Goal: Task Accomplishment & Management: Complete application form

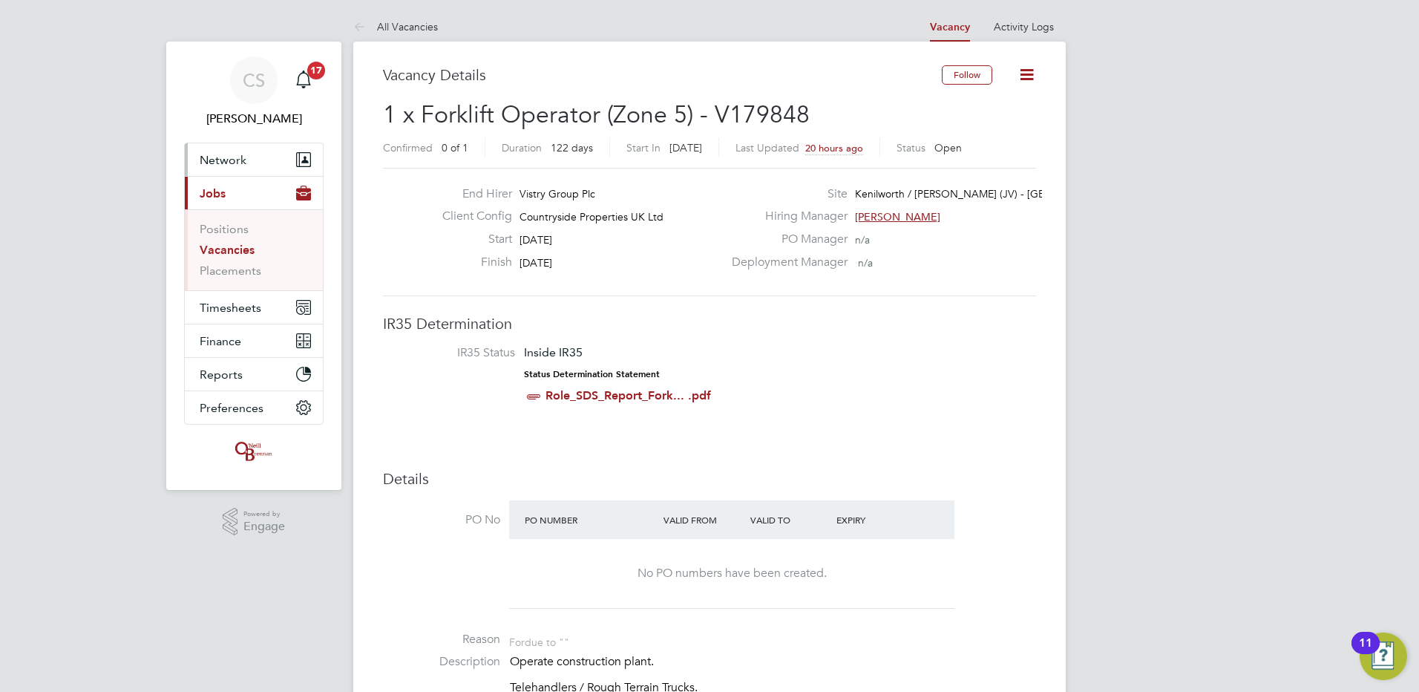
click at [207, 143] on button "Network" at bounding box center [254, 159] width 138 height 33
click at [230, 167] on button "Network" at bounding box center [254, 159] width 138 height 33
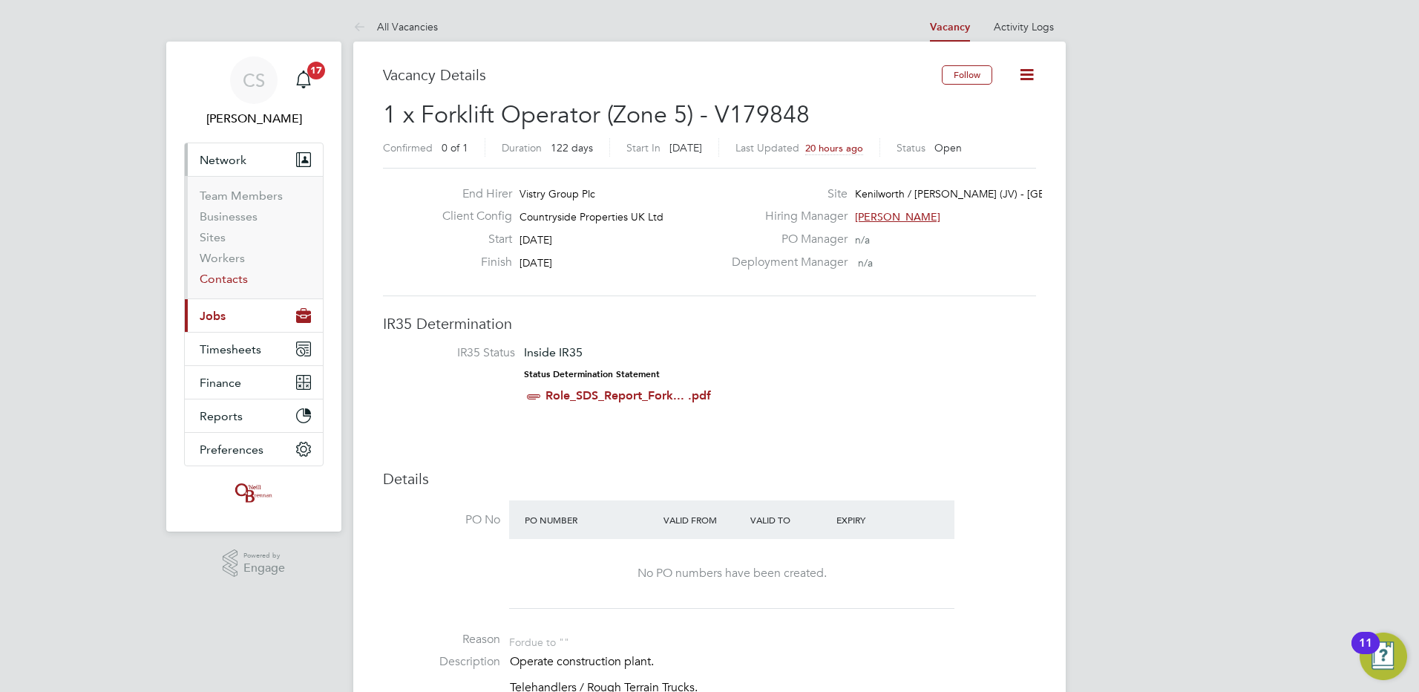
click at [226, 280] on link "Contacts" at bounding box center [224, 279] width 48 height 14
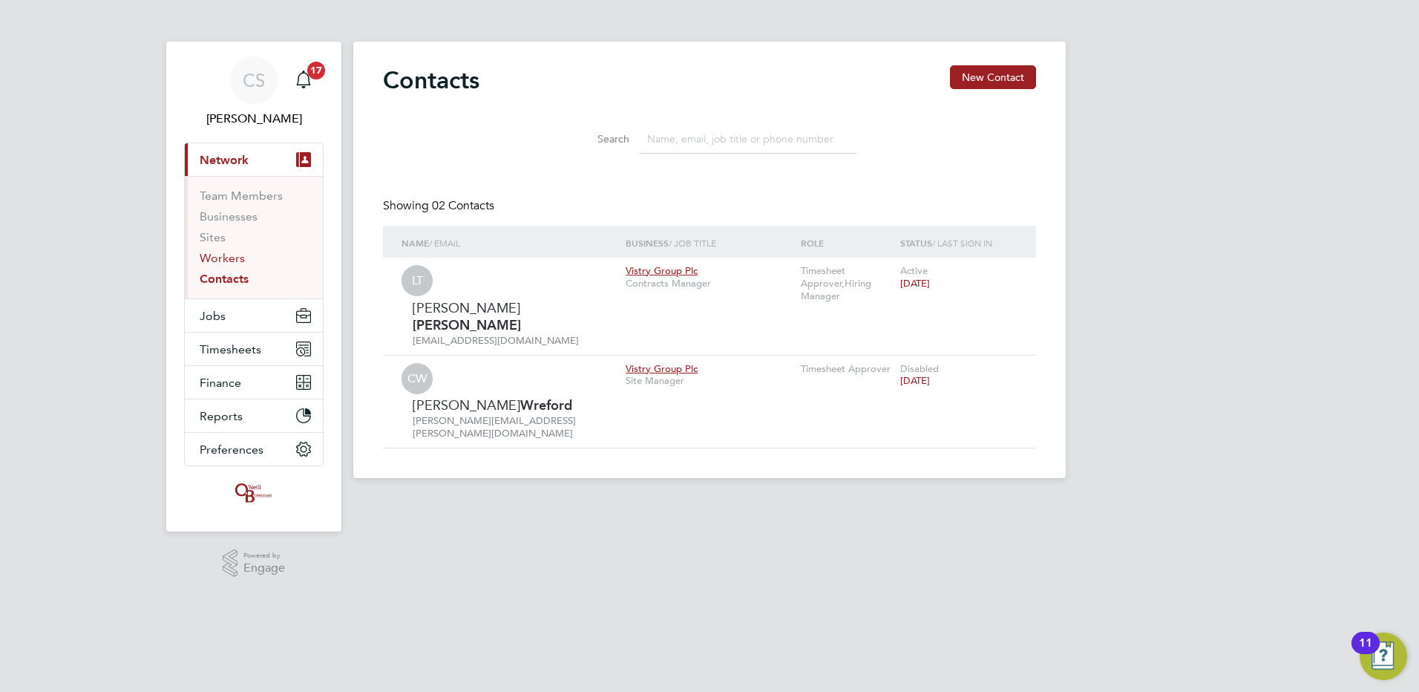
click at [224, 261] on link "Workers" at bounding box center [222, 258] width 45 height 14
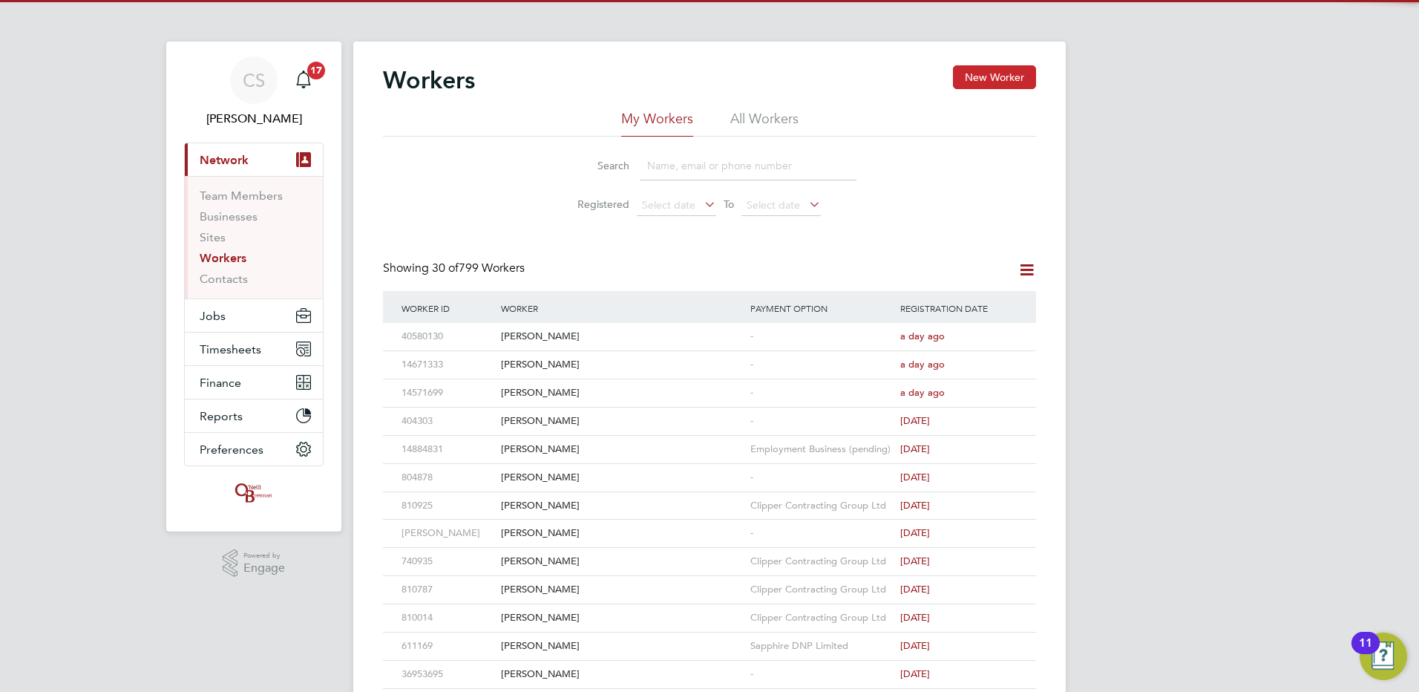
click at [1012, 77] on button "New Worker" at bounding box center [994, 77] width 83 height 24
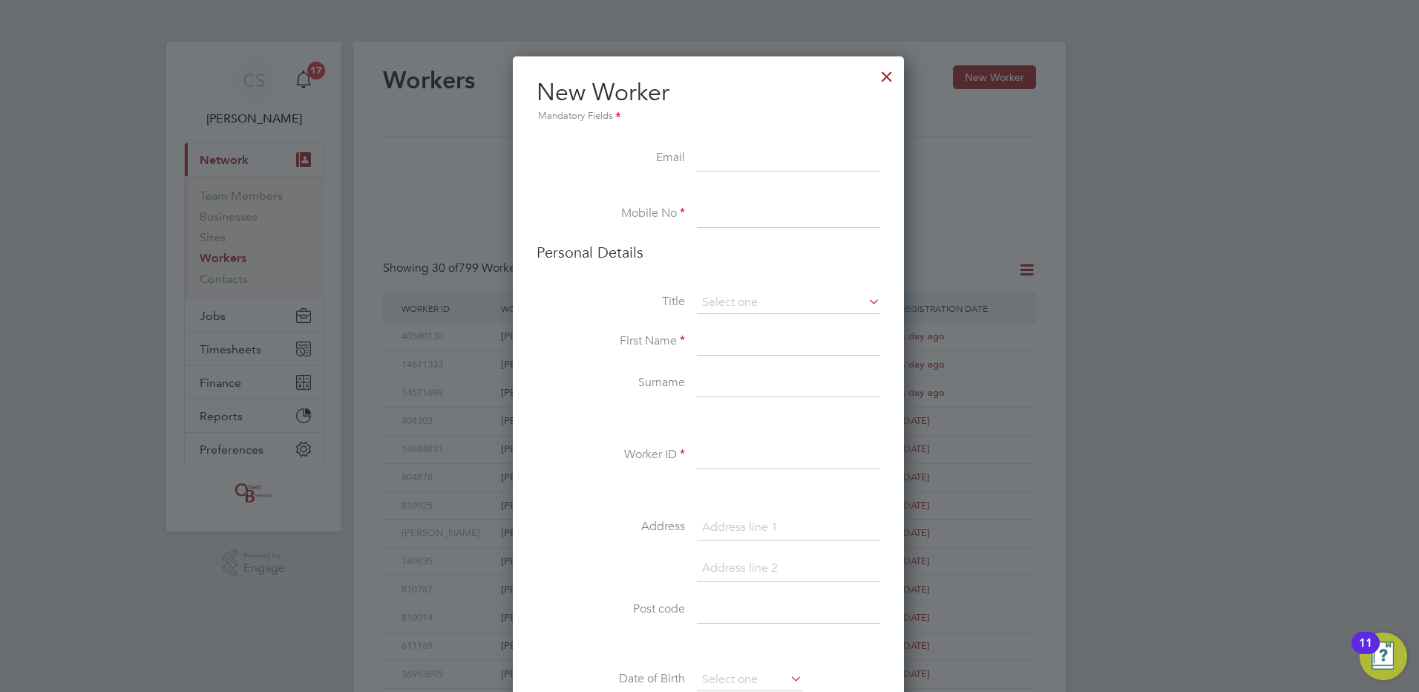
scroll to position [1256, 393]
click at [781, 160] on input at bounding box center [788, 158] width 183 height 27
drag, startPoint x: 748, startPoint y: 217, endPoint x: 736, endPoint y: 215, distance: 12.1
click at [748, 217] on input at bounding box center [788, 214] width 183 height 27
paste input "[EMAIL_ADDRESS][DOMAIN_NAME]"
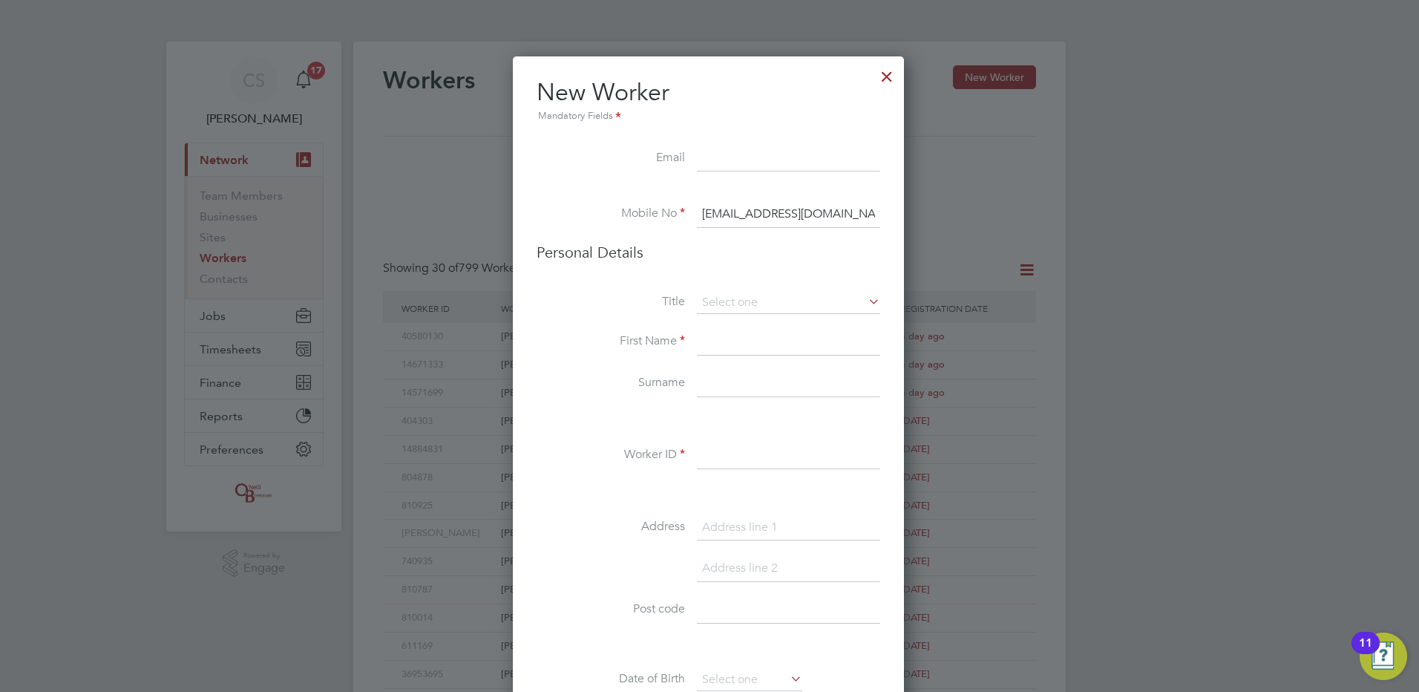
type input "[EMAIL_ADDRESS][DOMAIN_NAME]"
click at [710, 151] on input at bounding box center [788, 158] width 183 height 27
paste input "[EMAIL_ADDRESS][DOMAIN_NAME]"
type input "[EMAIL_ADDRESS][DOMAIN_NAME]"
click at [840, 214] on input "[EMAIL_ADDRESS][DOMAIN_NAME]" at bounding box center [788, 214] width 183 height 27
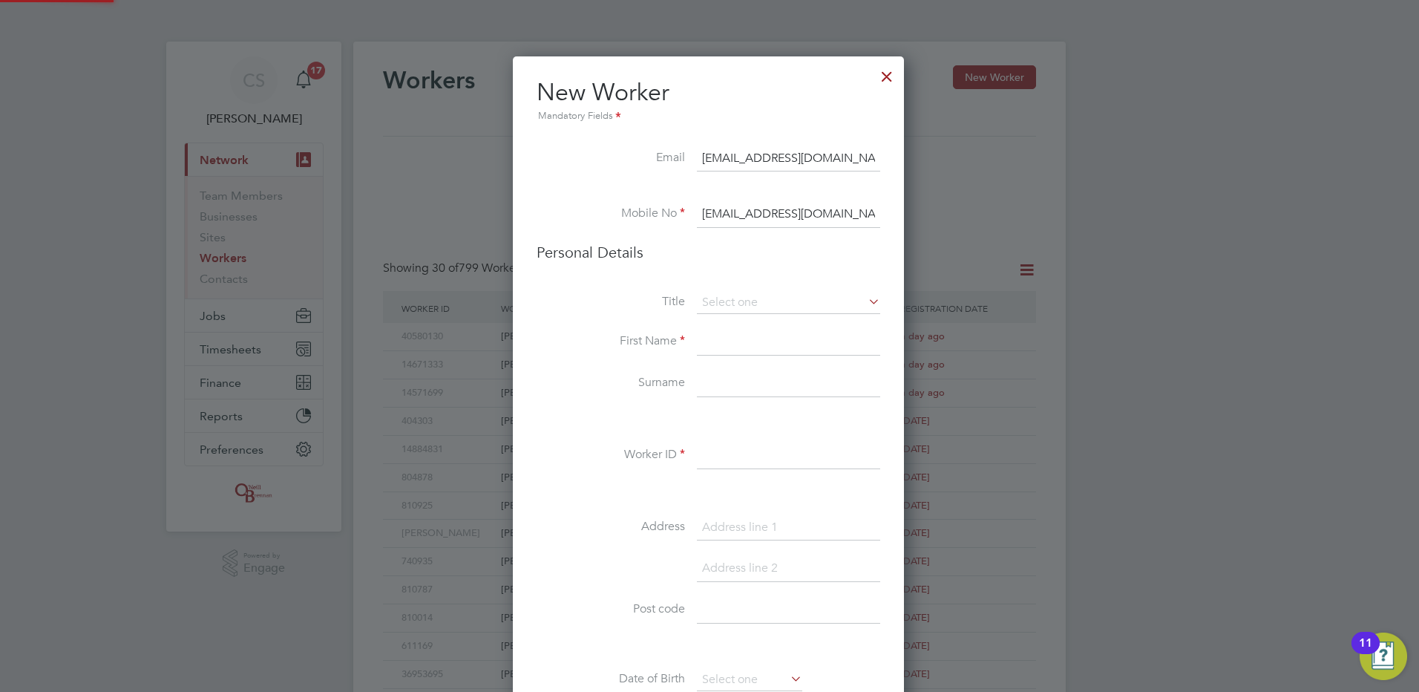
drag, startPoint x: 858, startPoint y: 213, endPoint x: -168, endPoint y: 192, distance: 1026.1
click at [0, 192] on html "CS Chloe Saffill Notifications 17 Applications: Current page: Network Team Memb…" at bounding box center [709, 632] width 1419 height 1264
click at [727, 215] on input at bounding box center [788, 214] width 183 height 27
paste input "07586645164"
type input "07586645164"
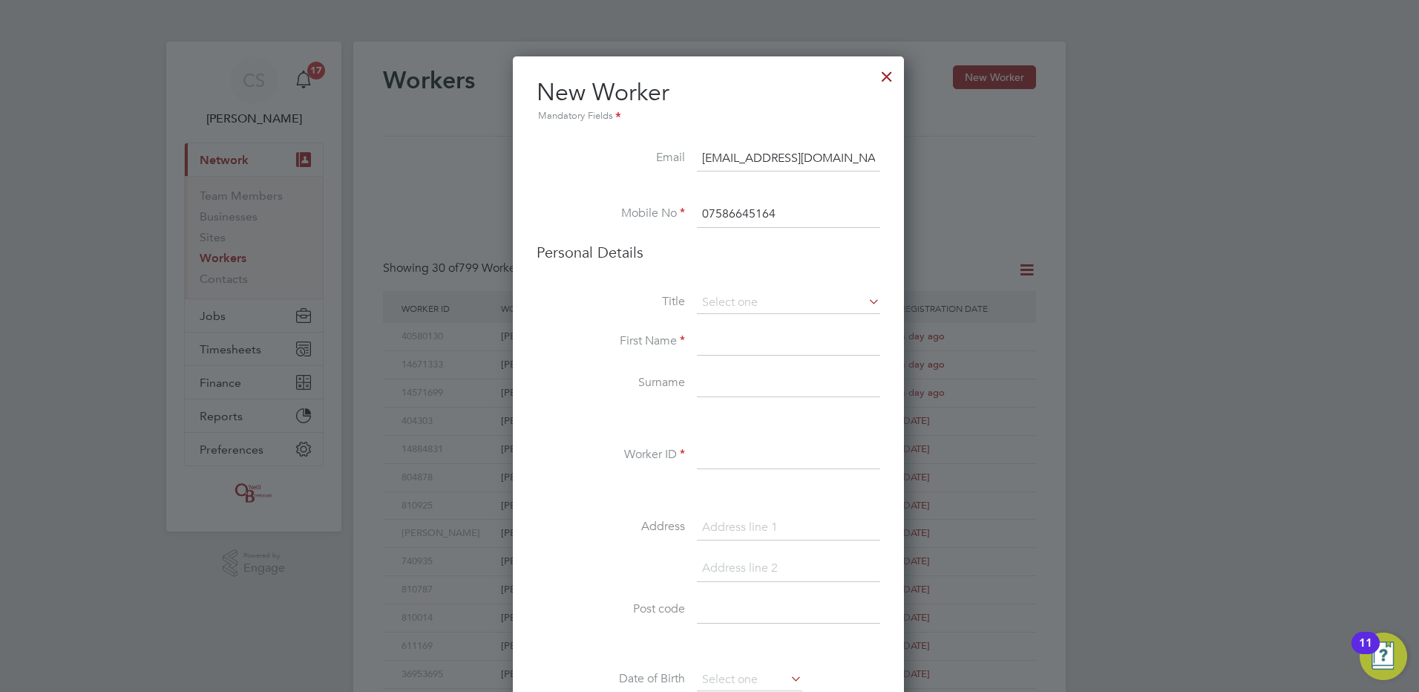
click at [866, 299] on icon at bounding box center [866, 301] width 0 height 21
click at [779, 327] on li "Title" at bounding box center [709, 310] width 344 height 37
click at [805, 306] on input at bounding box center [788, 303] width 183 height 22
click at [794, 324] on li "Mr" at bounding box center [788, 323] width 185 height 19
type input "Mr"
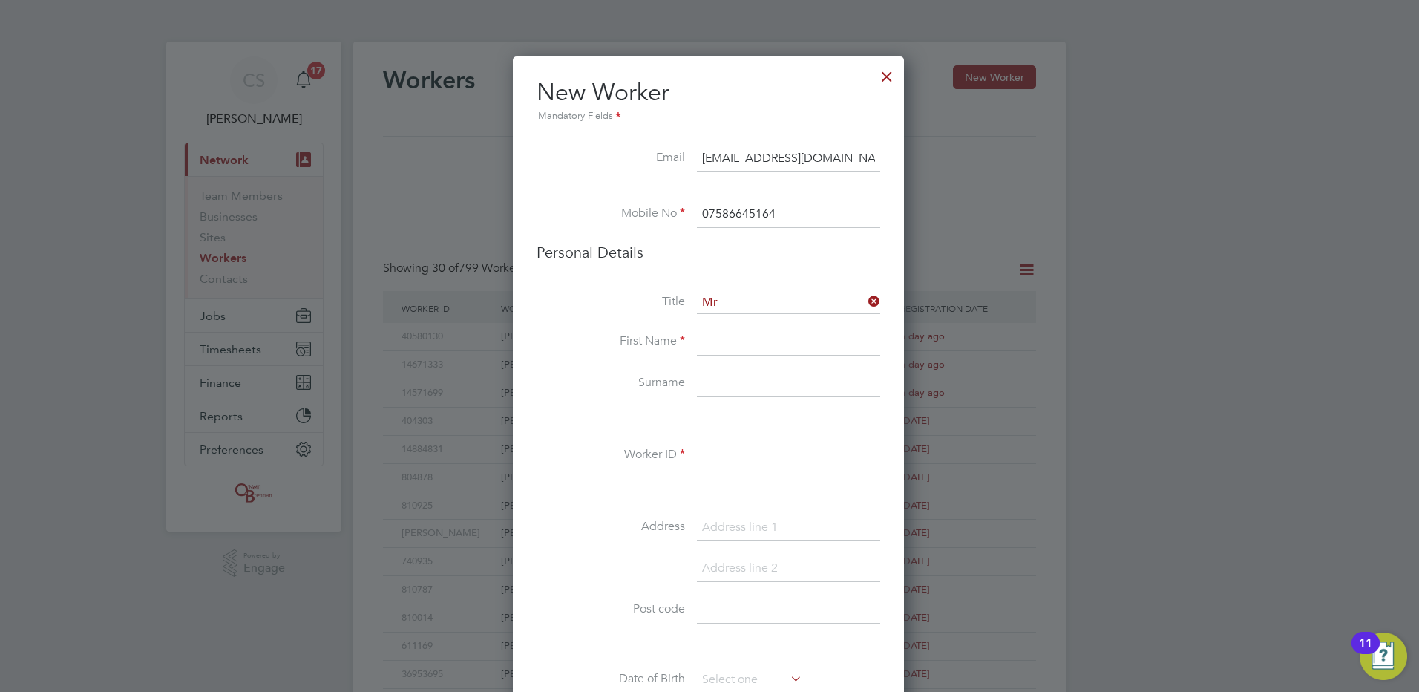
drag, startPoint x: 751, startPoint y: 337, endPoint x: 725, endPoint y: 324, distance: 28.9
click at [751, 337] on input at bounding box center [788, 342] width 183 height 27
click at [854, 347] on input at bounding box center [788, 342] width 183 height 27
paste input "Cornel"
type input "Cornel"
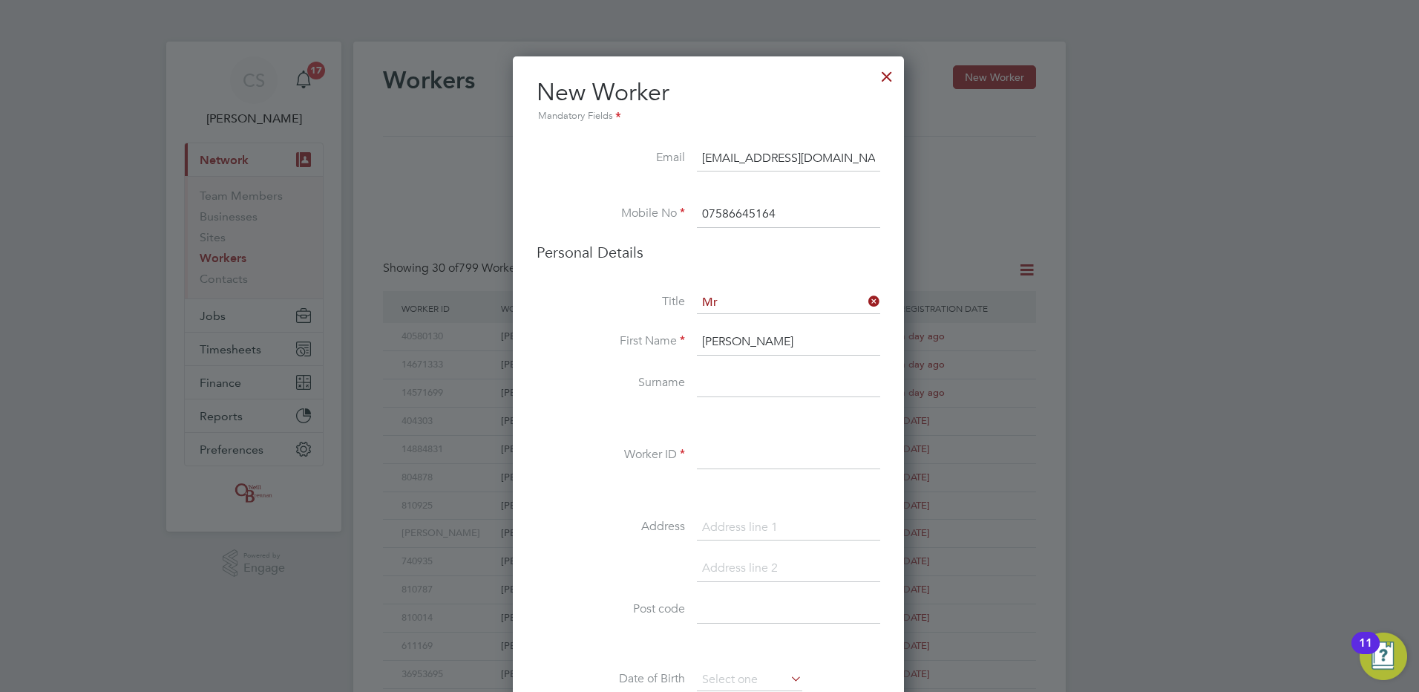
click at [776, 380] on input at bounding box center [788, 383] width 183 height 27
paste input "Straton"
type input "Straton"
click at [733, 456] on input at bounding box center [788, 455] width 183 height 27
paste input "705655"
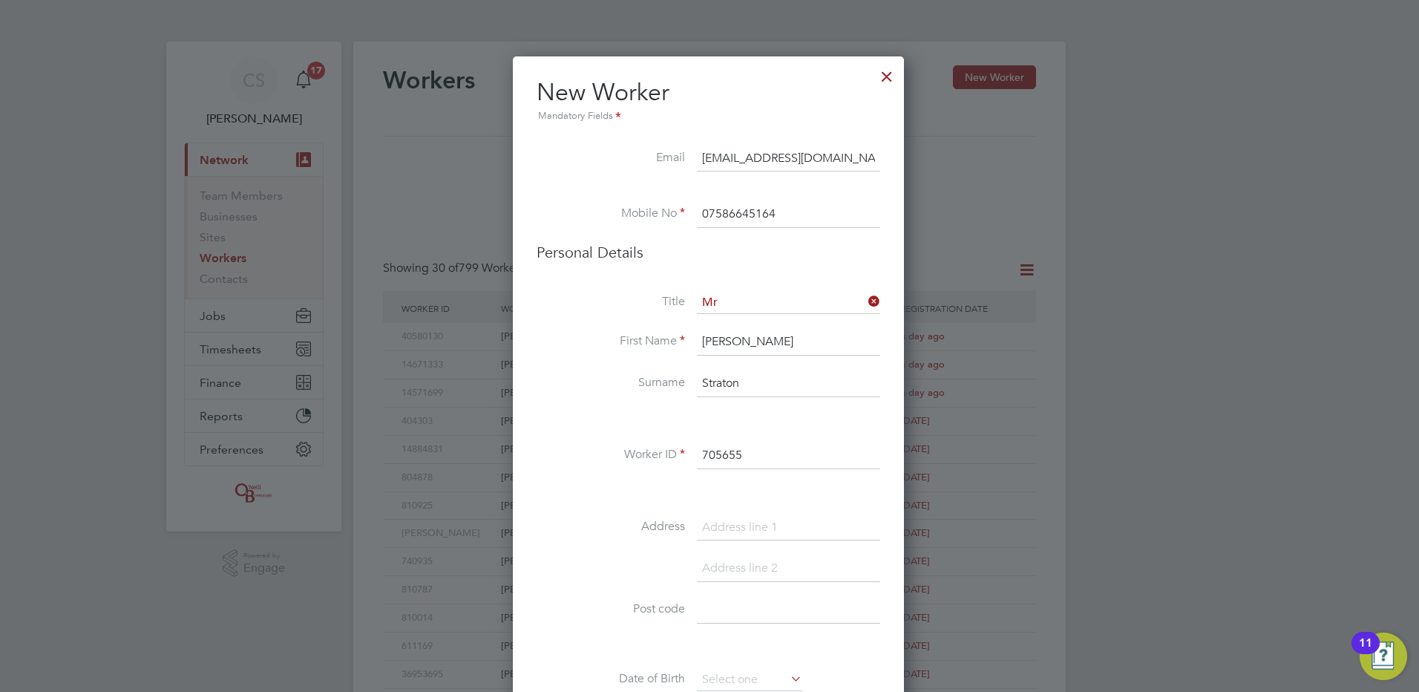
type input "705655"
click at [765, 526] on input at bounding box center [788, 527] width 183 height 27
click at [774, 526] on input at bounding box center [788, 527] width 183 height 27
drag, startPoint x: 598, startPoint y: 558, endPoint x: 609, endPoint y: 561, distance: 10.8
click at [600, 560] on li at bounding box center [709, 576] width 344 height 42
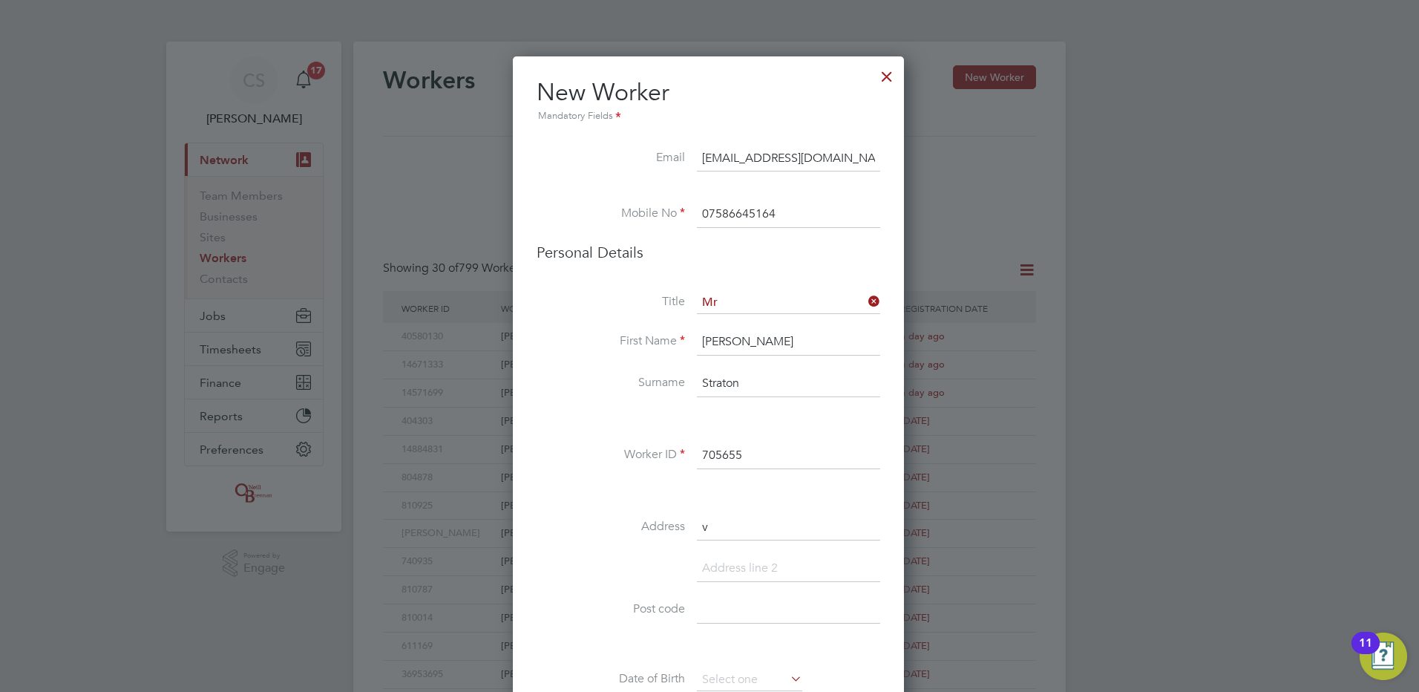
click at [767, 517] on input "v" at bounding box center [788, 527] width 183 height 27
drag, startPoint x: 761, startPoint y: 525, endPoint x: 645, endPoint y: 523, distance: 115.8
click at [644, 525] on li "Address v" at bounding box center [709, 535] width 344 height 42
paste input "[GEOGRAPHIC_DATA]"
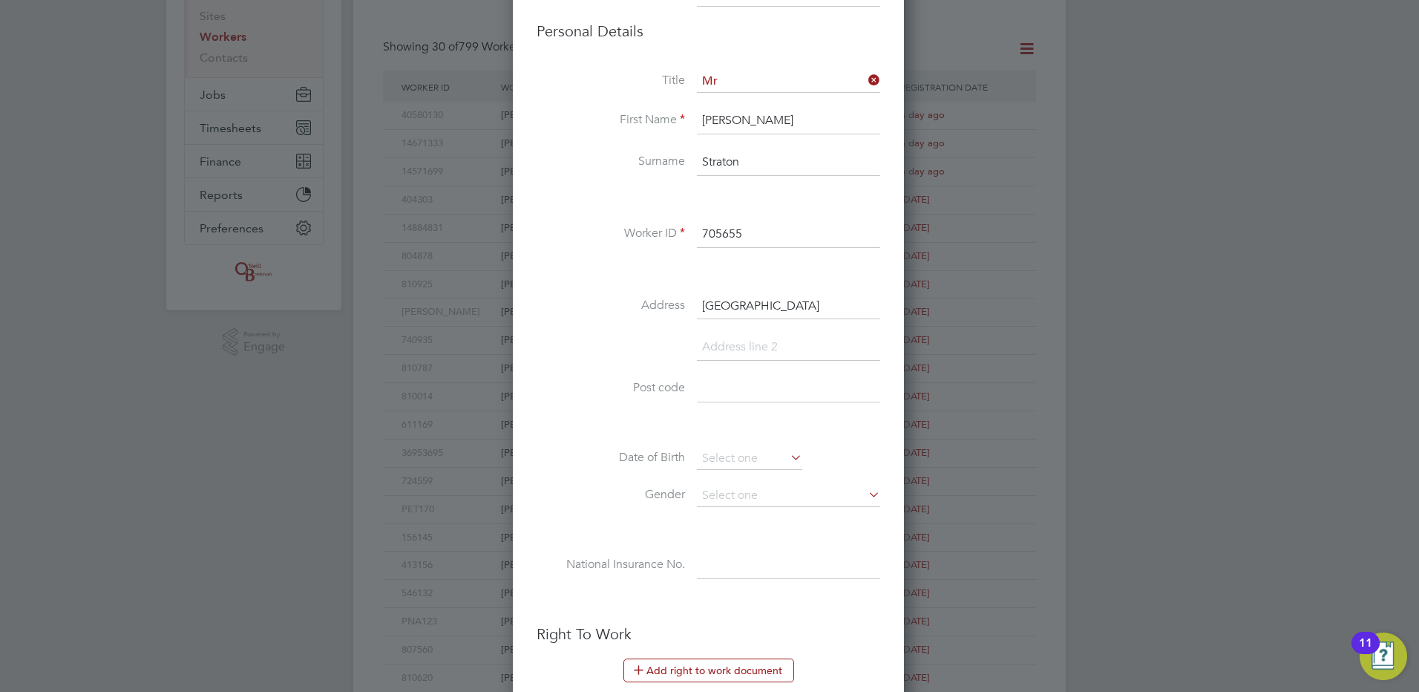
scroll to position [223, 0]
type input "[GEOGRAPHIC_DATA]"
click at [722, 397] on input at bounding box center [788, 387] width 183 height 27
paste input "CV37 9JQ"
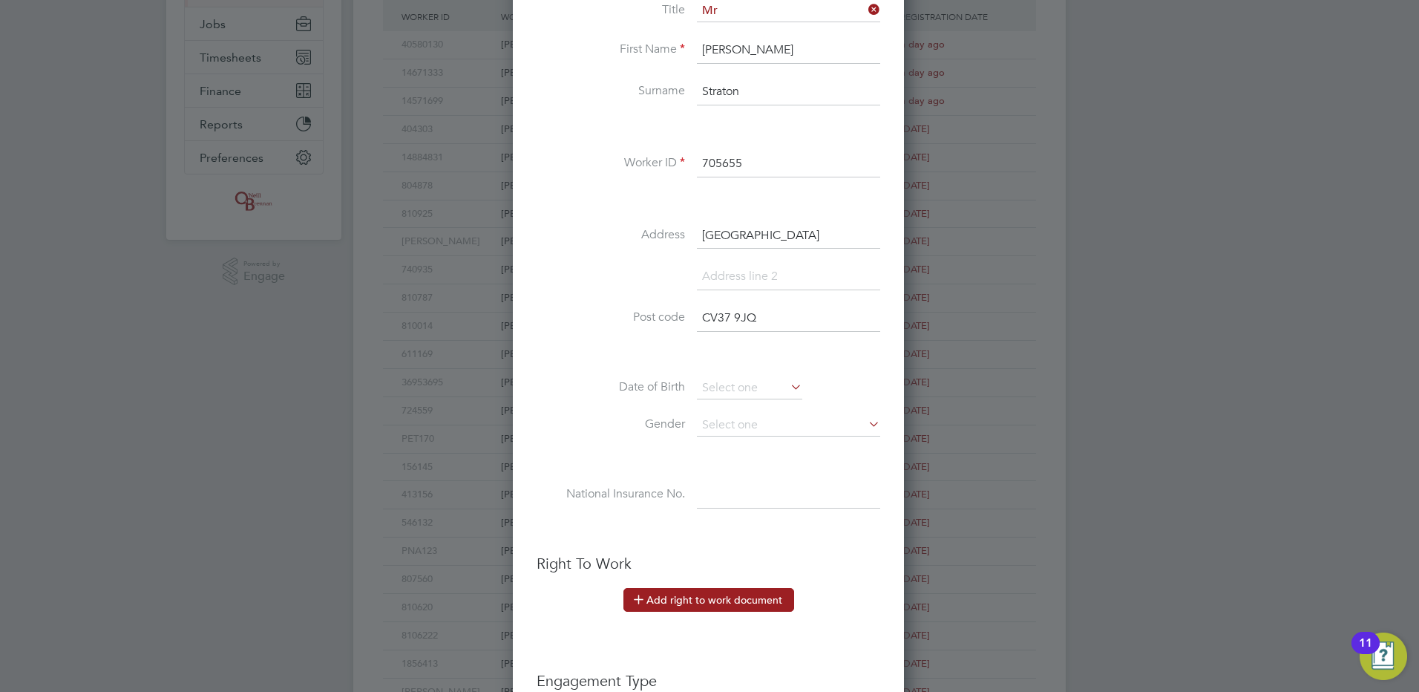
scroll to position [371, 0]
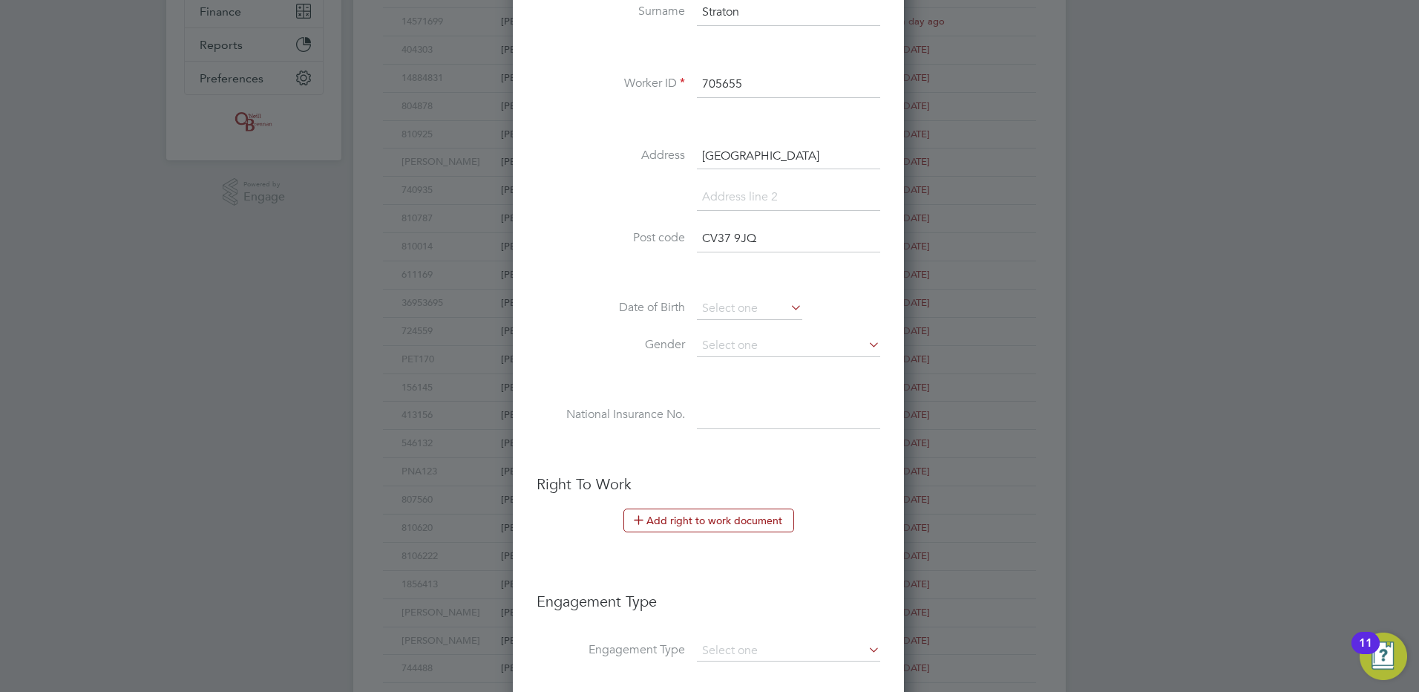
type input "CV37 9JQ"
drag, startPoint x: 716, startPoint y: 432, endPoint x: 714, endPoint y: 425, distance: 7.6
click at [716, 431] on li "National Insurance No." at bounding box center [709, 423] width 344 height 42
drag, startPoint x: 716, startPoint y: 423, endPoint x: 703, endPoint y: 420, distance: 13.0
click at [714, 423] on input at bounding box center [788, 415] width 183 height 27
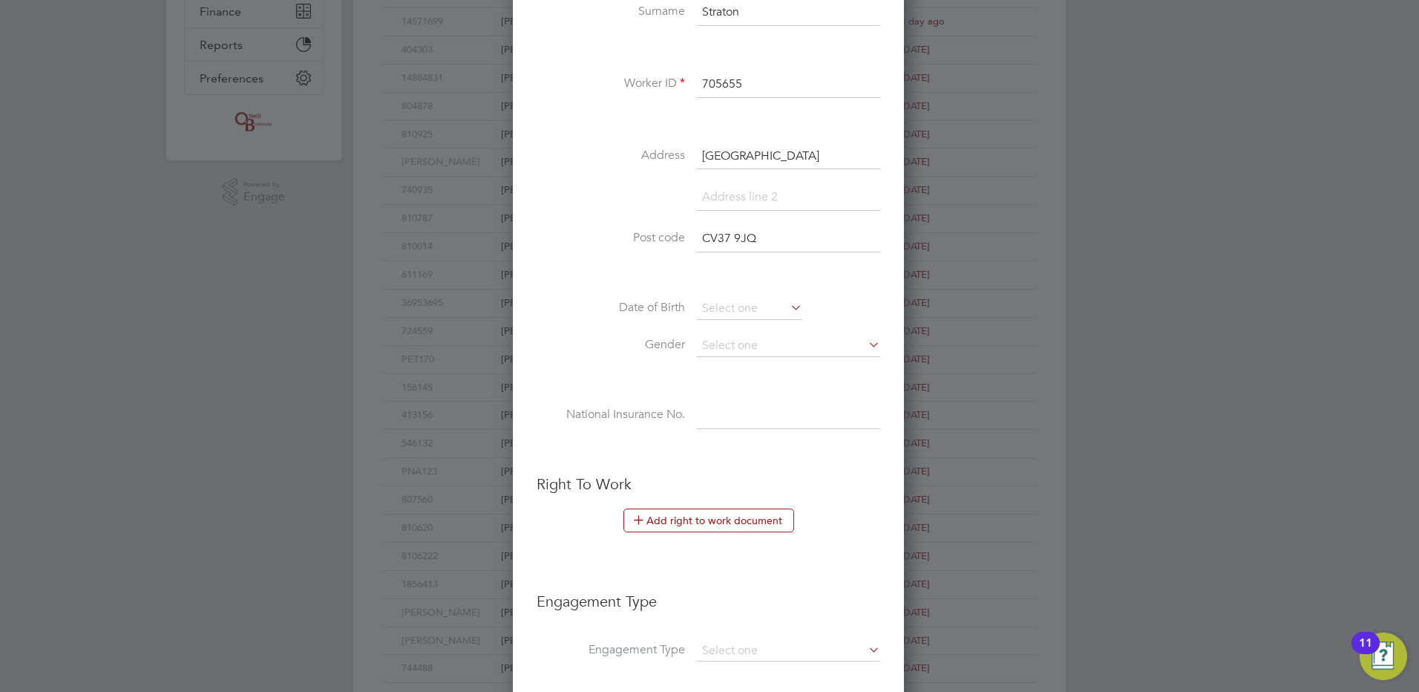
click at [771, 417] on input at bounding box center [788, 415] width 183 height 27
paste input "SR951383D"
type input "SR 95 13 83 D"
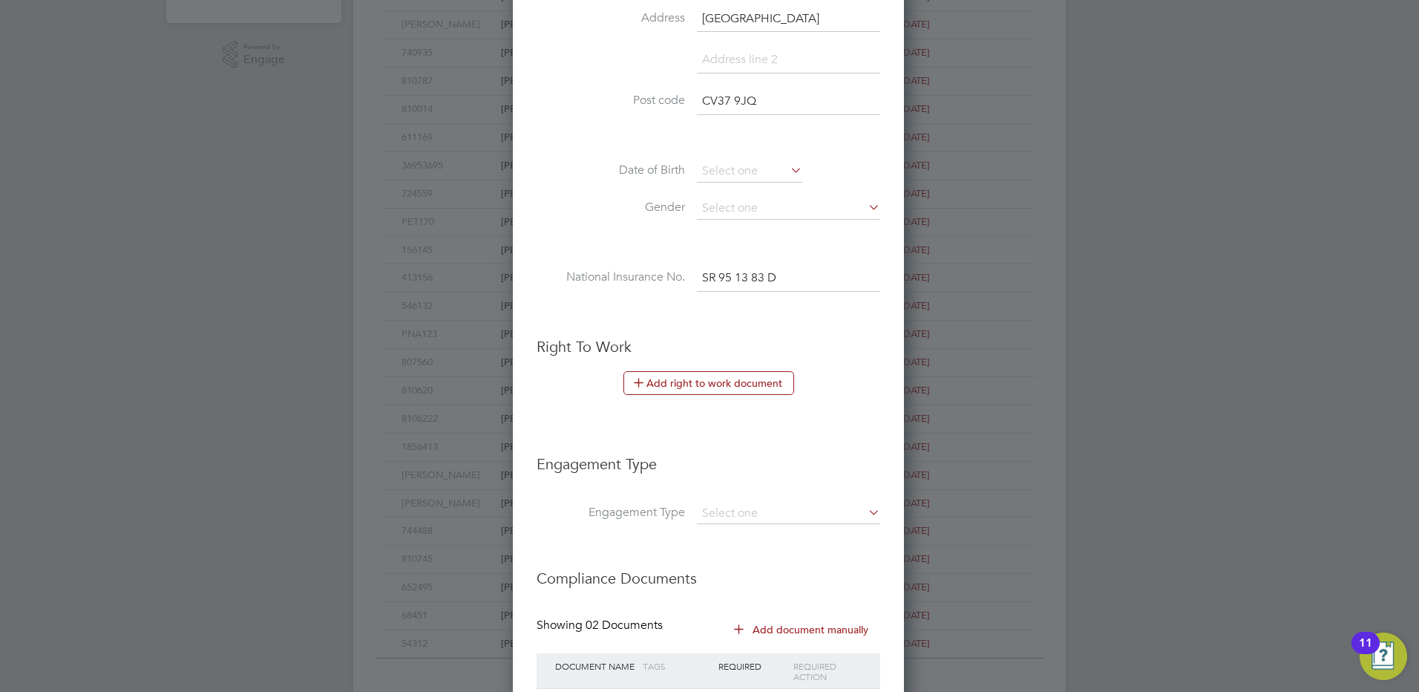
scroll to position [594, 0]
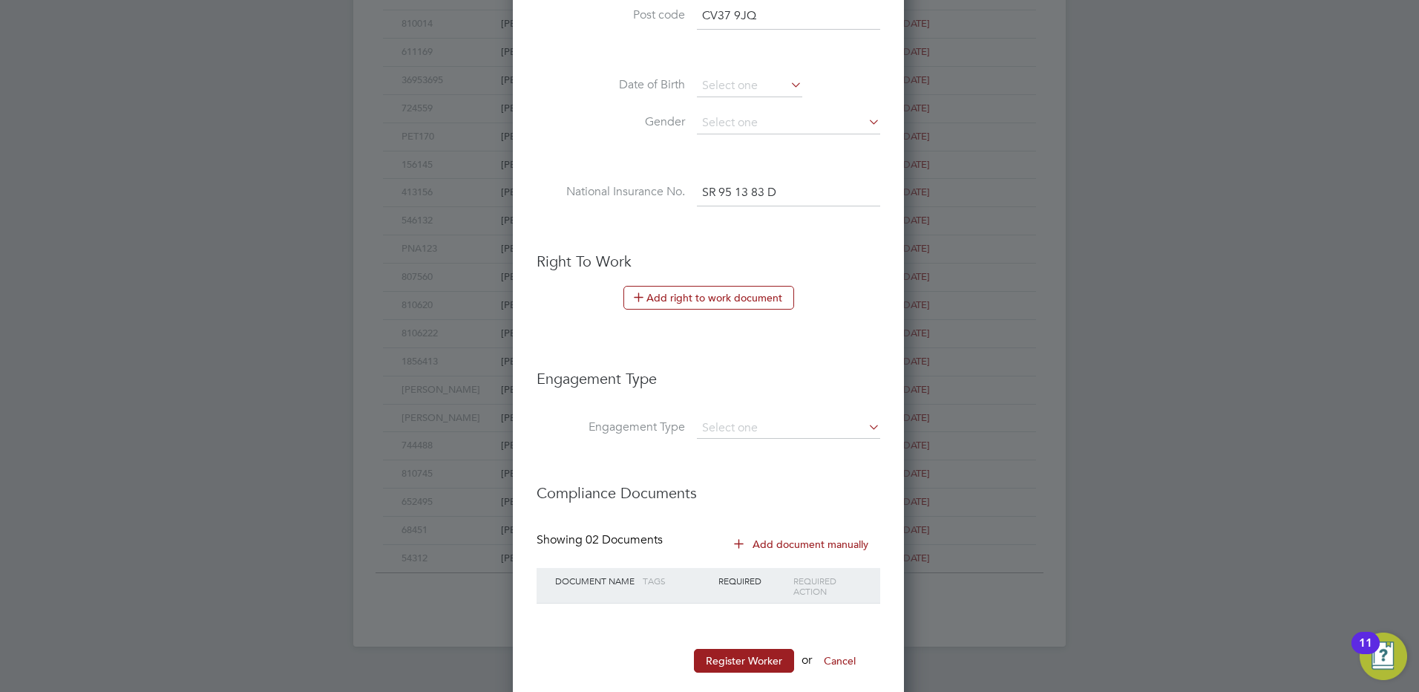
click at [776, 413] on li "Engagement Type" at bounding box center [709, 386] width 344 height 64
click at [800, 422] on input at bounding box center [788, 428] width 183 height 21
click at [774, 474] on li "PAYE Direct" at bounding box center [788, 471] width 185 height 22
type input "PAYE Direct"
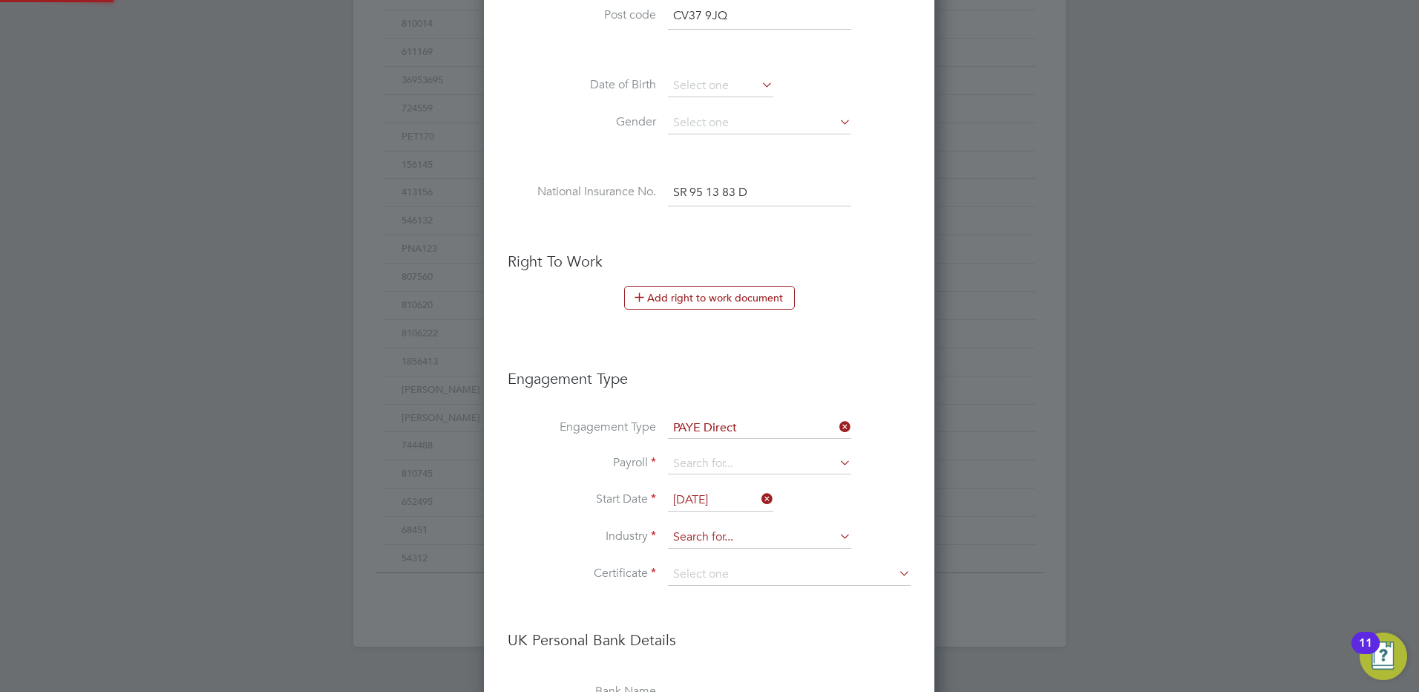
scroll to position [1689, 452]
click at [719, 468] on input at bounding box center [759, 464] width 183 height 21
click at [756, 505] on li "Umbrella PAYE" at bounding box center [759, 507] width 185 height 22
type input "Umbrella PAYE"
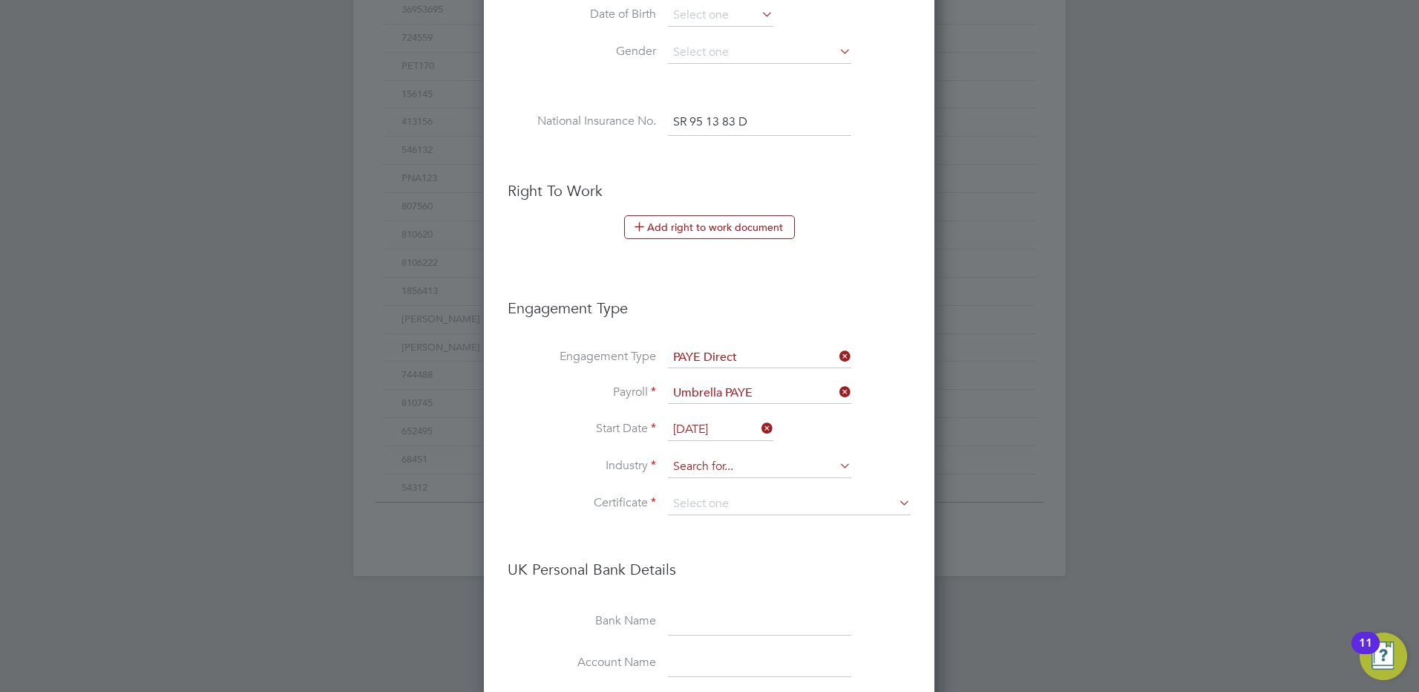
scroll to position [668, 0]
click at [702, 430] on input "[DATE]" at bounding box center [720, 426] width 105 height 22
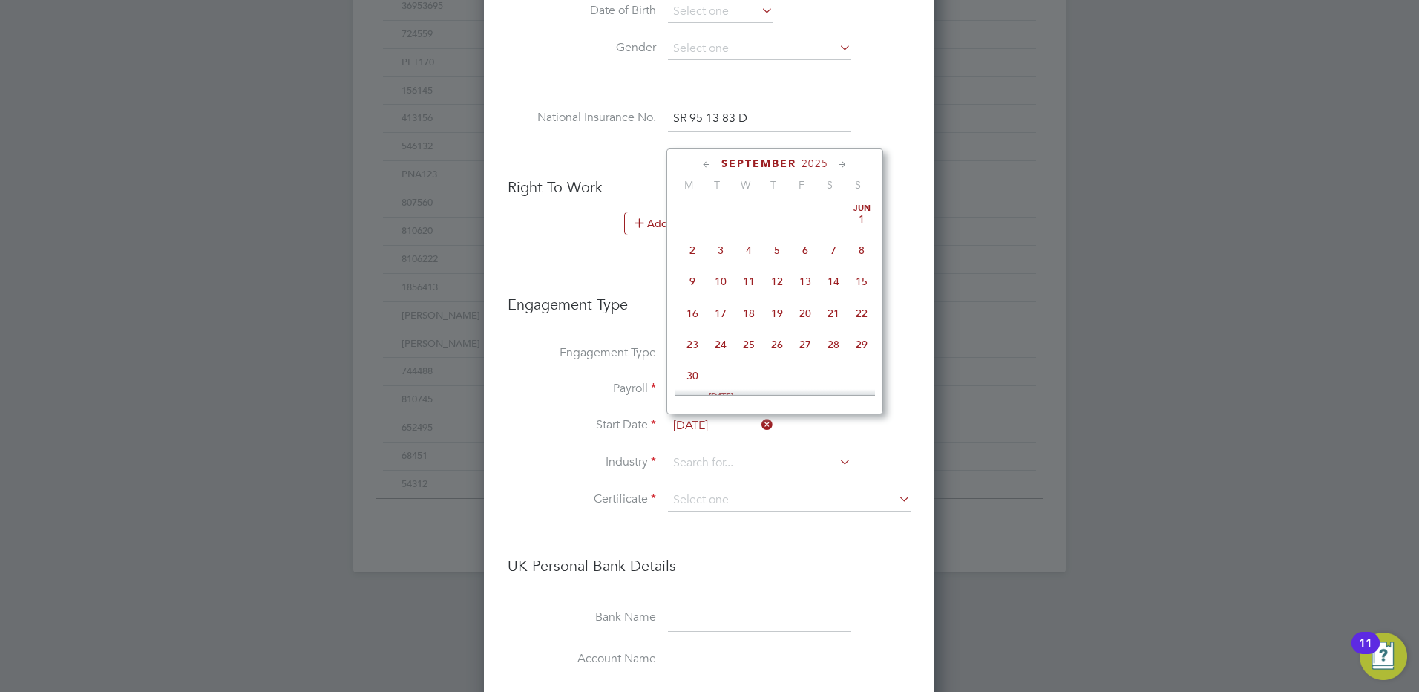
scroll to position [450, 0]
click at [694, 264] on span "Sep" at bounding box center [692, 259] width 28 height 7
type input "[DATE]"
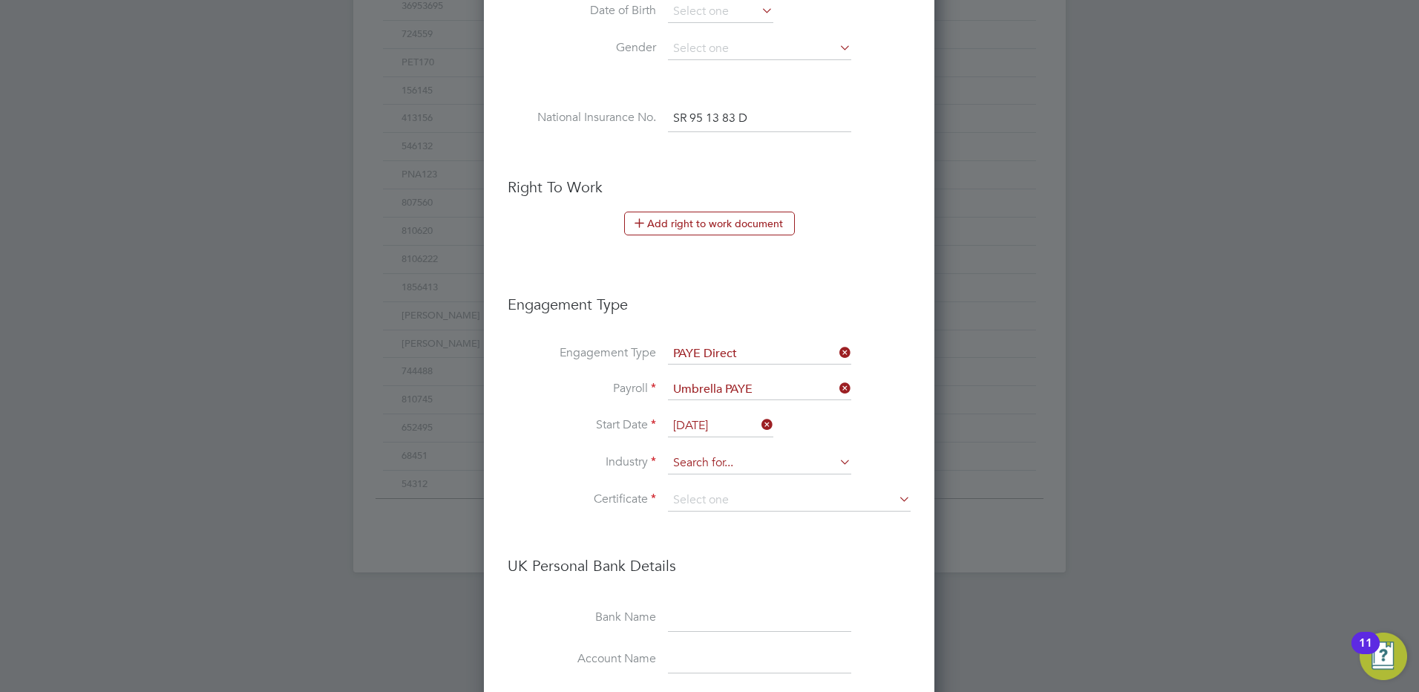
click at [743, 457] on input at bounding box center [759, 463] width 183 height 22
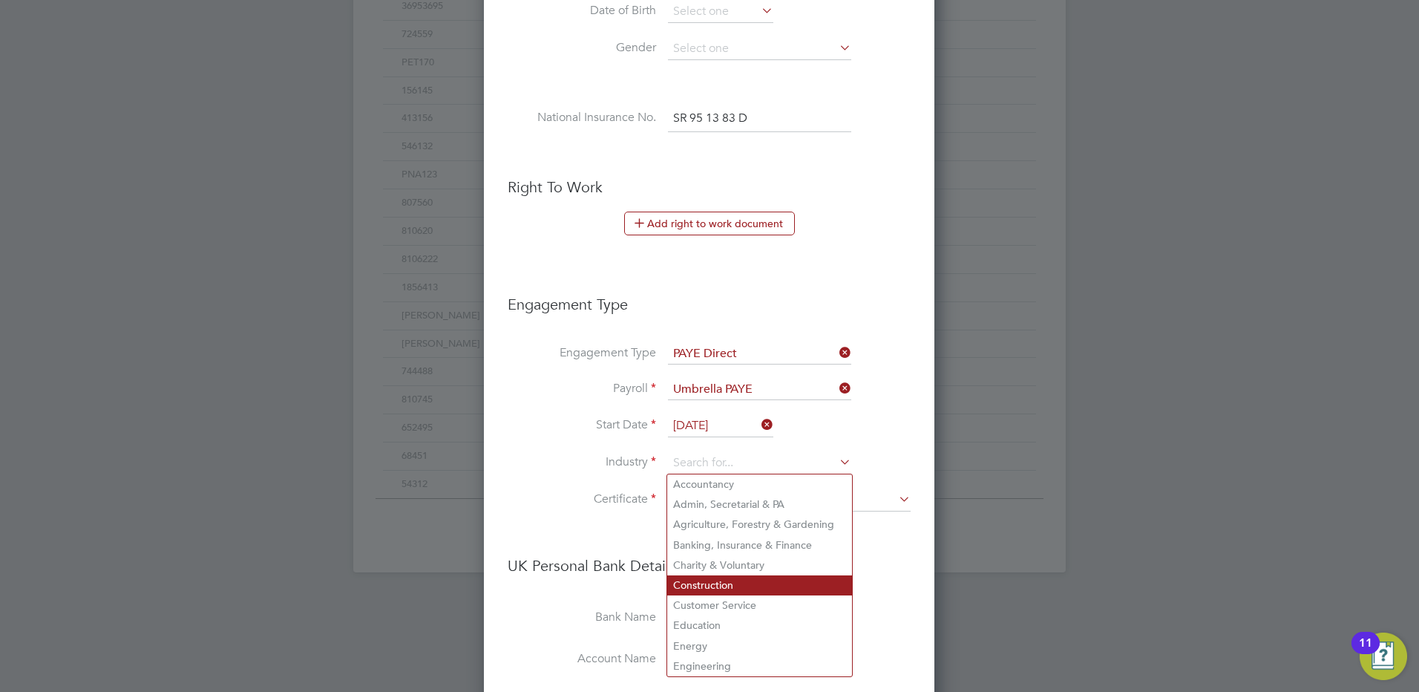
click at [748, 587] on li "Construction" at bounding box center [759, 585] width 185 height 20
type input "Construction"
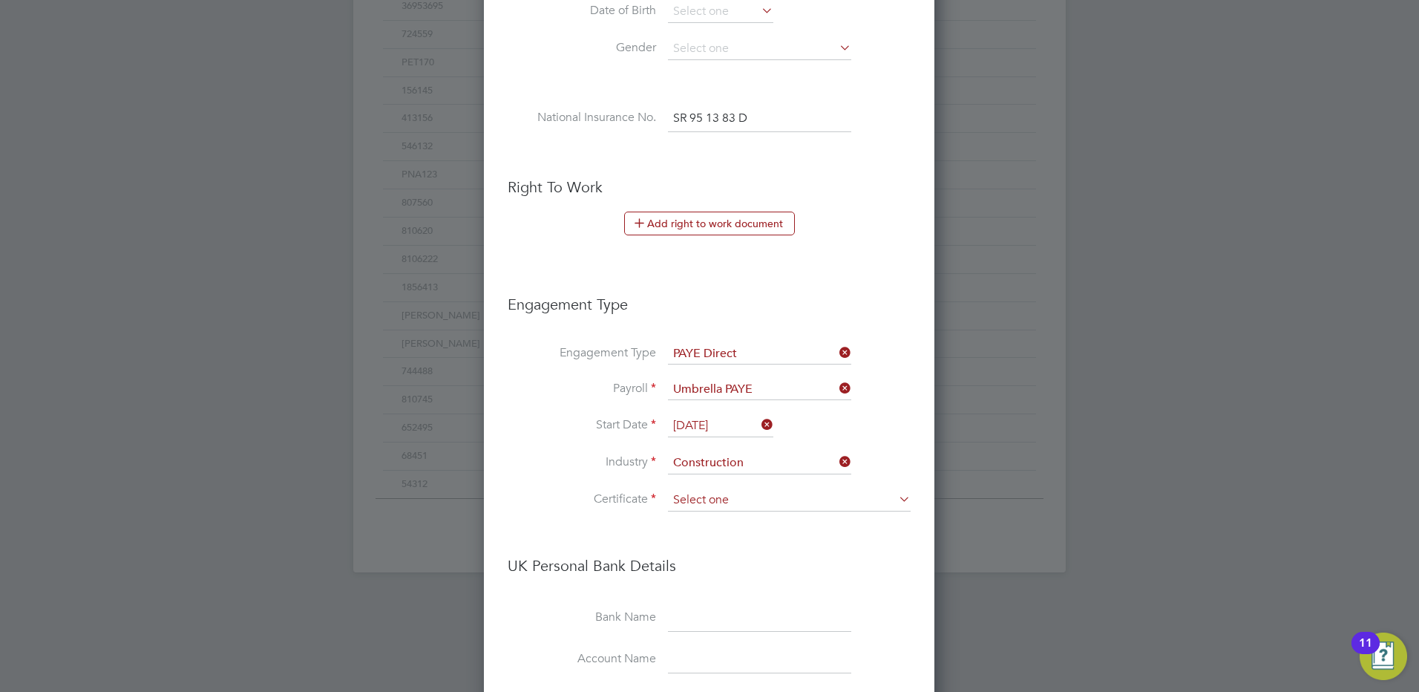
click at [715, 496] on input at bounding box center [789, 500] width 243 height 22
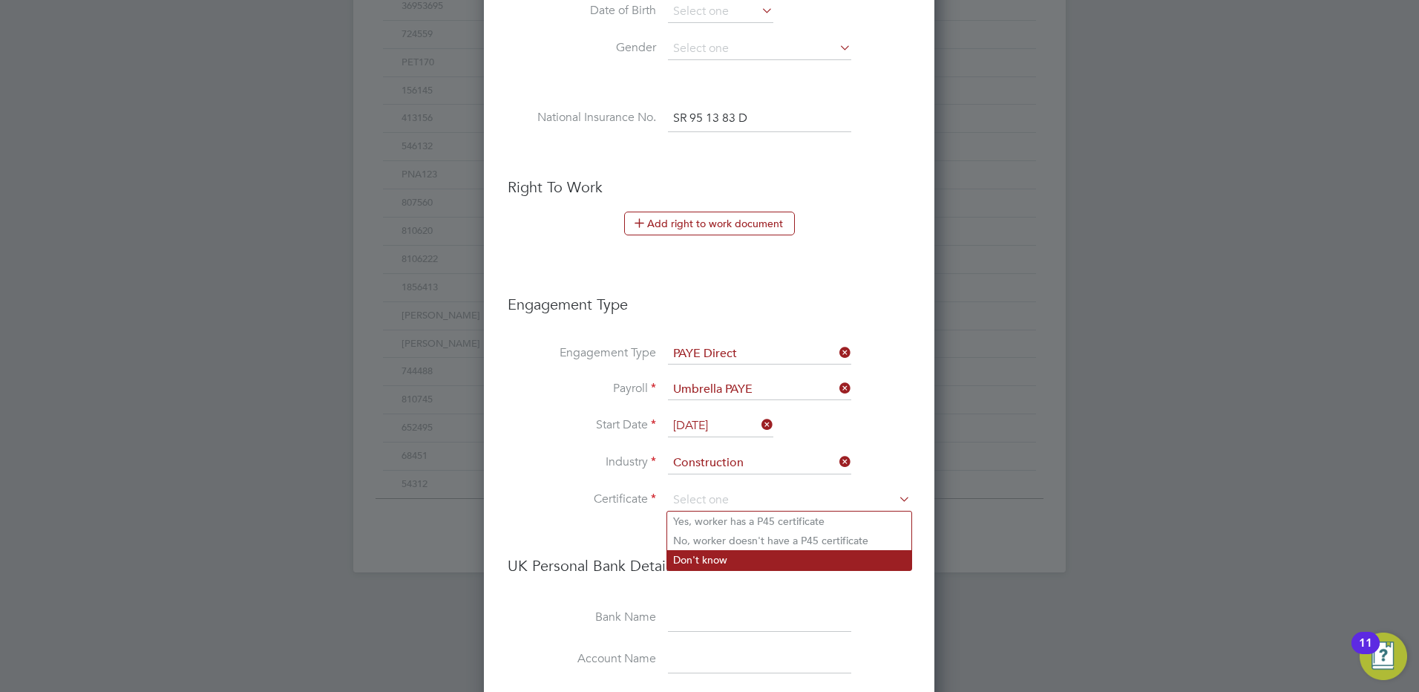
click at [854, 552] on li "Don't know" at bounding box center [789, 559] width 244 height 19
type input "Don't know"
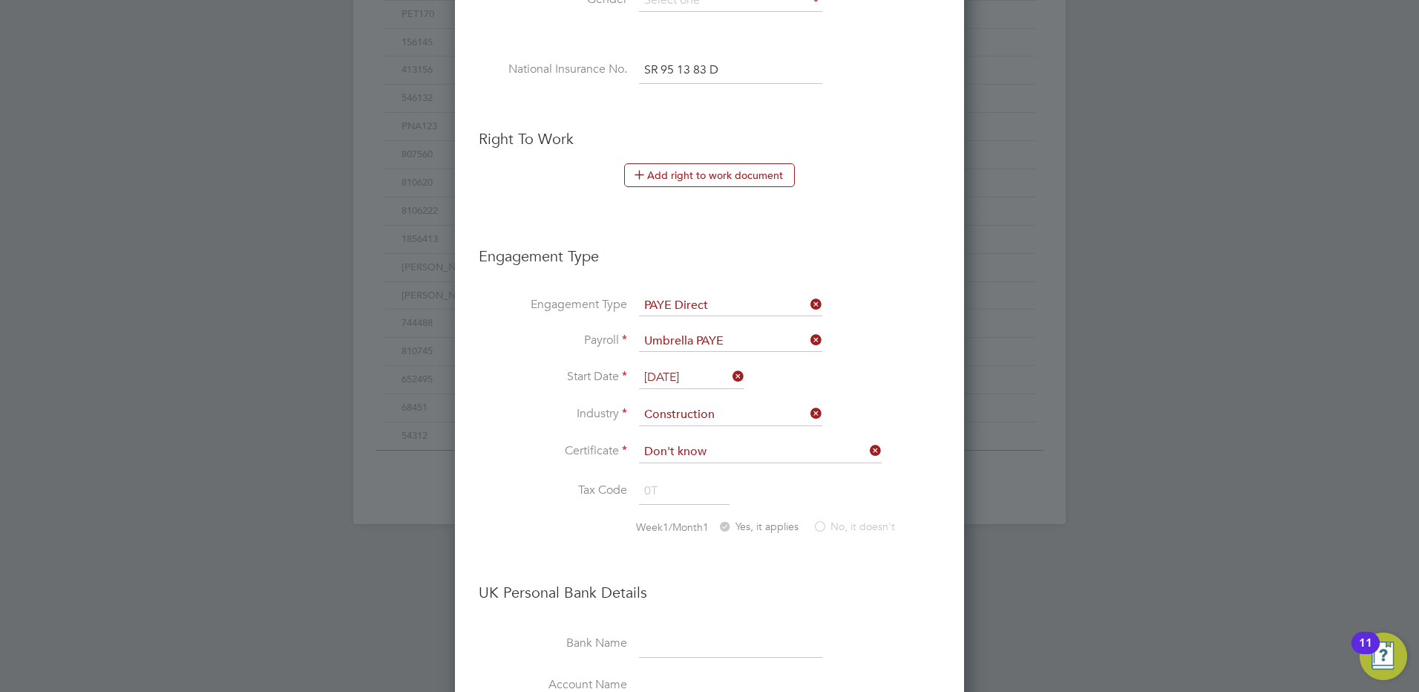
scroll to position [742, 0]
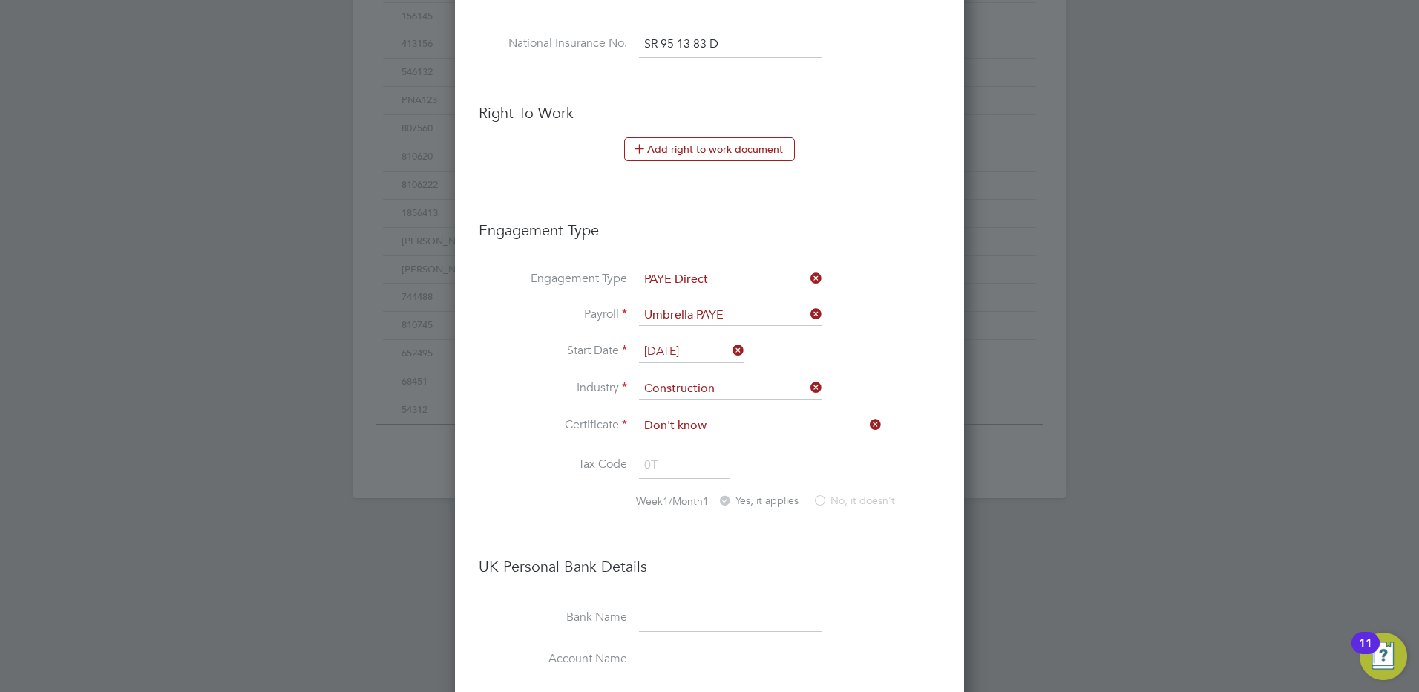
click at [769, 461] on li "Tax Code 0T" at bounding box center [710, 473] width 462 height 42
click at [833, 502] on label "No, it doesn't" at bounding box center [854, 502] width 82 height 16
click at [723, 488] on li "Tax Code 0T" at bounding box center [710, 473] width 462 height 42
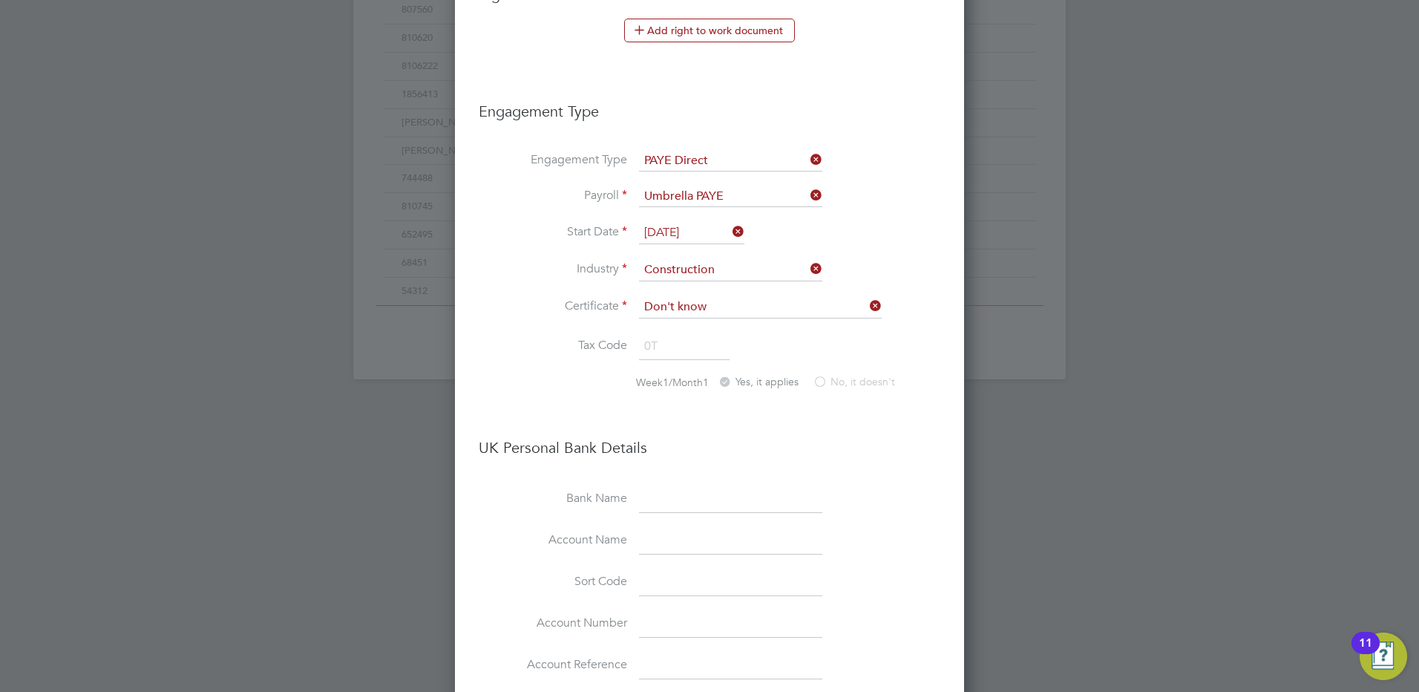
scroll to position [891, 0]
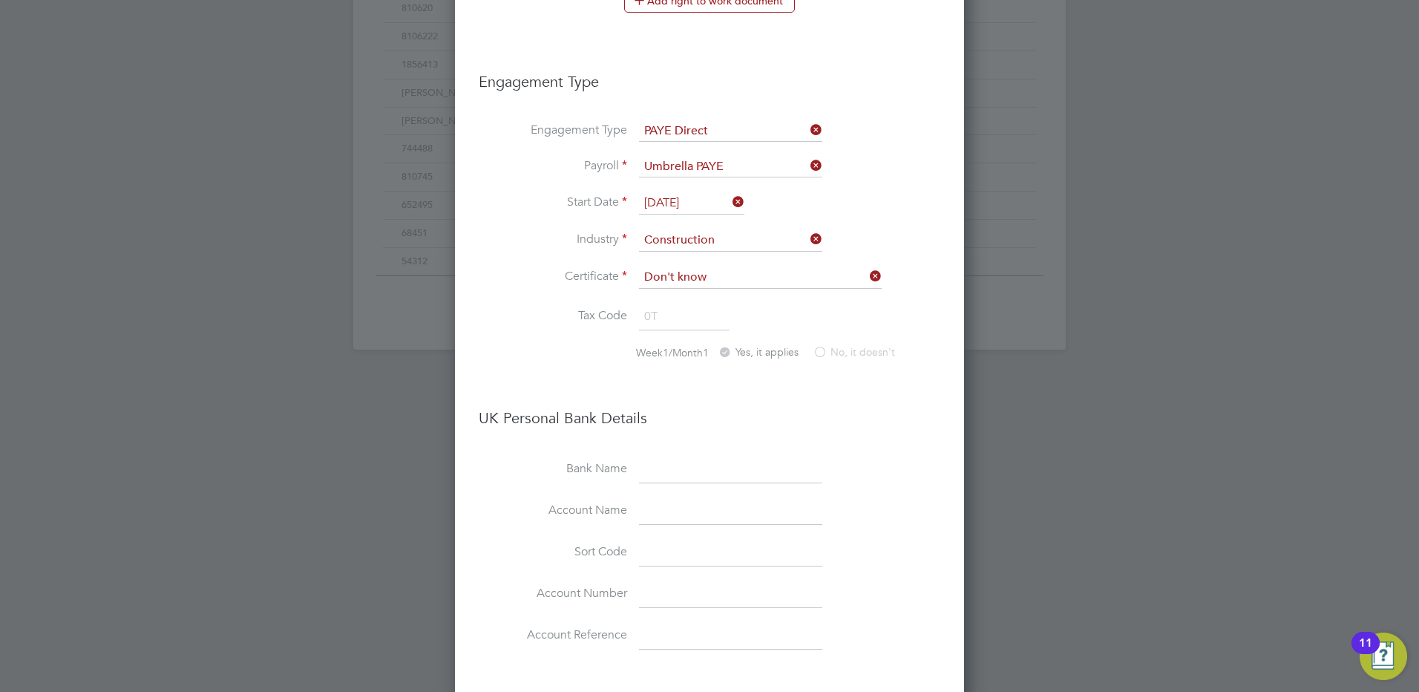
click at [775, 471] on input at bounding box center [730, 470] width 183 height 27
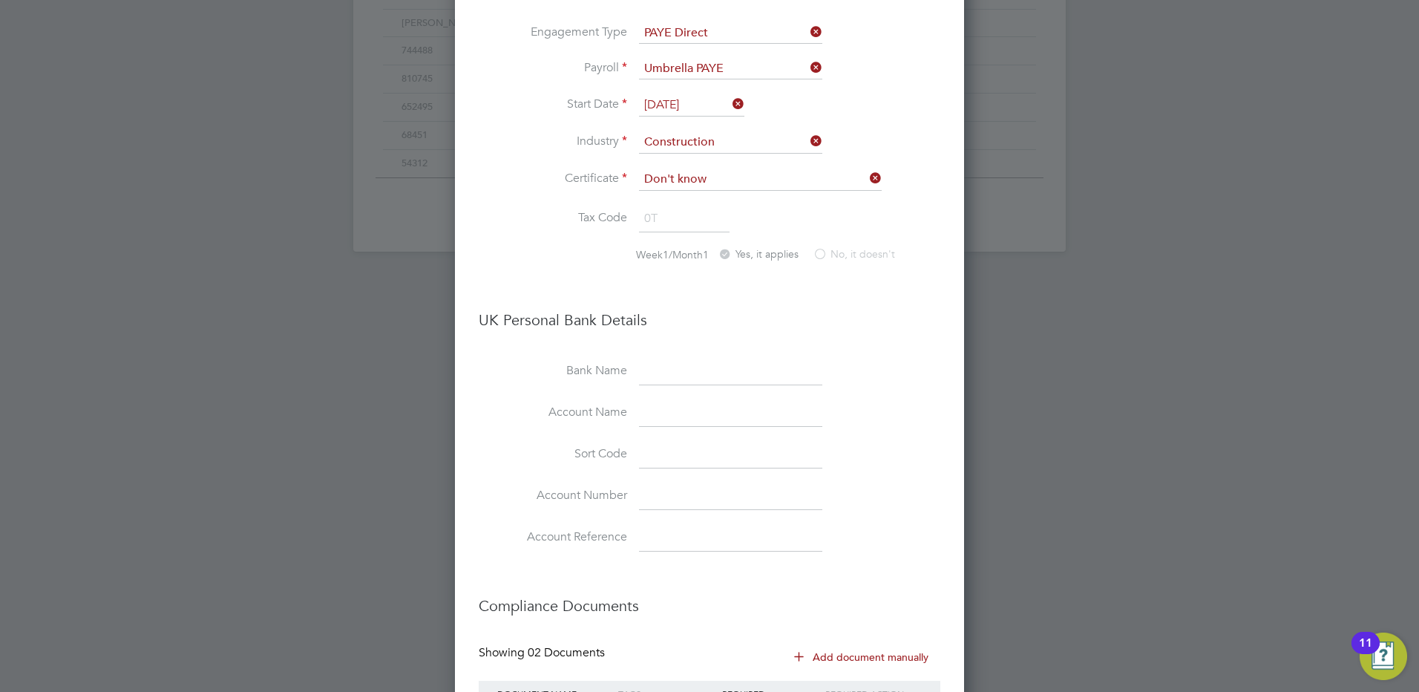
scroll to position [1126, 0]
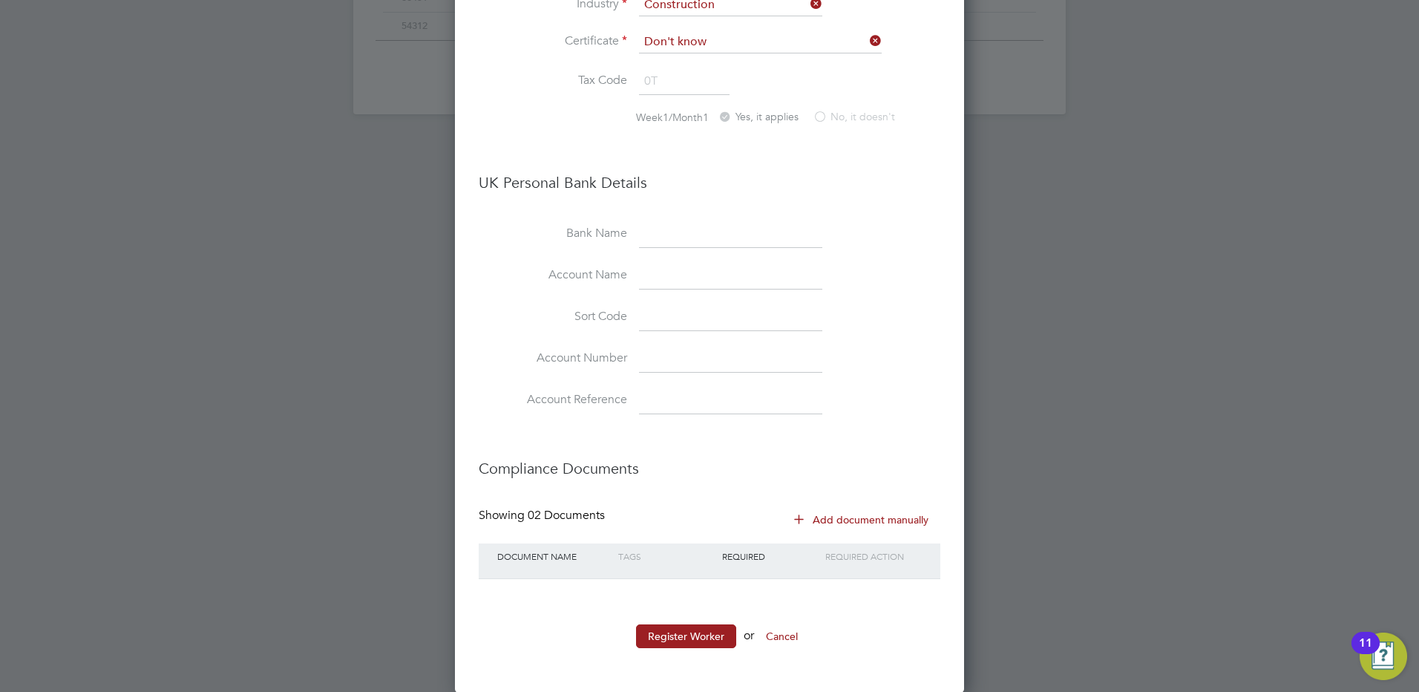
click at [877, 523] on button "Add document manually" at bounding box center [862, 520] width 157 height 24
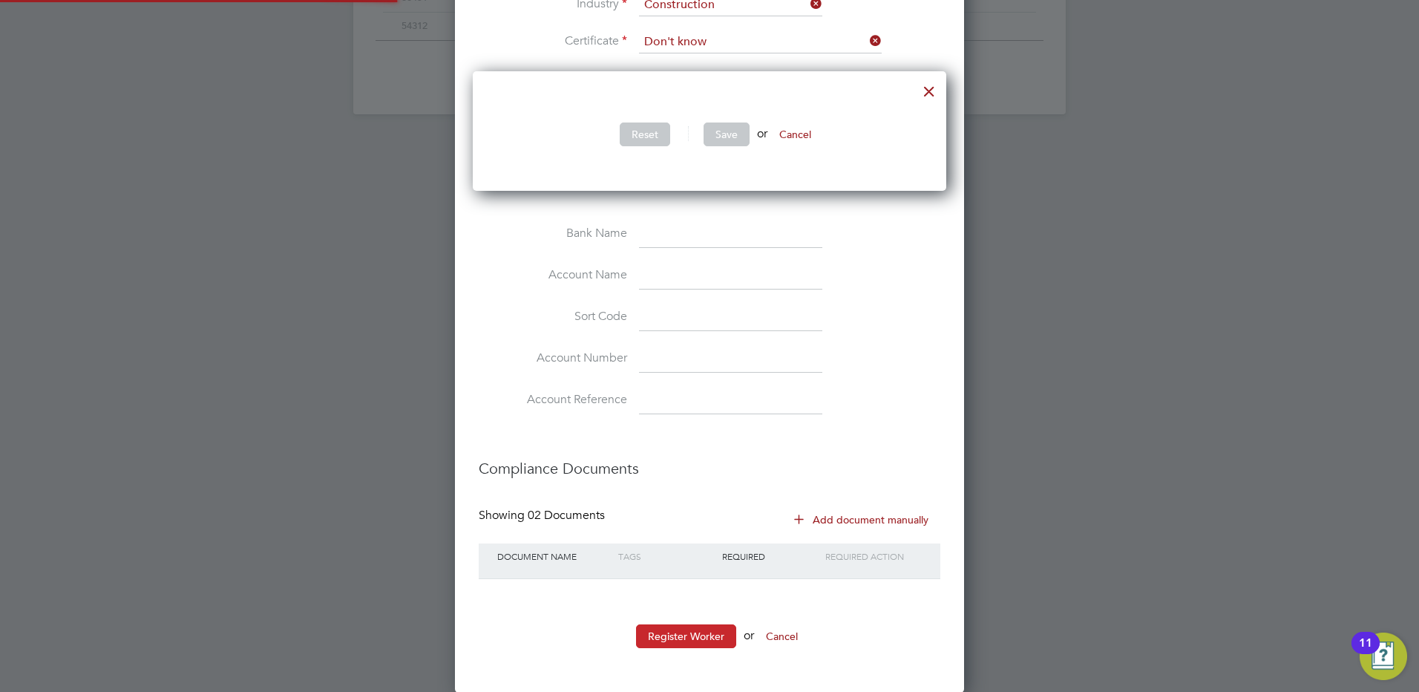
scroll to position [445, 474]
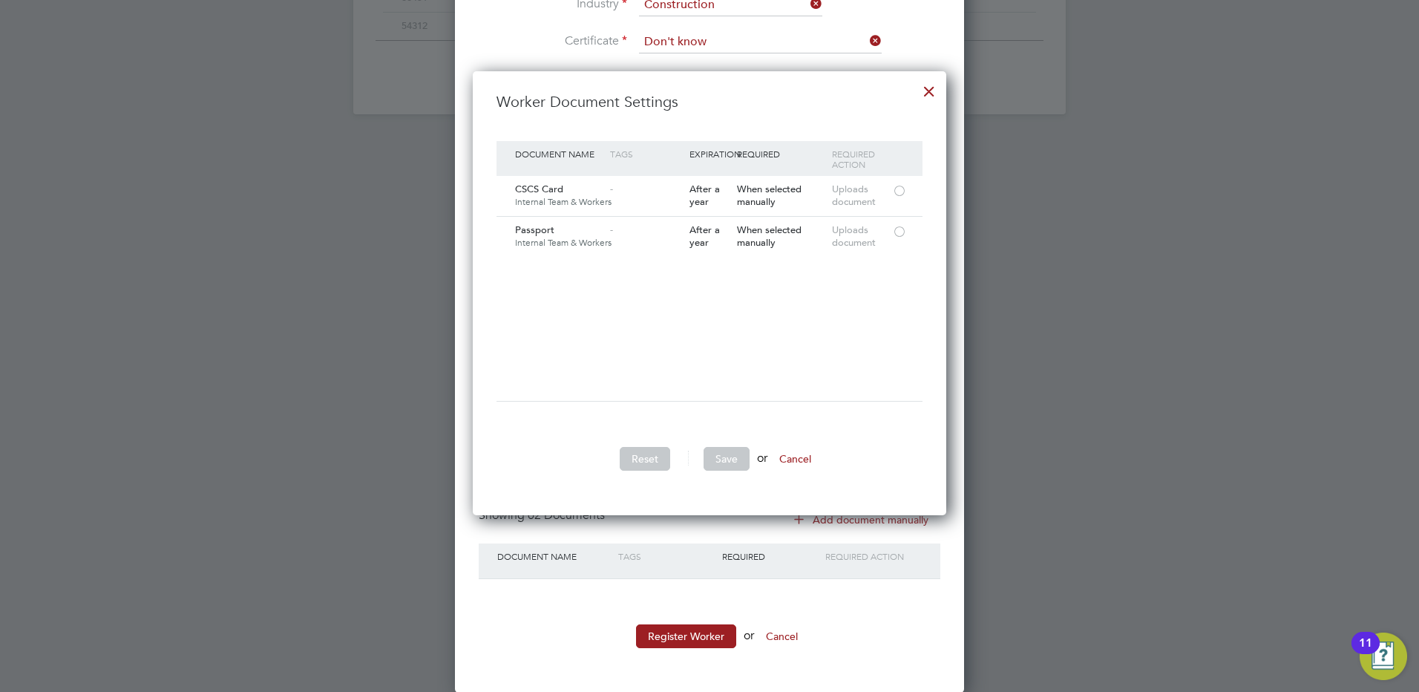
click at [935, 96] on div at bounding box center [929, 87] width 27 height 27
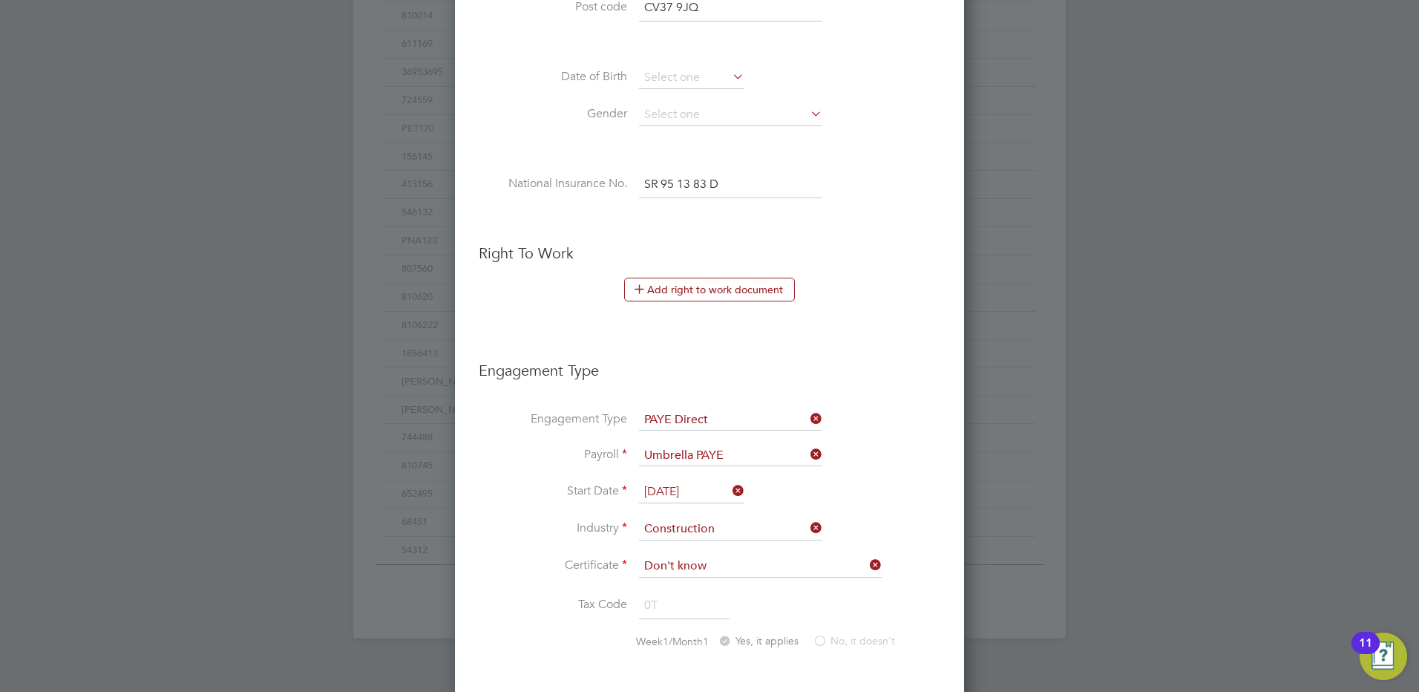
scroll to position [606, 0]
drag, startPoint x: 1139, startPoint y: 310, endPoint x: 1146, endPoint y: 325, distance: 16.6
click at [1146, 325] on div at bounding box center [709, 346] width 1419 height 692
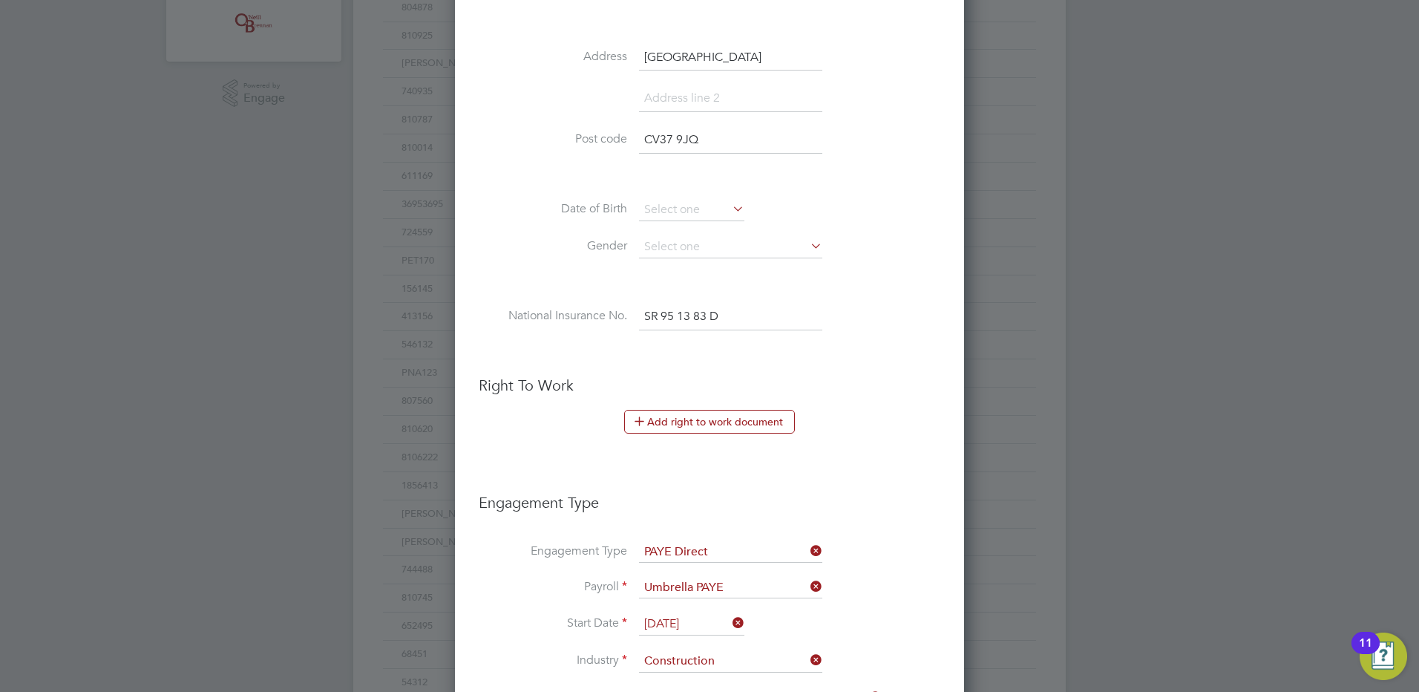
scroll to position [235, 0]
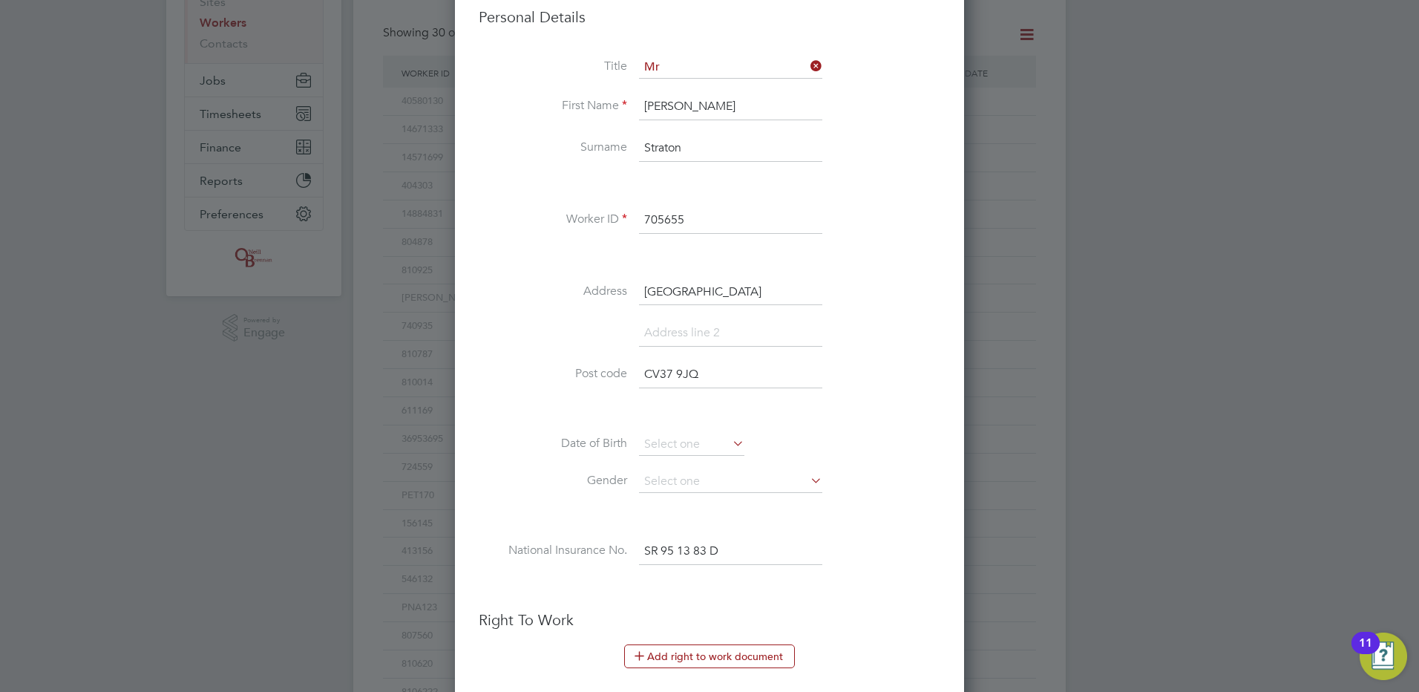
click at [1133, 477] on div at bounding box center [709, 346] width 1419 height 692
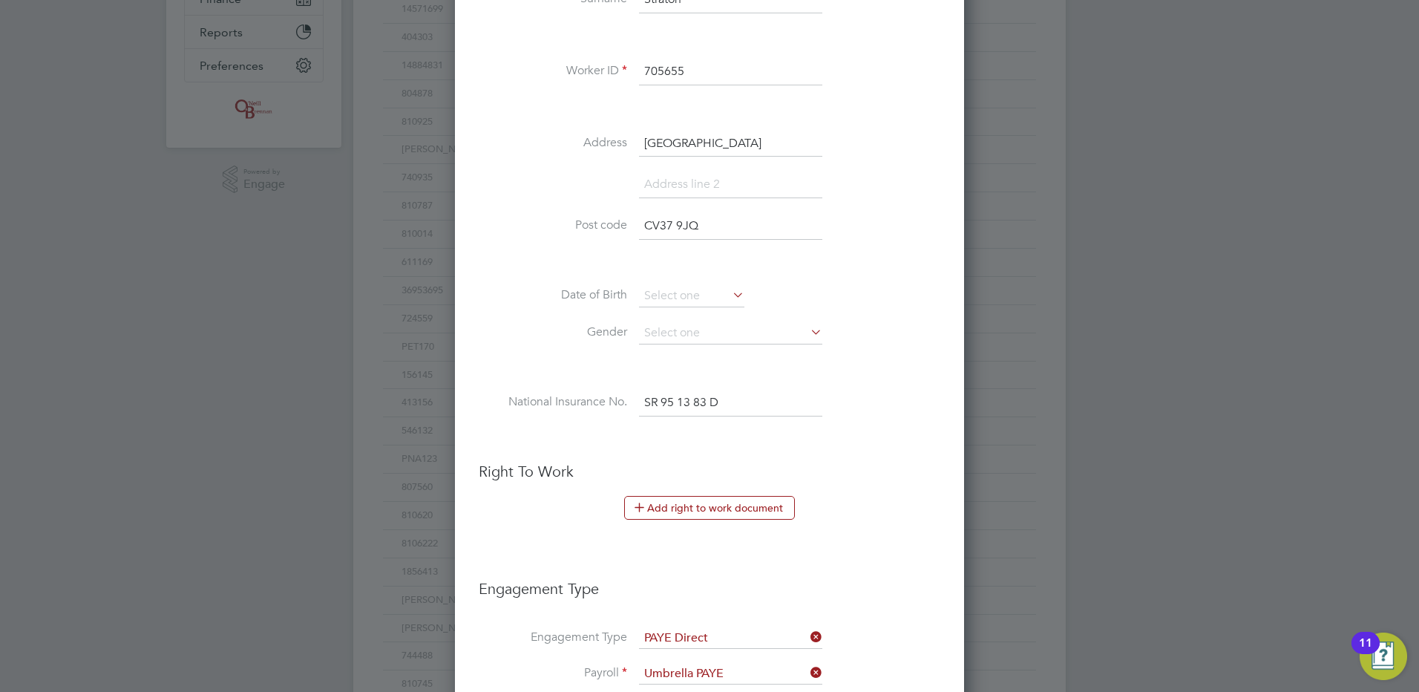
scroll to position [681, 0]
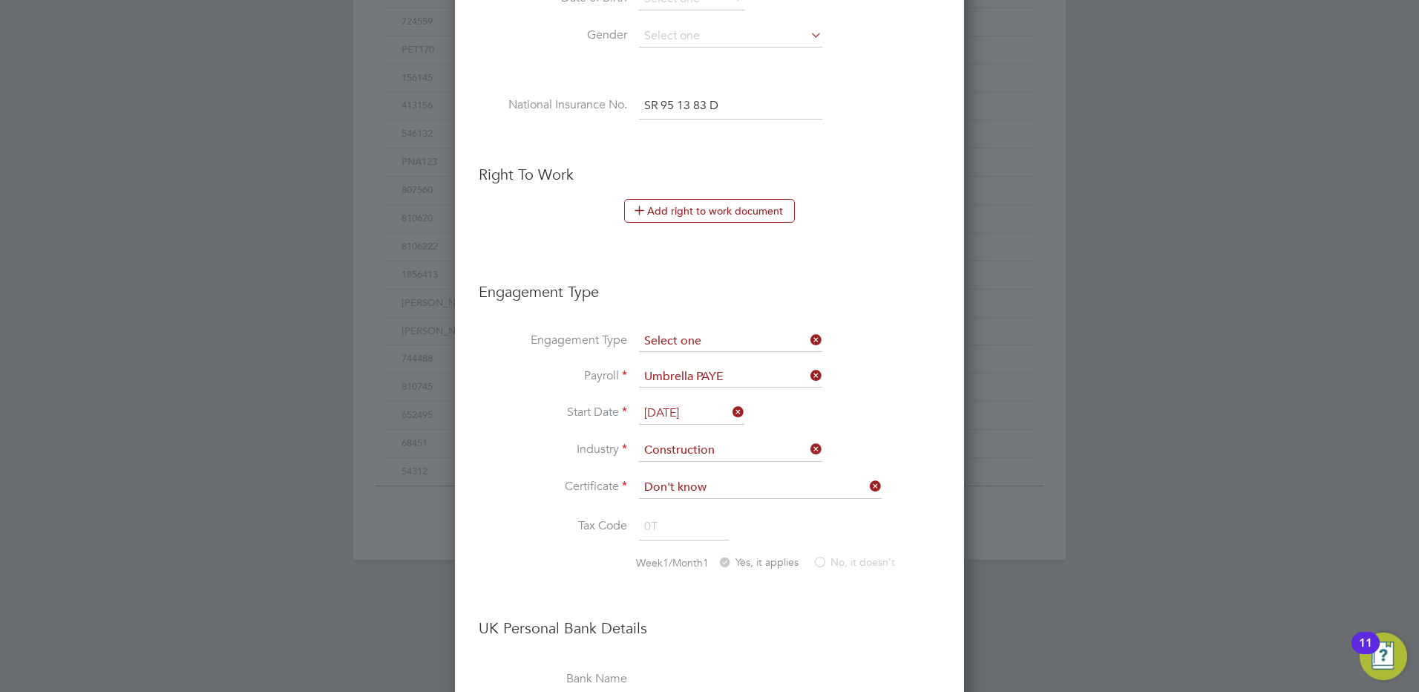
click at [733, 344] on input at bounding box center [730, 341] width 183 height 21
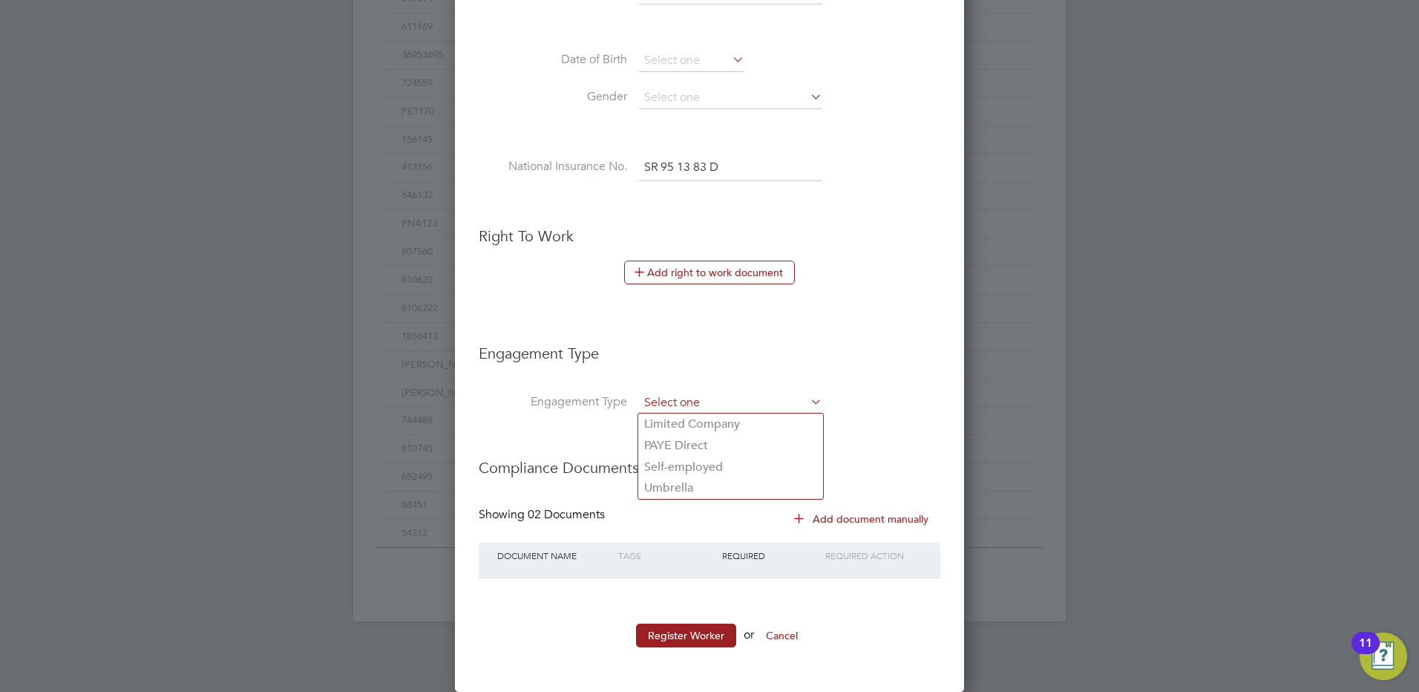
scroll to position [619, 0]
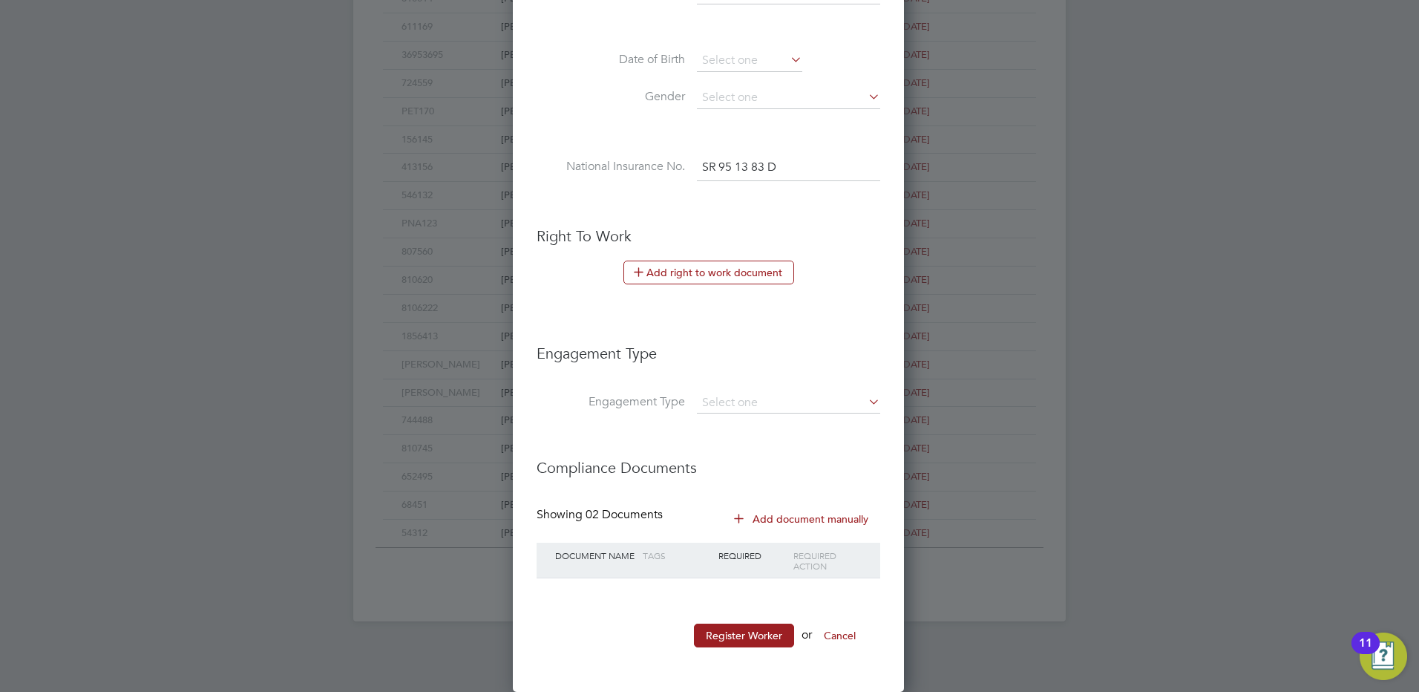
click at [737, 471] on li "Self-employed" at bounding box center [730, 468] width 185 height 22
type input "Self-employed"
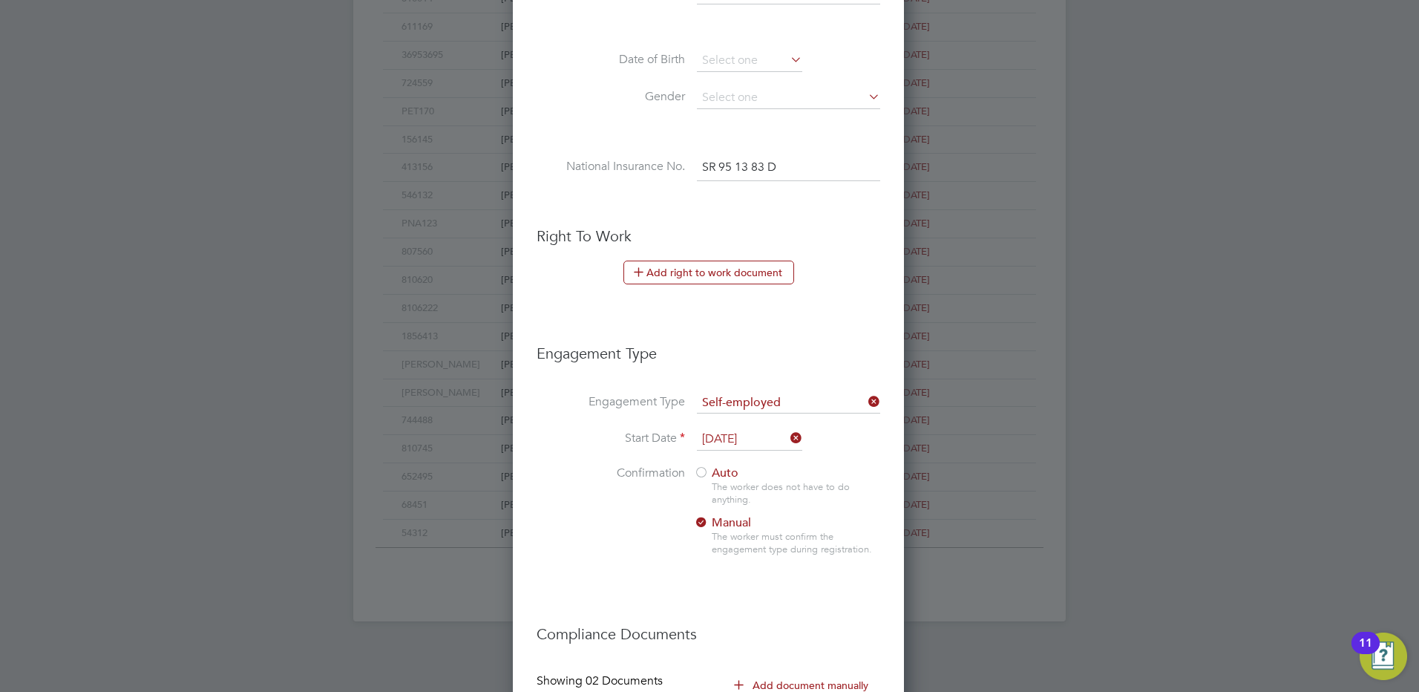
click at [750, 434] on input "[DATE]" at bounding box center [749, 439] width 105 height 22
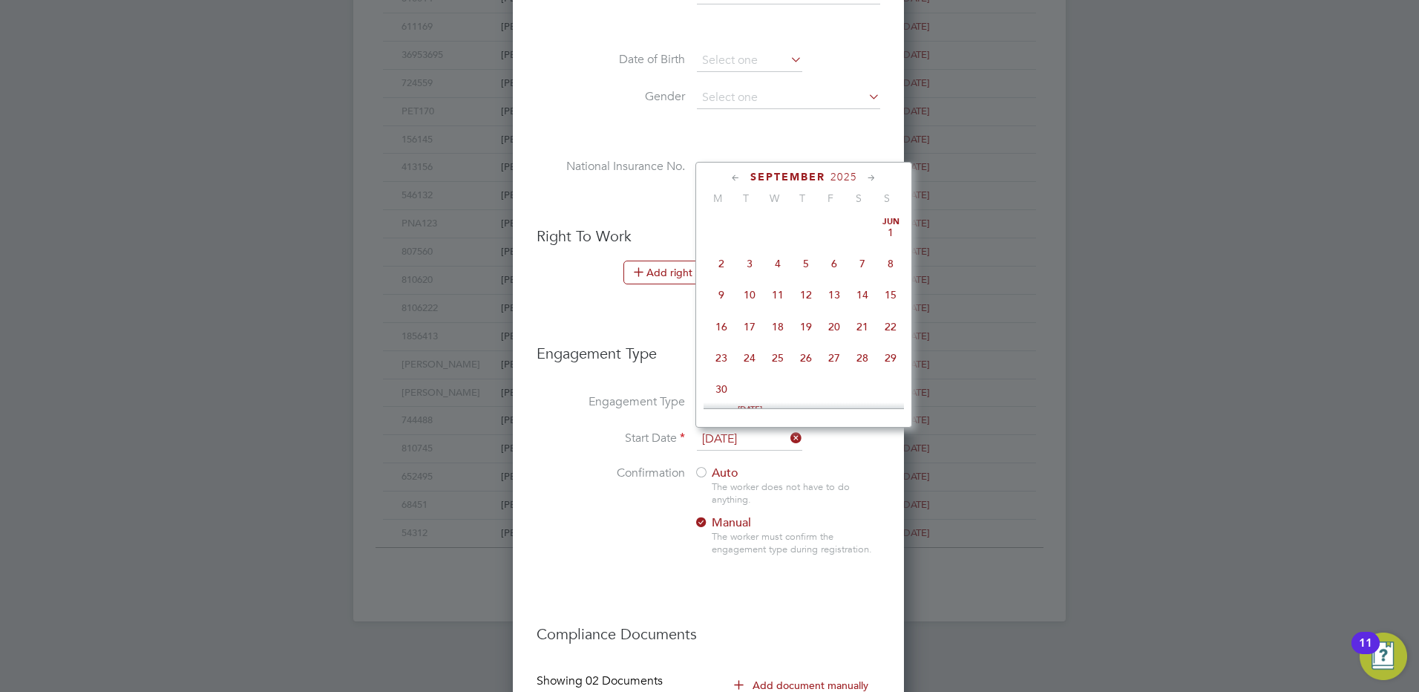
scroll to position [450, 0]
click at [844, 537] on div "The worker must confirm the engagement type during registration." at bounding box center [796, 543] width 168 height 25
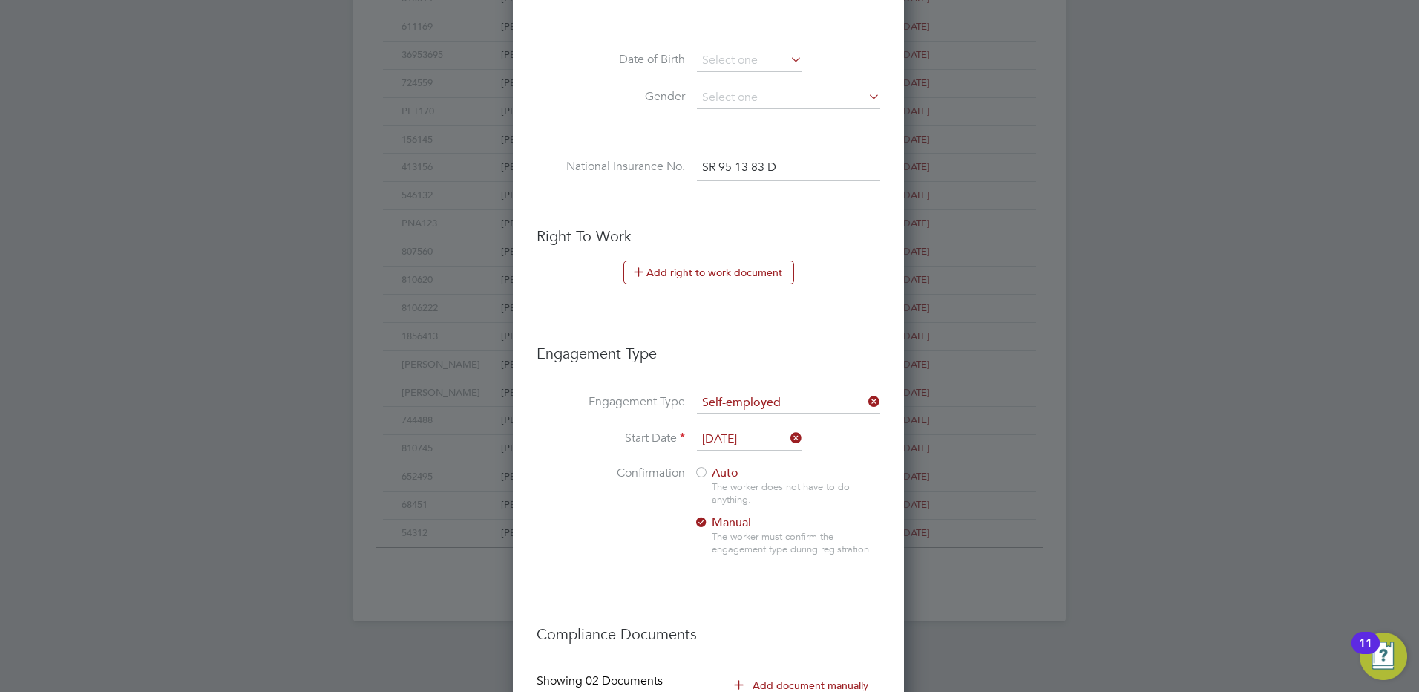
click at [722, 489] on div "The worker does not have to do anything." at bounding box center [796, 493] width 168 height 25
click at [735, 468] on ul "New Worker Mandatory Fields Email cornelstraton81@gmail.com Mobile No 075866451…" at bounding box center [709, 143] width 344 height 1370
drag, startPoint x: 735, startPoint y: 468, endPoint x: 722, endPoint y: 470, distance: 12.7
click at [722, 470] on span "Auto" at bounding box center [716, 472] width 45 height 15
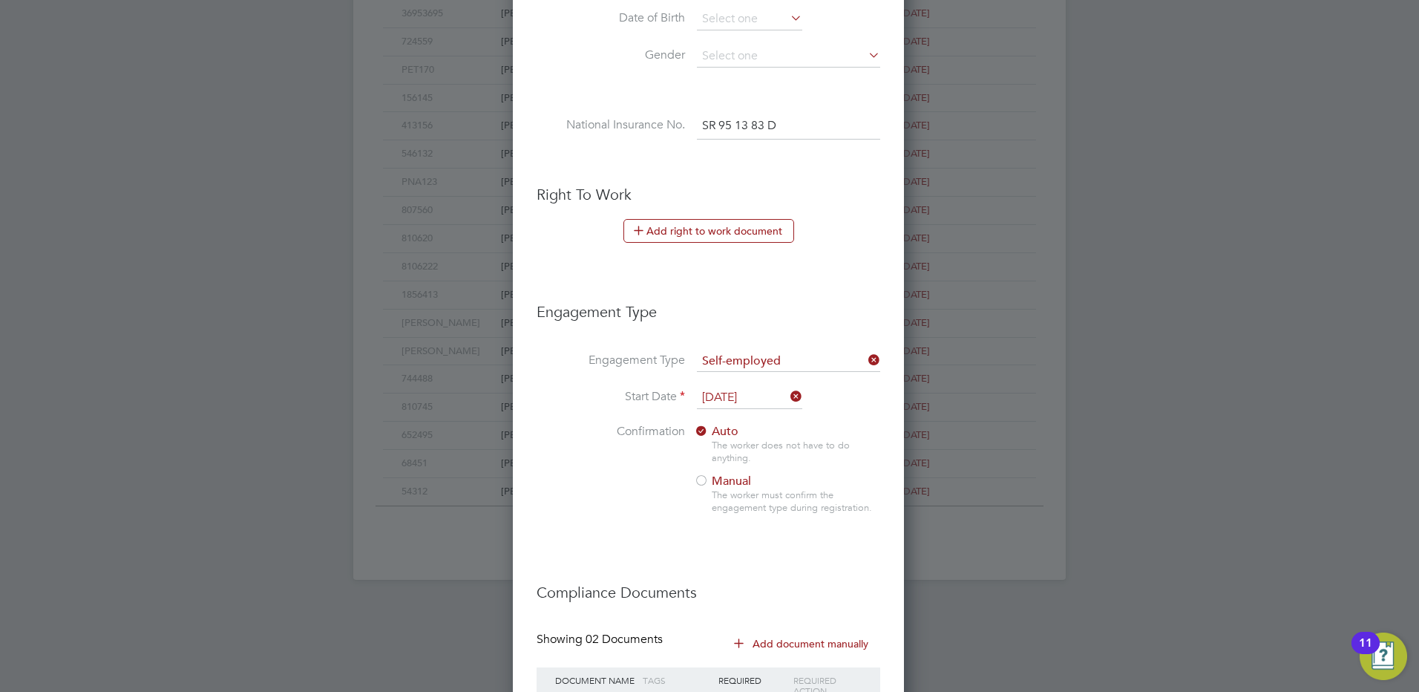
scroll to position [785, 0]
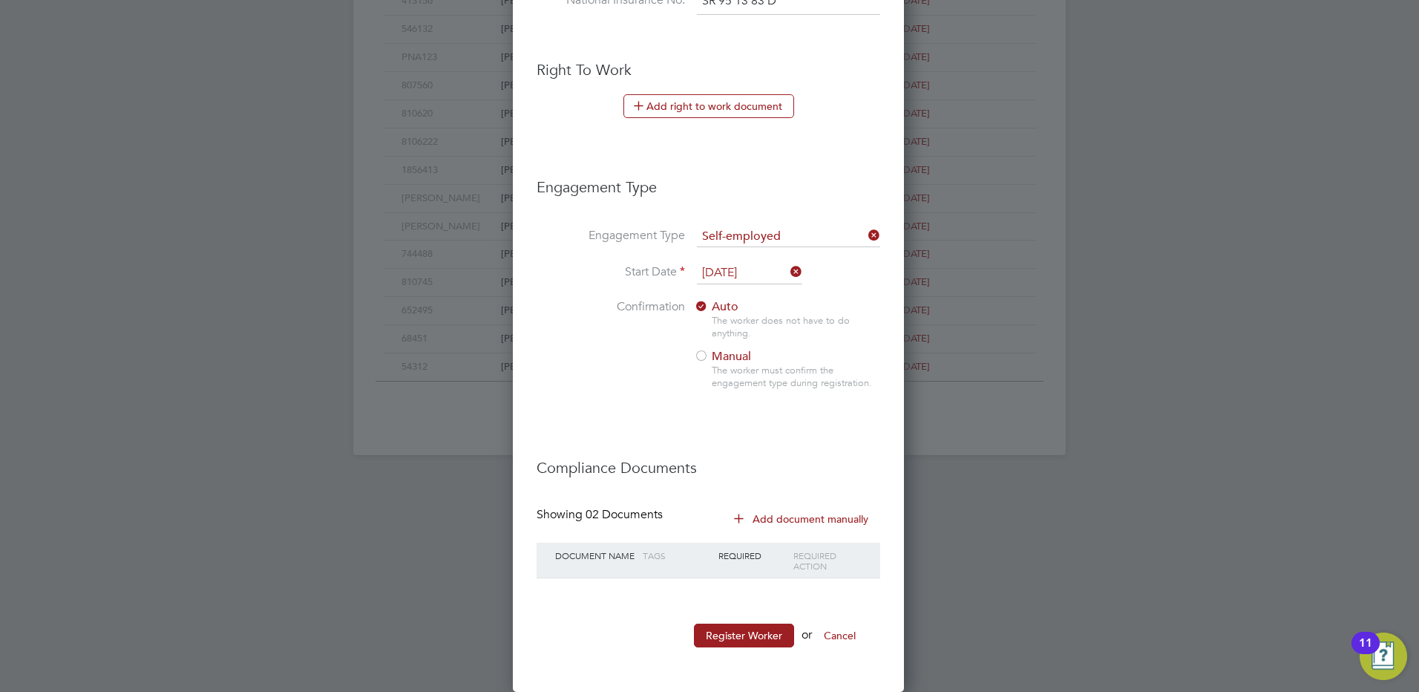
click at [799, 526] on button "Add document manually" at bounding box center [802, 519] width 157 height 24
click at [799, 522] on button "Add document manually" at bounding box center [802, 519] width 157 height 24
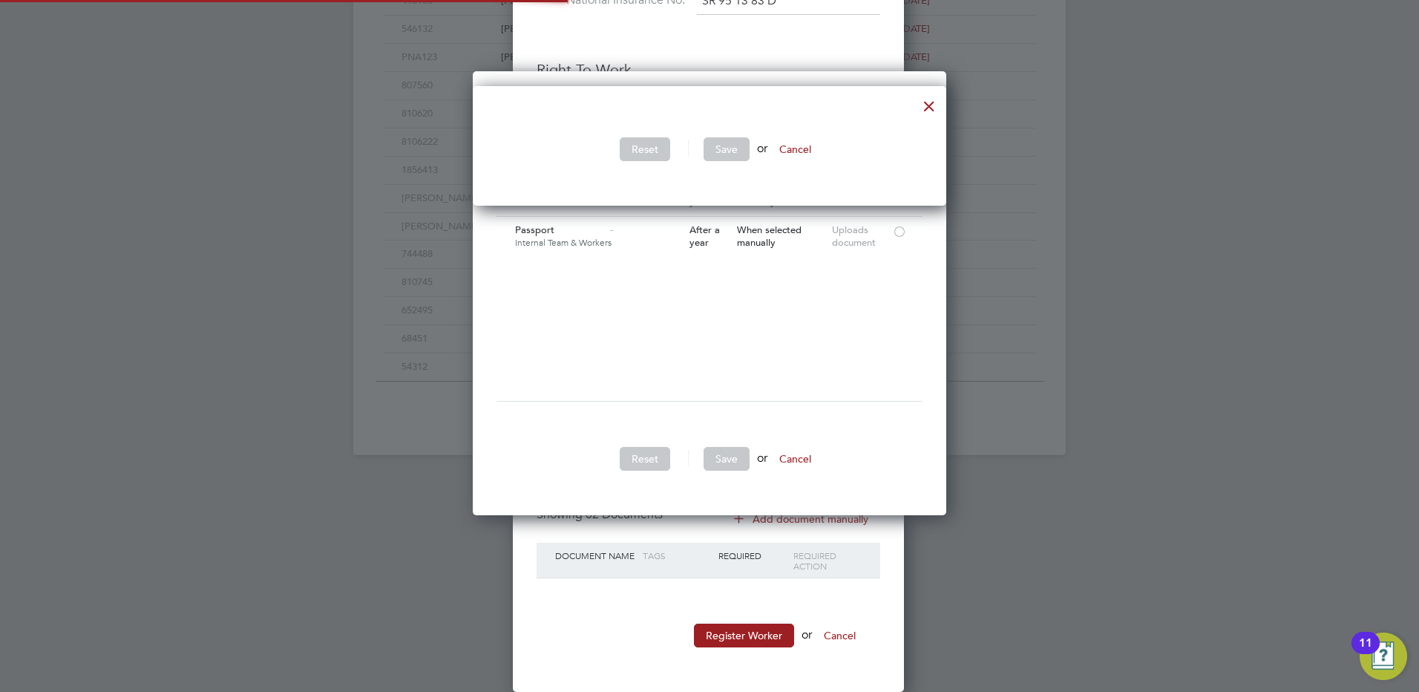
scroll to position [445, 474]
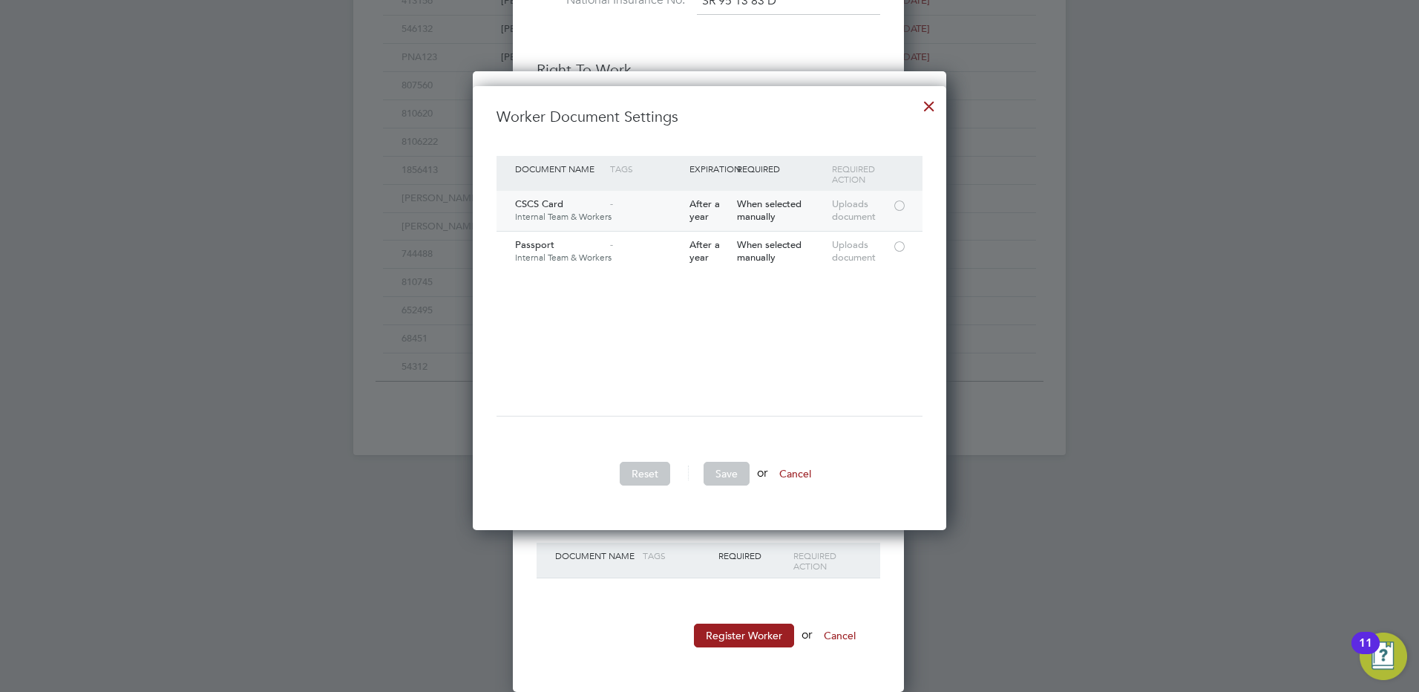
click at [900, 204] on div at bounding box center [899, 204] width 15 height 11
click at [896, 251] on div at bounding box center [899, 245] width 15 height 11
click at [728, 484] on button "Save" at bounding box center [727, 474] width 46 height 24
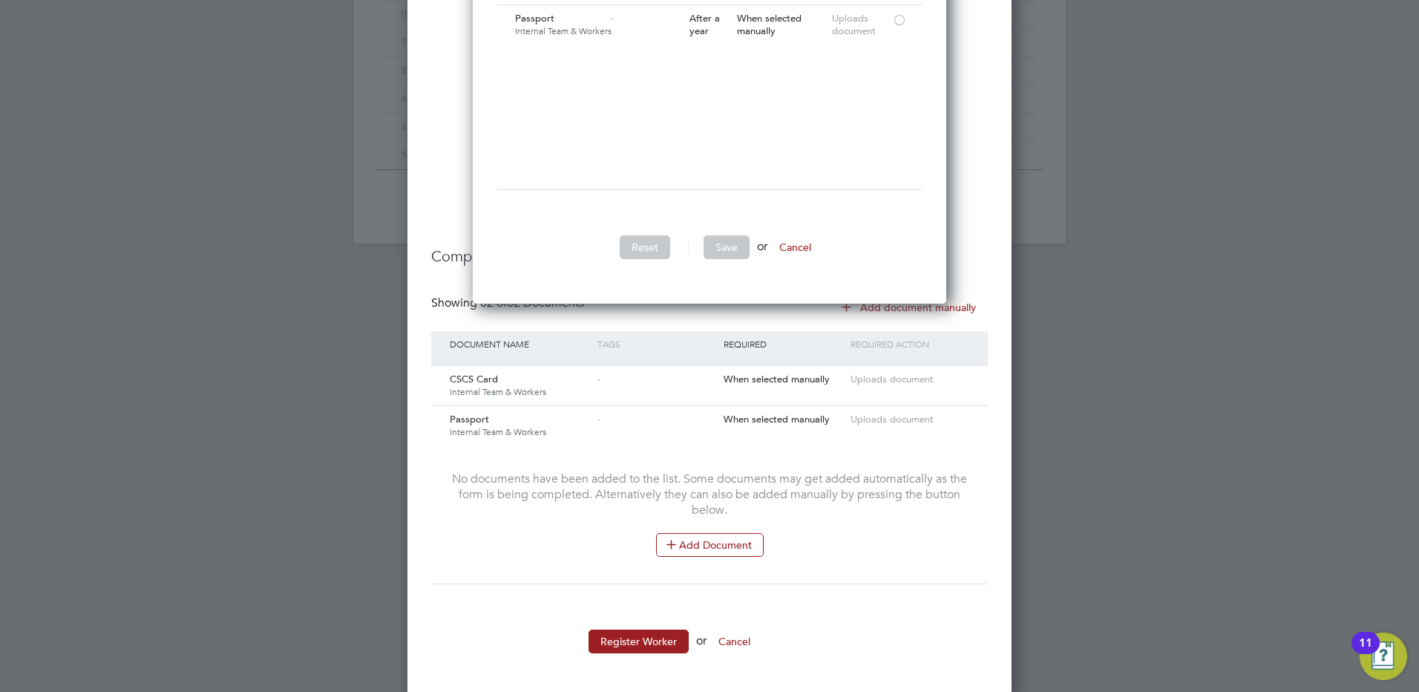
scroll to position [632, 0]
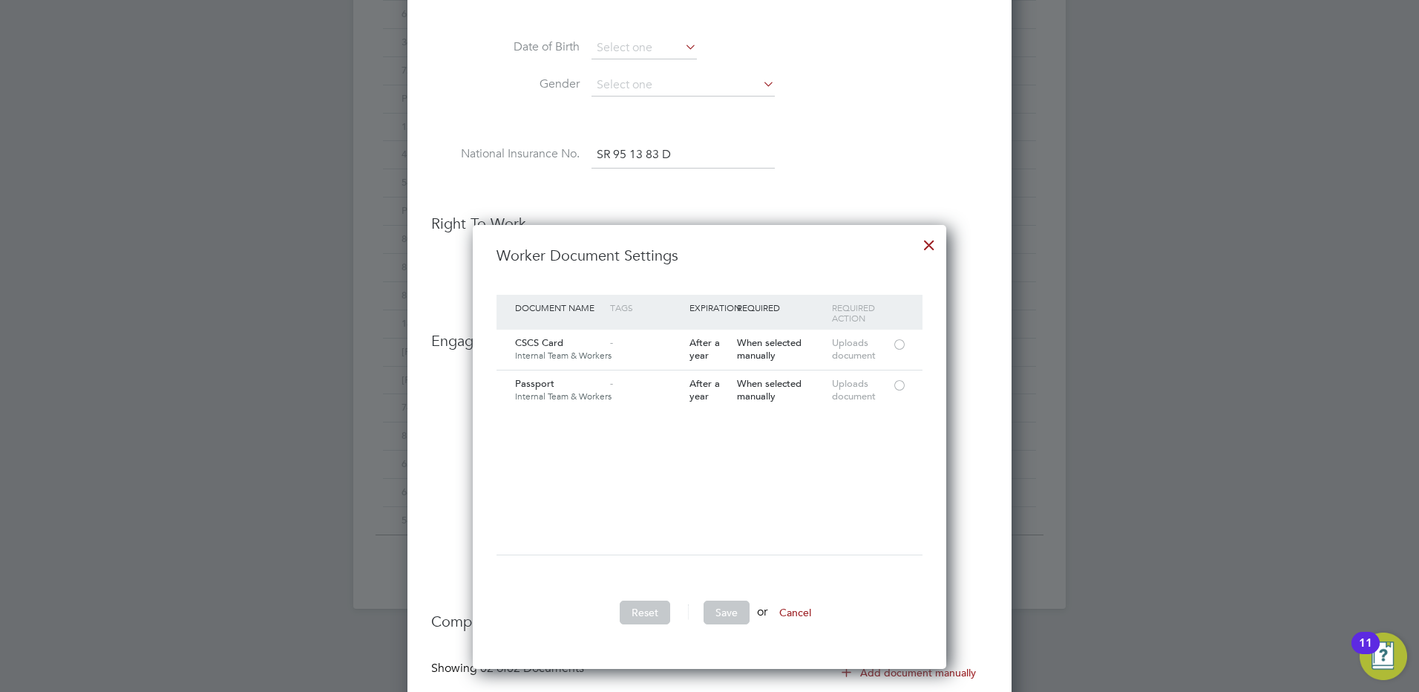
drag, startPoint x: 923, startPoint y: 246, endPoint x: 952, endPoint y: 247, distance: 29.0
click at [923, 246] on div at bounding box center [929, 241] width 27 height 27
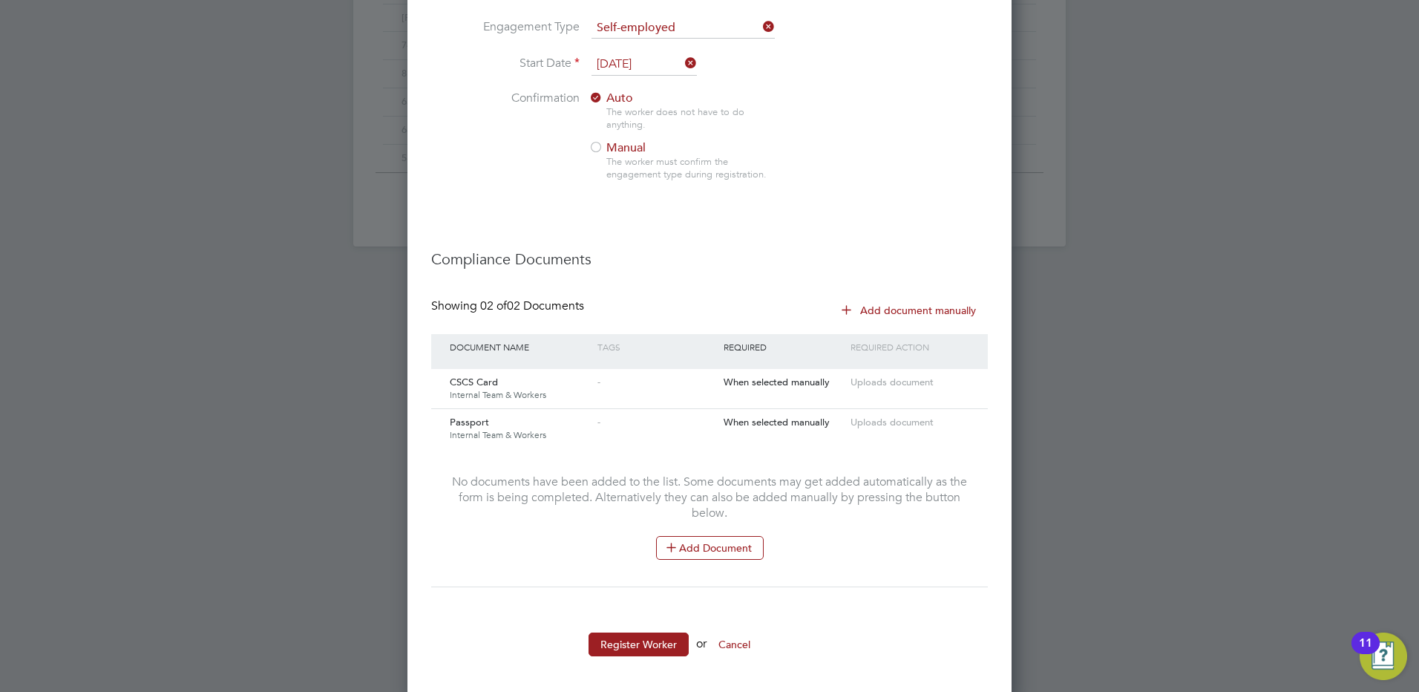
scroll to position [1003, 0]
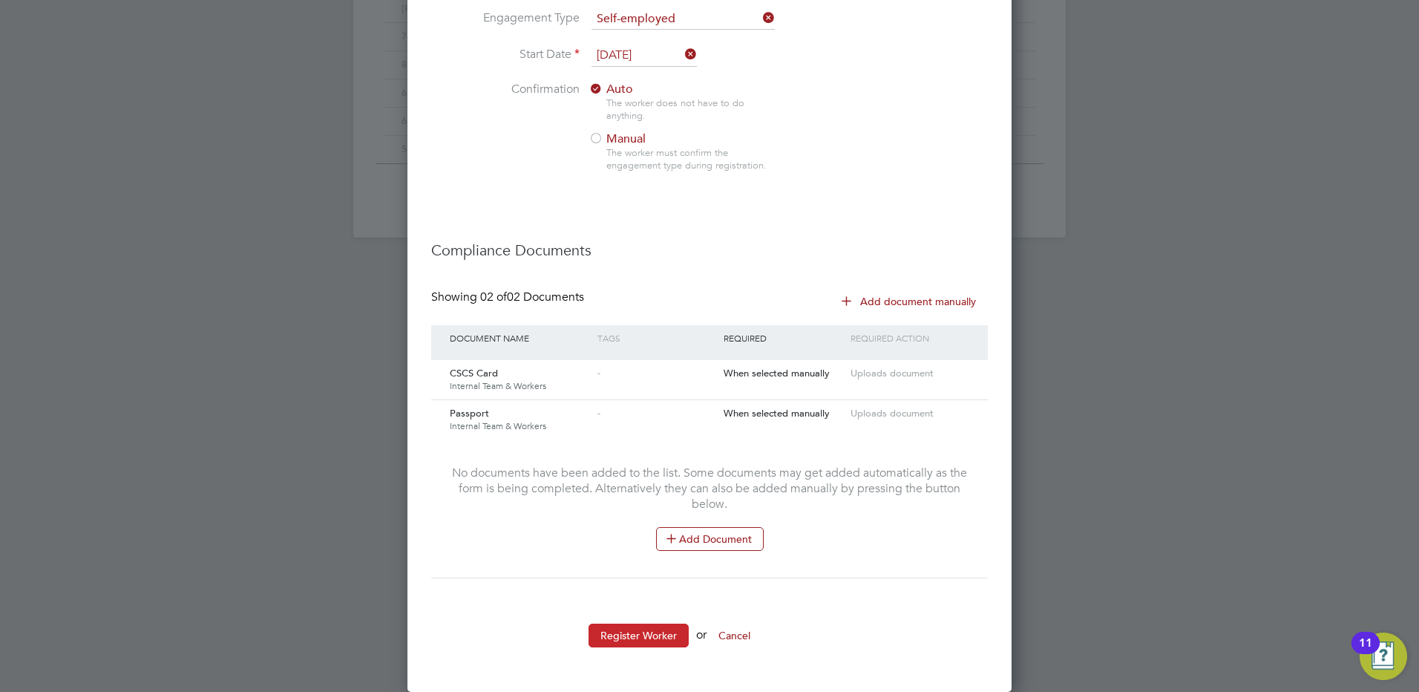
click at [633, 639] on button "Register Worker" at bounding box center [639, 636] width 100 height 24
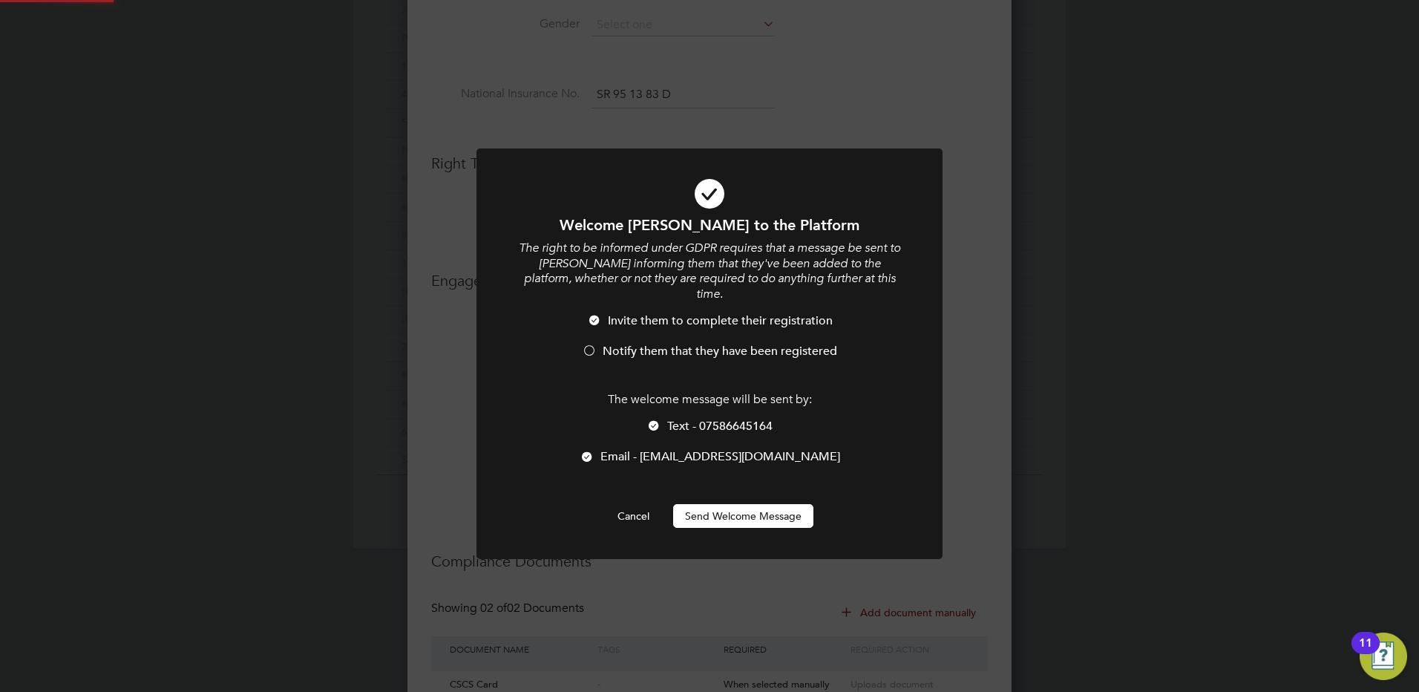
scroll to position [0, 0]
click at [661, 400] on div "The welcome message will be sent by: Text - 07586645164 Email - cornelstraton81…" at bounding box center [710, 436] width 386 height 88
click at [653, 419] on div at bounding box center [654, 426] width 15 height 15
click at [630, 431] on li "Text - 07586645164" at bounding box center [710, 434] width 386 height 30
click at [641, 449] on span "Email - cornelstraton81@gmail.com" at bounding box center [721, 456] width 240 height 15
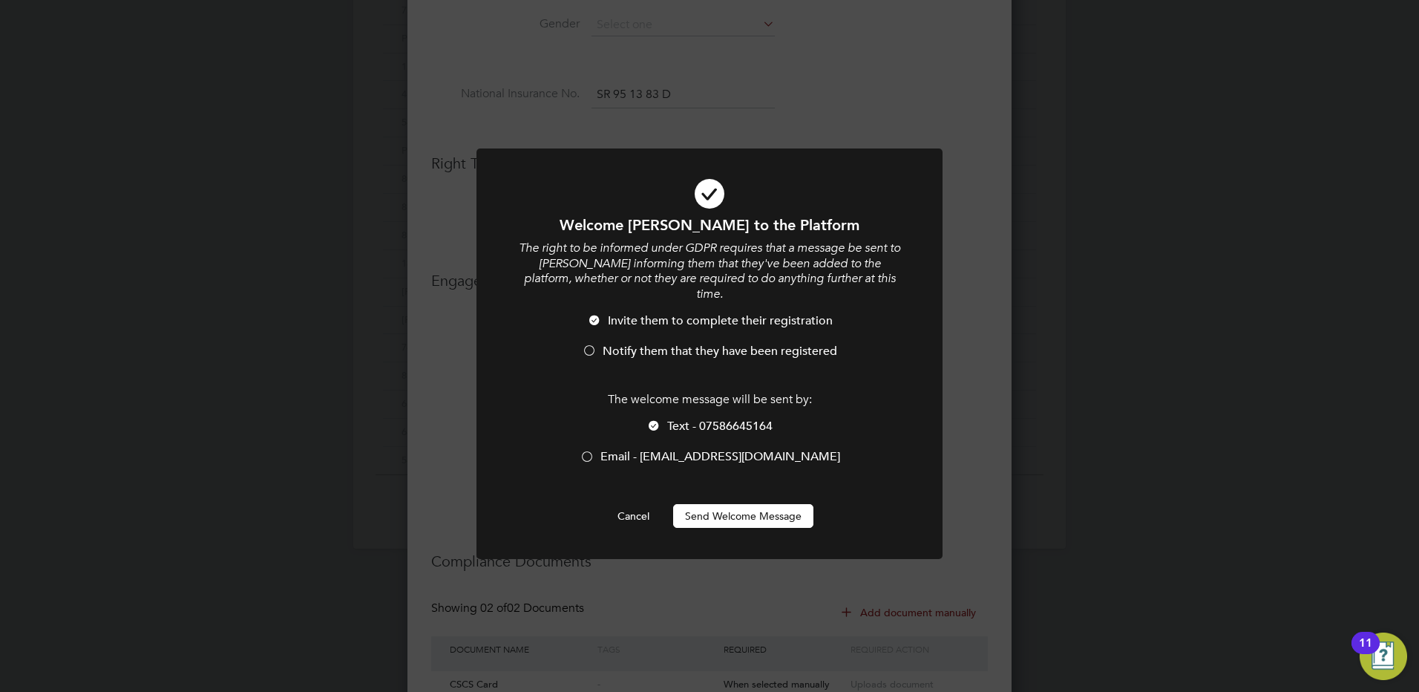
click at [657, 419] on li "Text - 07586645164" at bounding box center [710, 434] width 386 height 30
click at [658, 419] on div at bounding box center [654, 426] width 15 height 15
drag, startPoint x: 628, startPoint y: 436, endPoint x: 638, endPoint y: 428, distance: 12.6
click at [632, 449] on span "Email - cornelstraton81@gmail.com" at bounding box center [721, 456] width 240 height 15
click at [677, 419] on span "Text - 07586645164" at bounding box center [719, 426] width 105 height 15
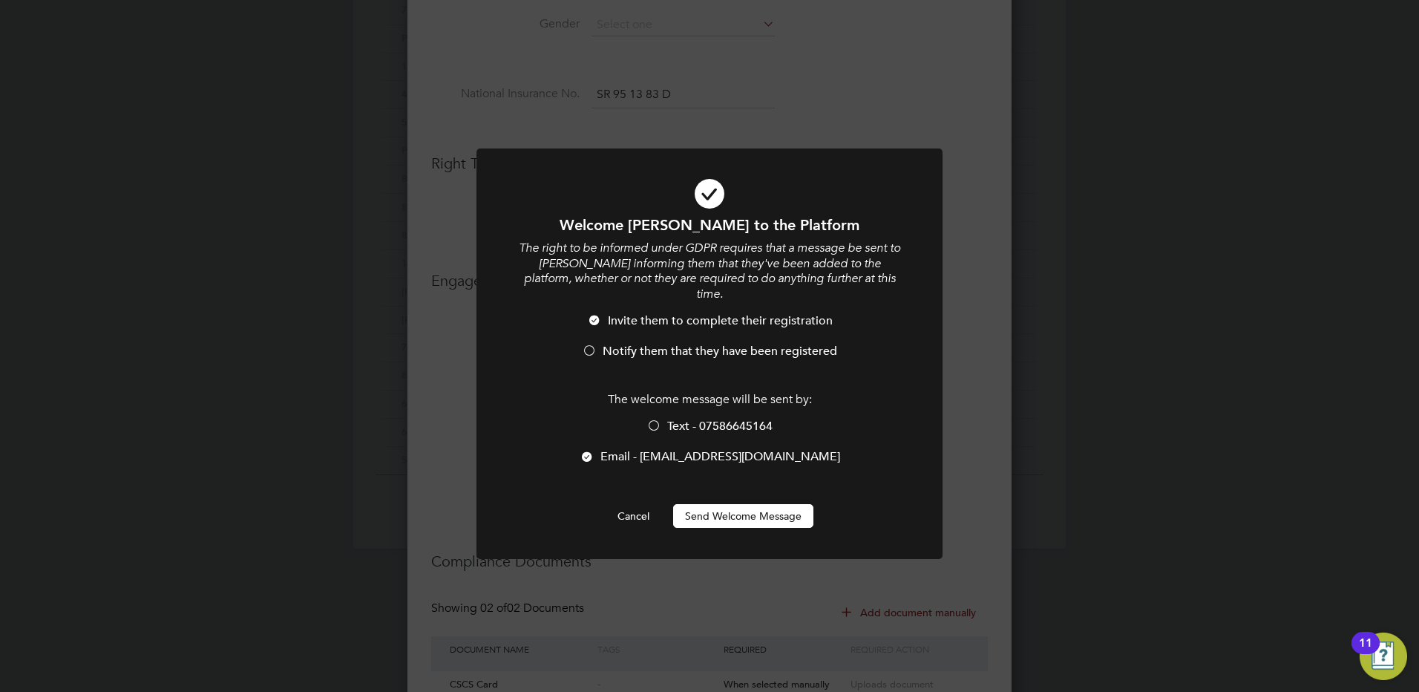
click at [634, 318] on li "Invite them to complete their registration" at bounding box center [710, 328] width 386 height 30
click at [736, 511] on button "Send Welcome Message" at bounding box center [743, 516] width 140 height 24
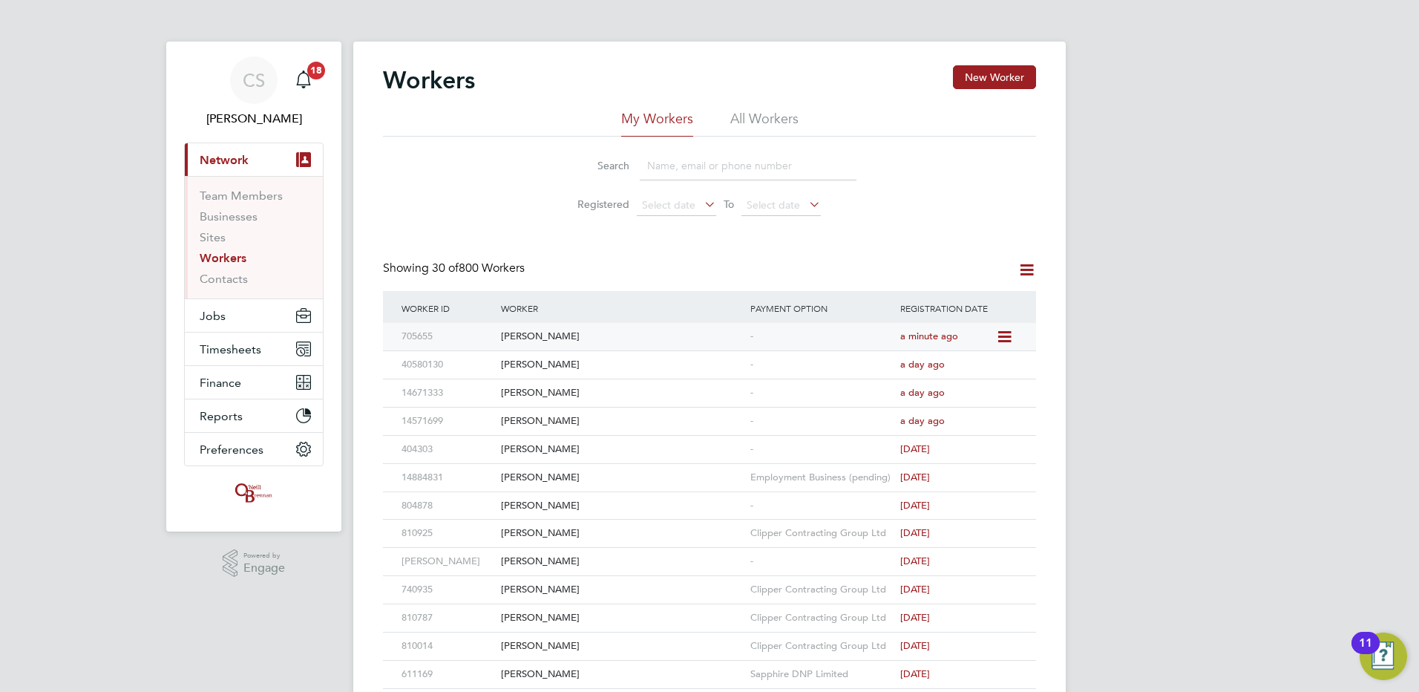
click at [1007, 335] on icon at bounding box center [1003, 337] width 15 height 18
click at [937, 332] on span "a minute ago" at bounding box center [929, 336] width 58 height 13
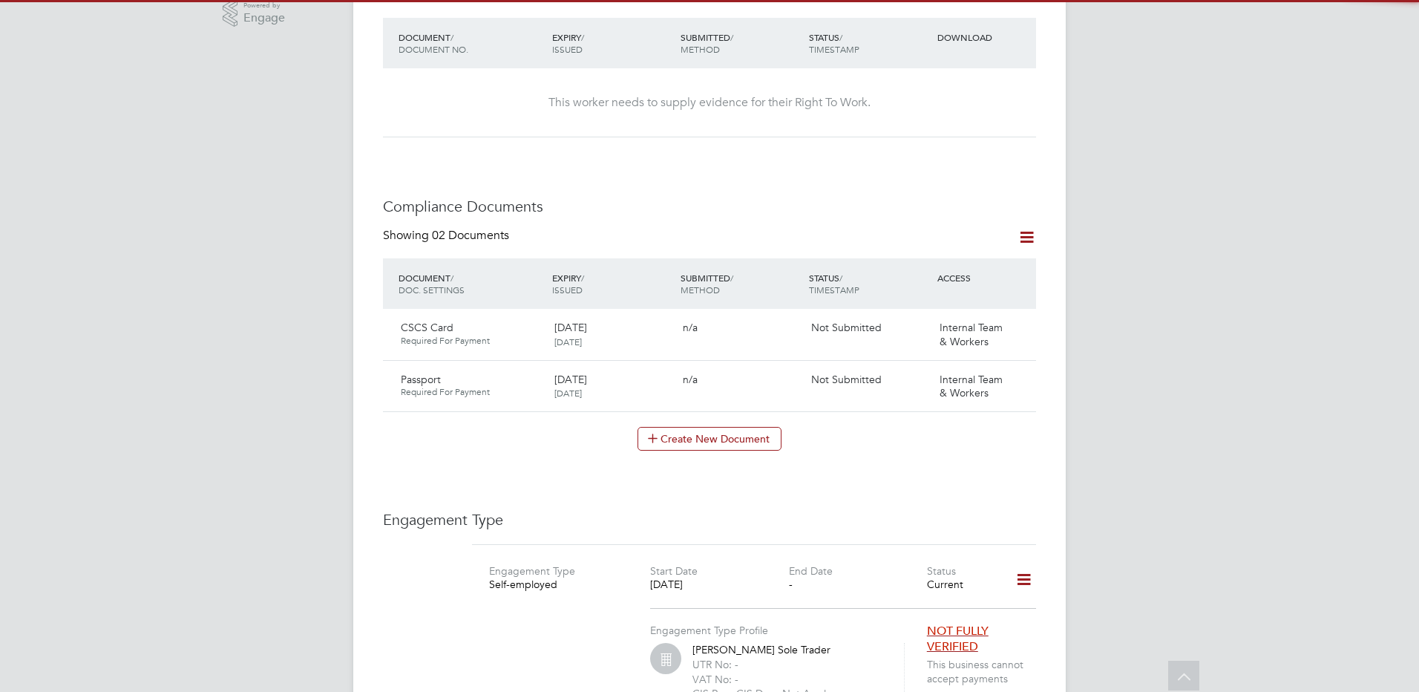
scroll to position [668, 0]
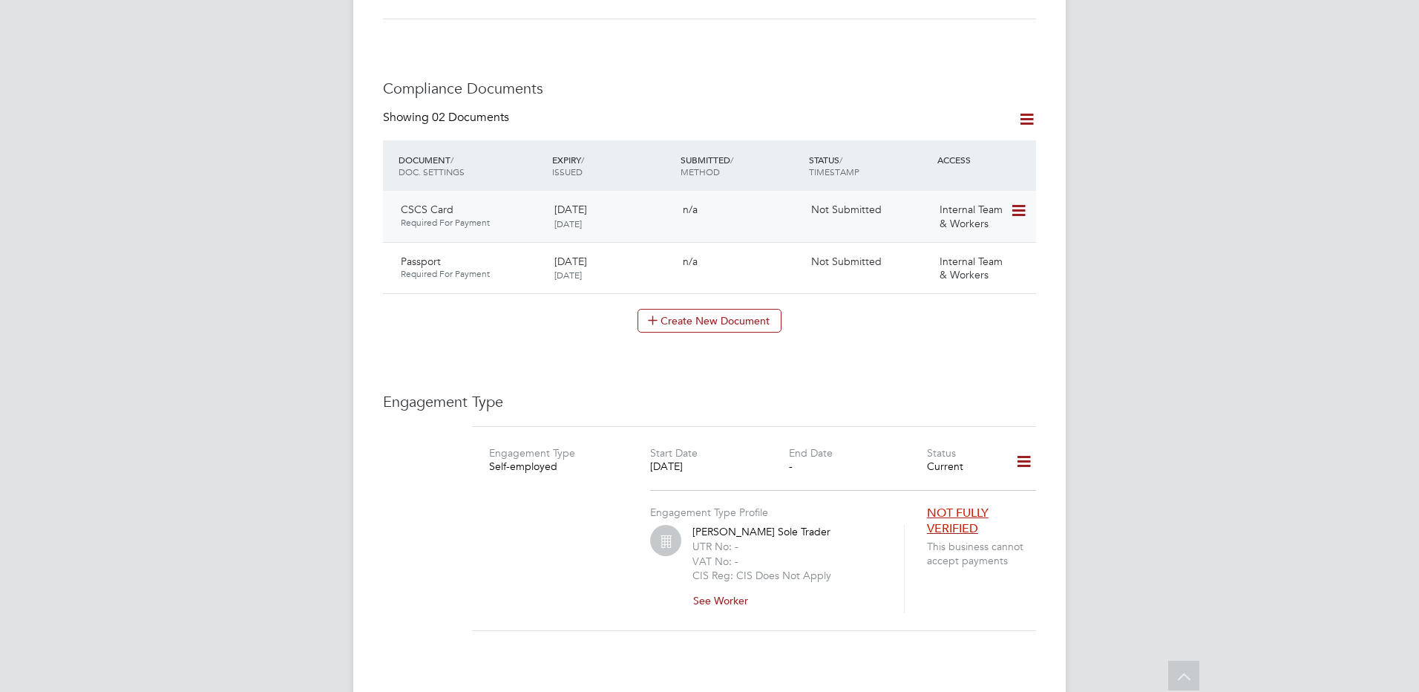
click at [1018, 206] on icon at bounding box center [1017, 211] width 15 height 18
drag, startPoint x: 974, startPoint y: 246, endPoint x: 933, endPoint y: 272, distance: 48.8
click at [974, 246] on li "Submit Document" at bounding box center [971, 252] width 110 height 21
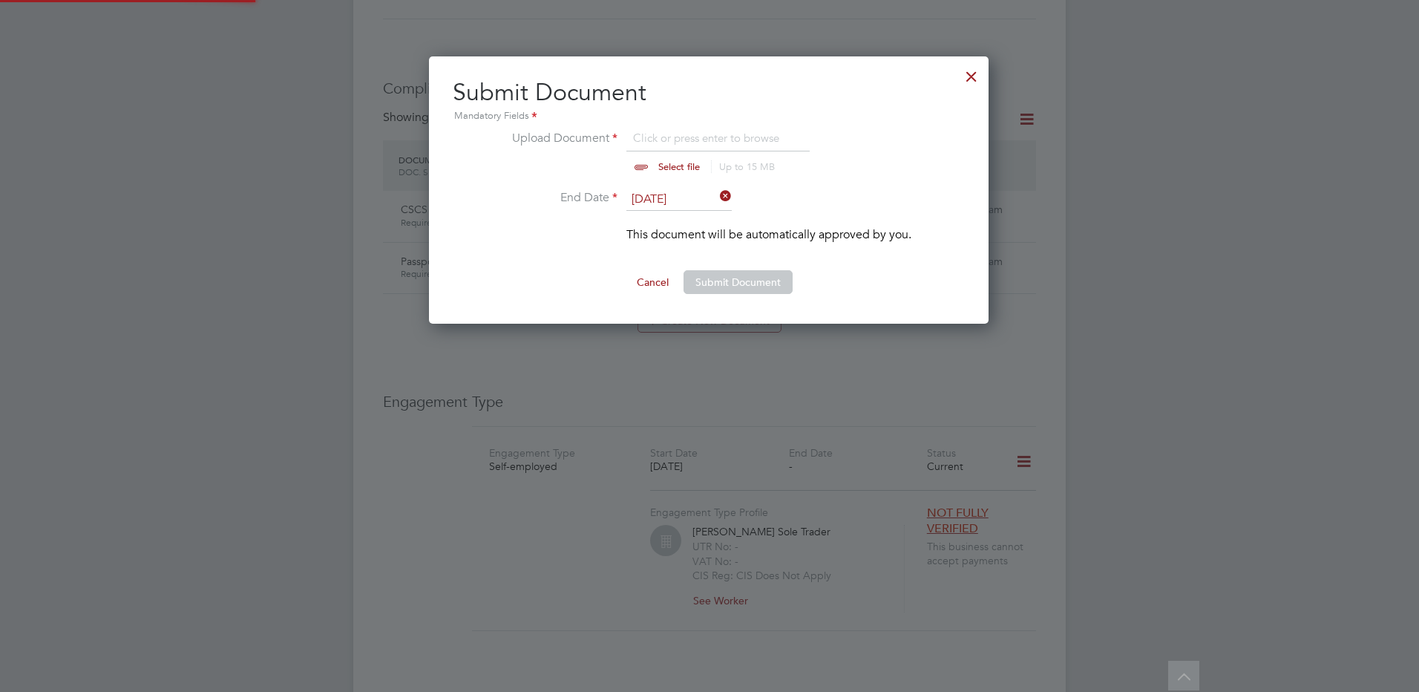
scroll to position [268, 561]
click at [684, 188] on ul "Upload Document Click or press enter to browse Select file Up to 15 MB Drop you…" at bounding box center [708, 193] width 405 height 129
drag, startPoint x: 684, startPoint y: 188, endPoint x: 657, endPoint y: 226, distance: 46.9
click at [676, 194] on input "[DATE]" at bounding box center [679, 200] width 105 height 22
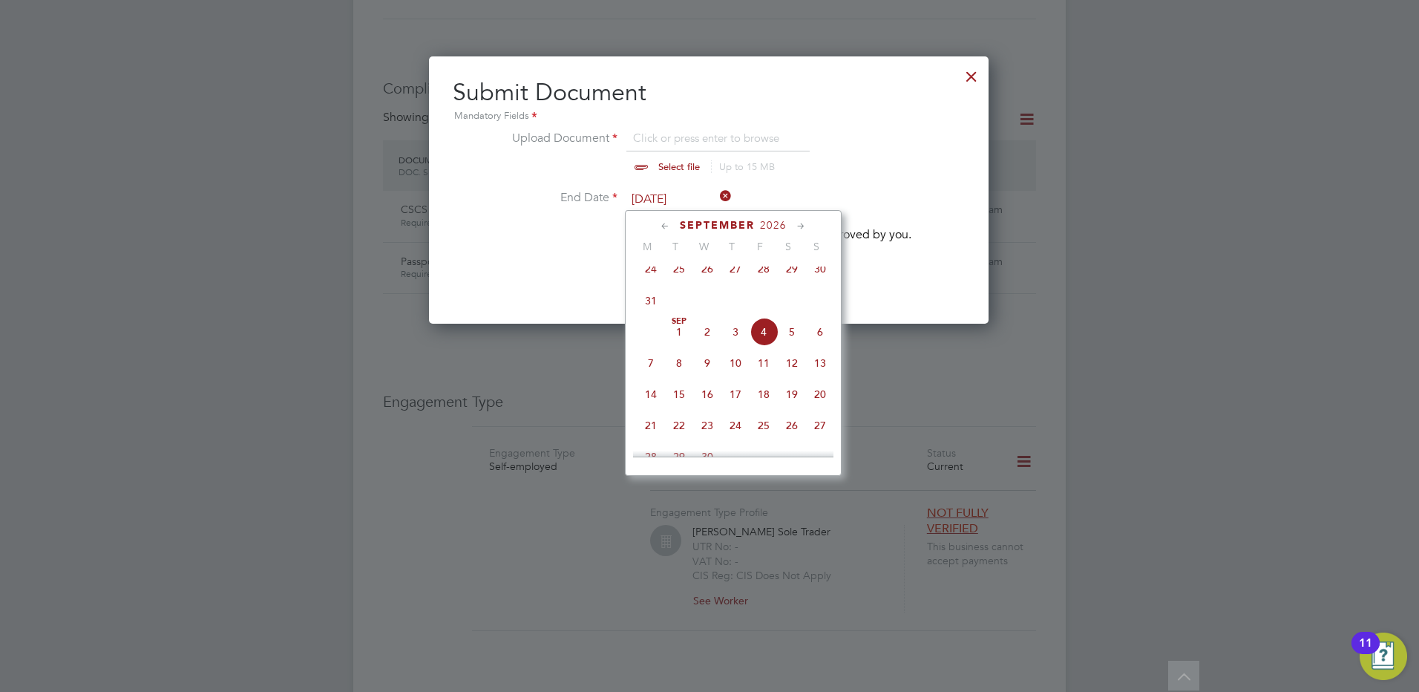
click at [776, 219] on span "2026" at bounding box center [773, 225] width 27 height 13
click at [881, 184] on li "Upload Document Click or press enter to browse Select file Up to 15 MB Drop you…" at bounding box center [708, 158] width 405 height 59
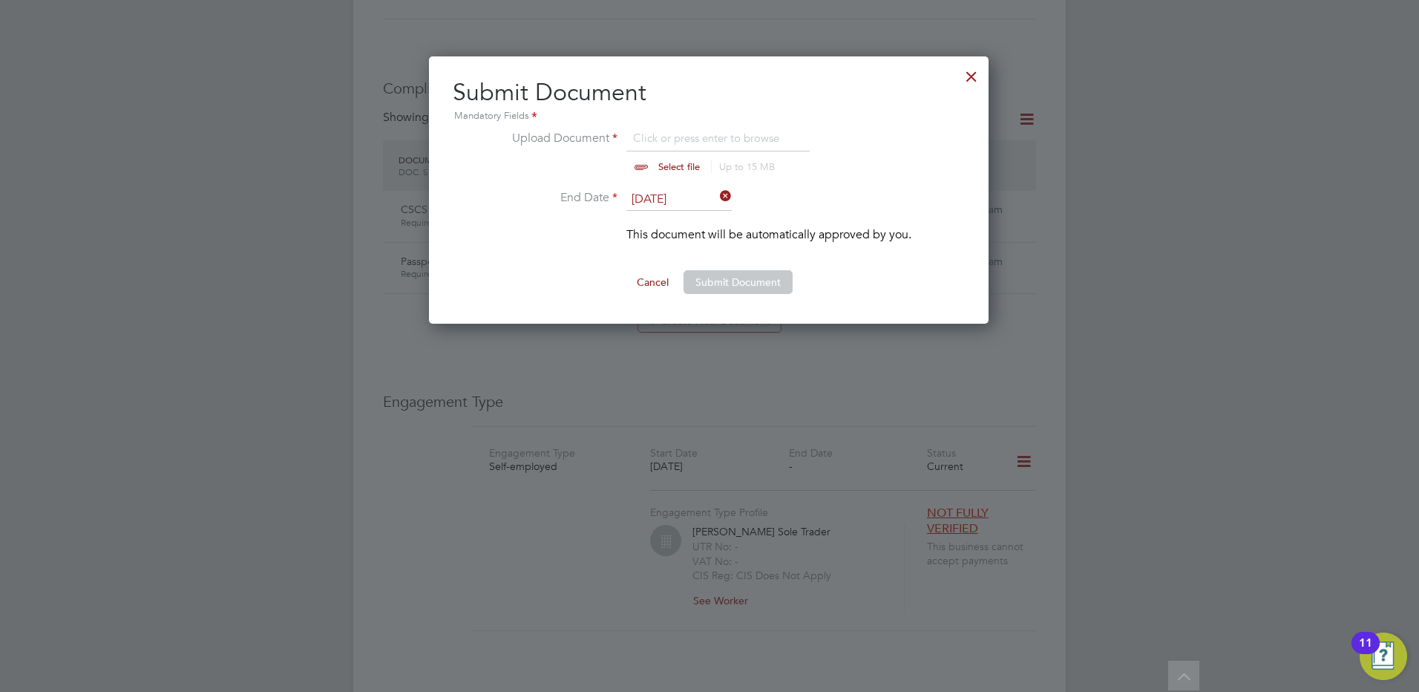
click at [650, 165] on input "file" at bounding box center [693, 151] width 233 height 45
click at [683, 174] on li "Upload Document Click or press enter to browse Select file Up to 15 MB Drop you…" at bounding box center [708, 158] width 405 height 59
click at [678, 170] on input "file" at bounding box center [693, 151] width 233 height 45
drag, startPoint x: 1116, startPoint y: 443, endPoint x: 1124, endPoint y: 439, distance: 8.7
click at [1125, 439] on div at bounding box center [709, 346] width 1419 height 692
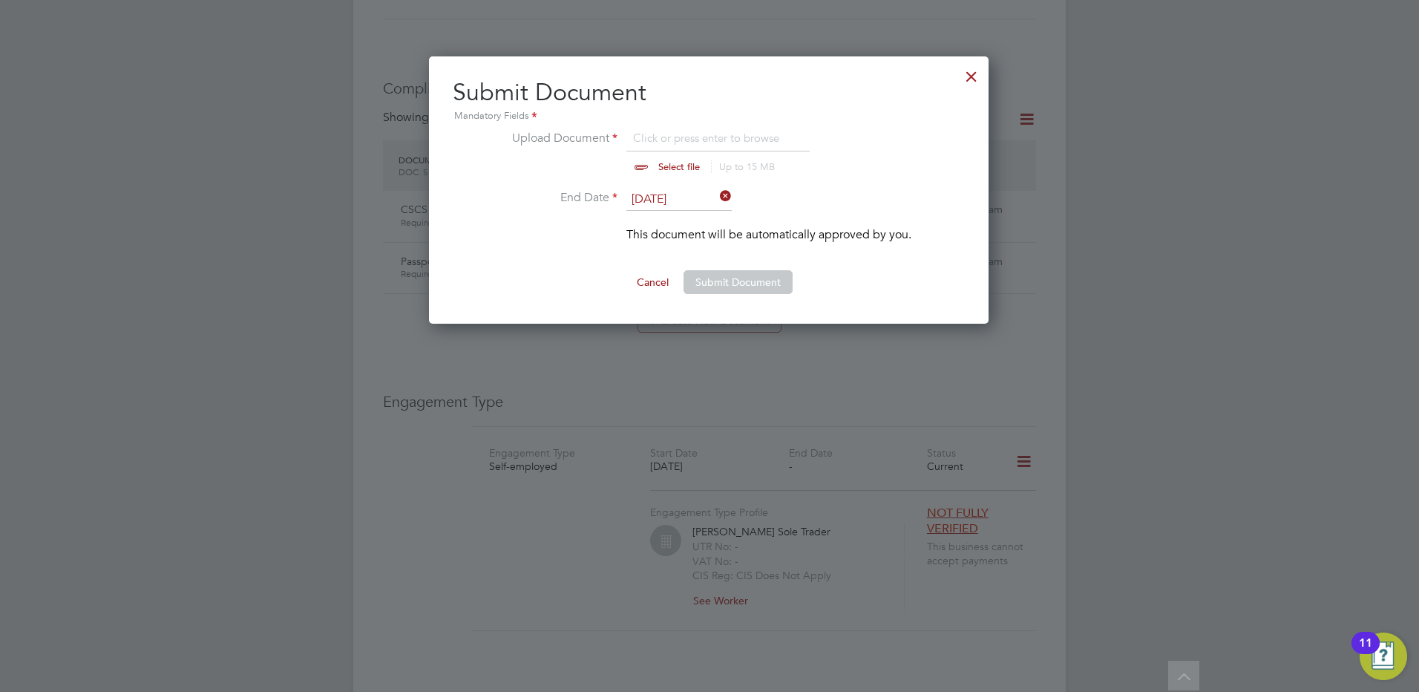
click at [1187, 75] on div at bounding box center [709, 346] width 1419 height 692
click at [675, 166] on input "file" at bounding box center [693, 151] width 233 height 45
click at [731, 289] on button "Submit Document" at bounding box center [738, 282] width 109 height 24
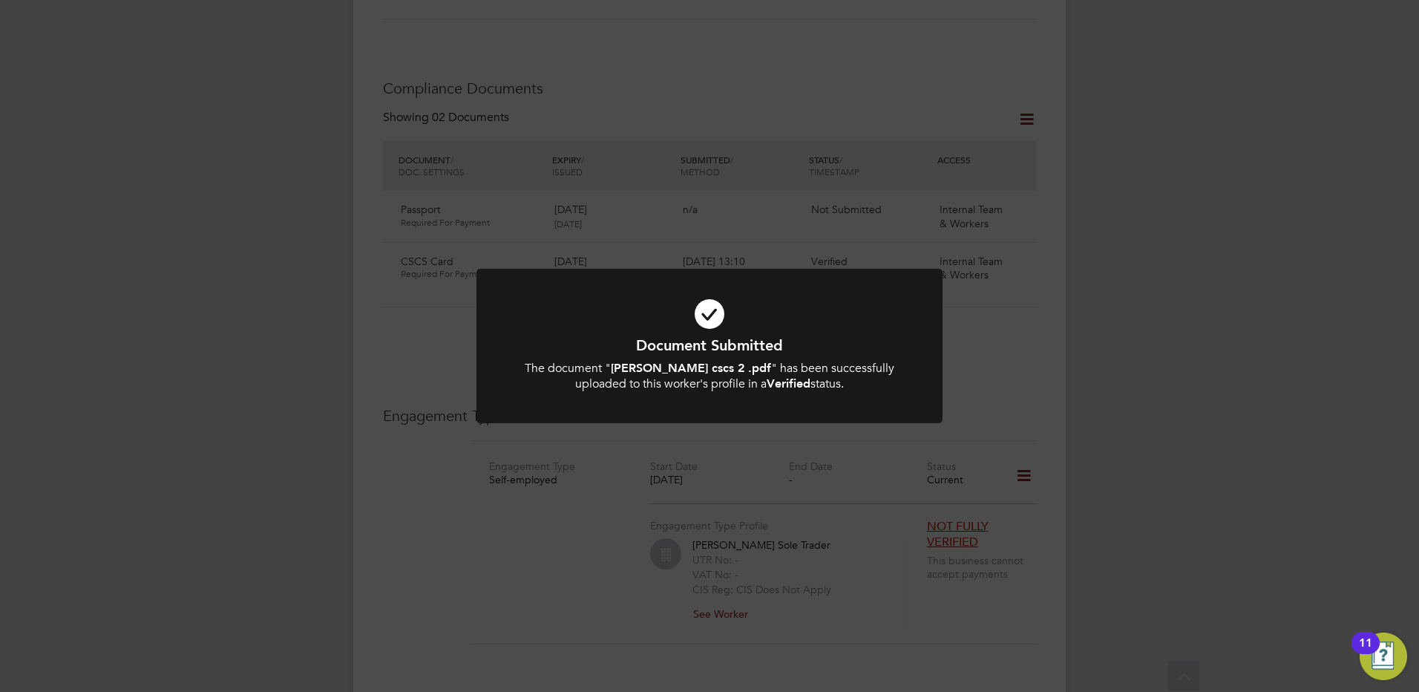
click at [1309, 320] on div "Document Submitted The document " cornel cscs 2 .pdf " has been successfully up…" at bounding box center [709, 346] width 1419 height 692
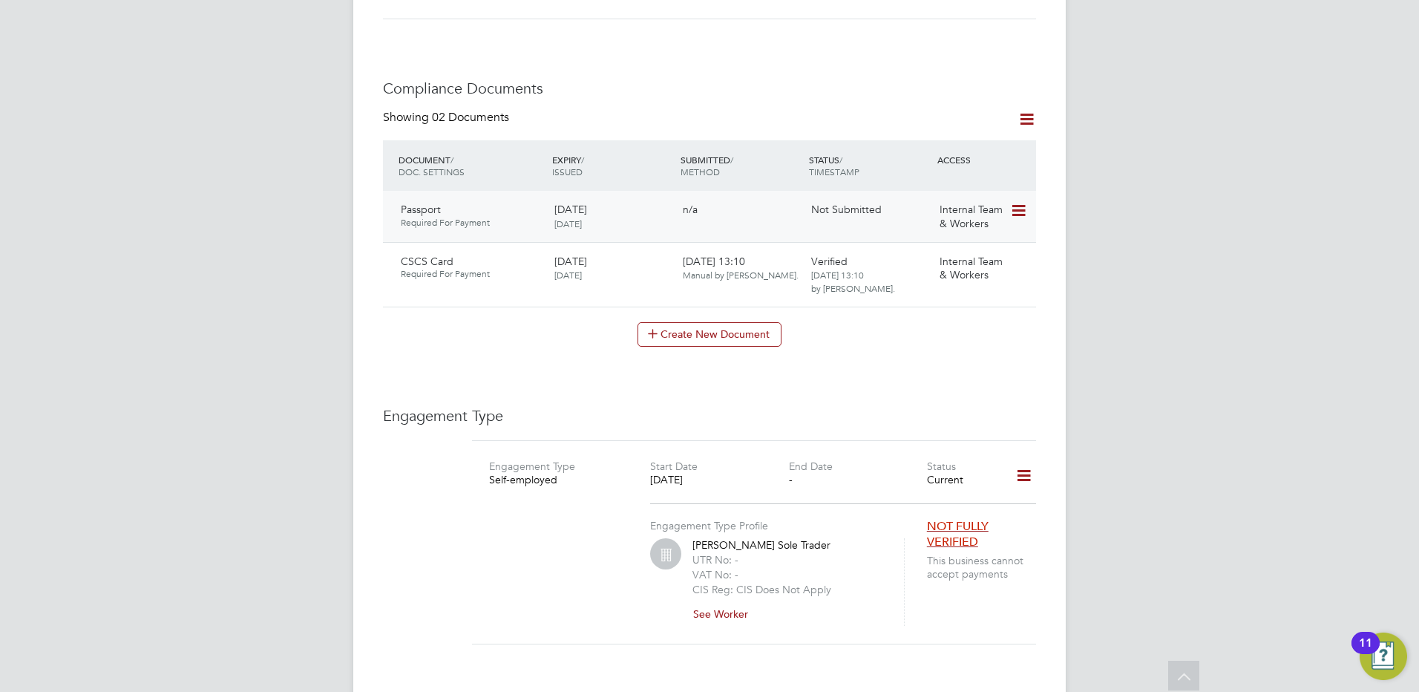
click at [1019, 202] on icon at bounding box center [1017, 211] width 15 height 18
click at [969, 244] on li "Submit Document" at bounding box center [971, 252] width 110 height 21
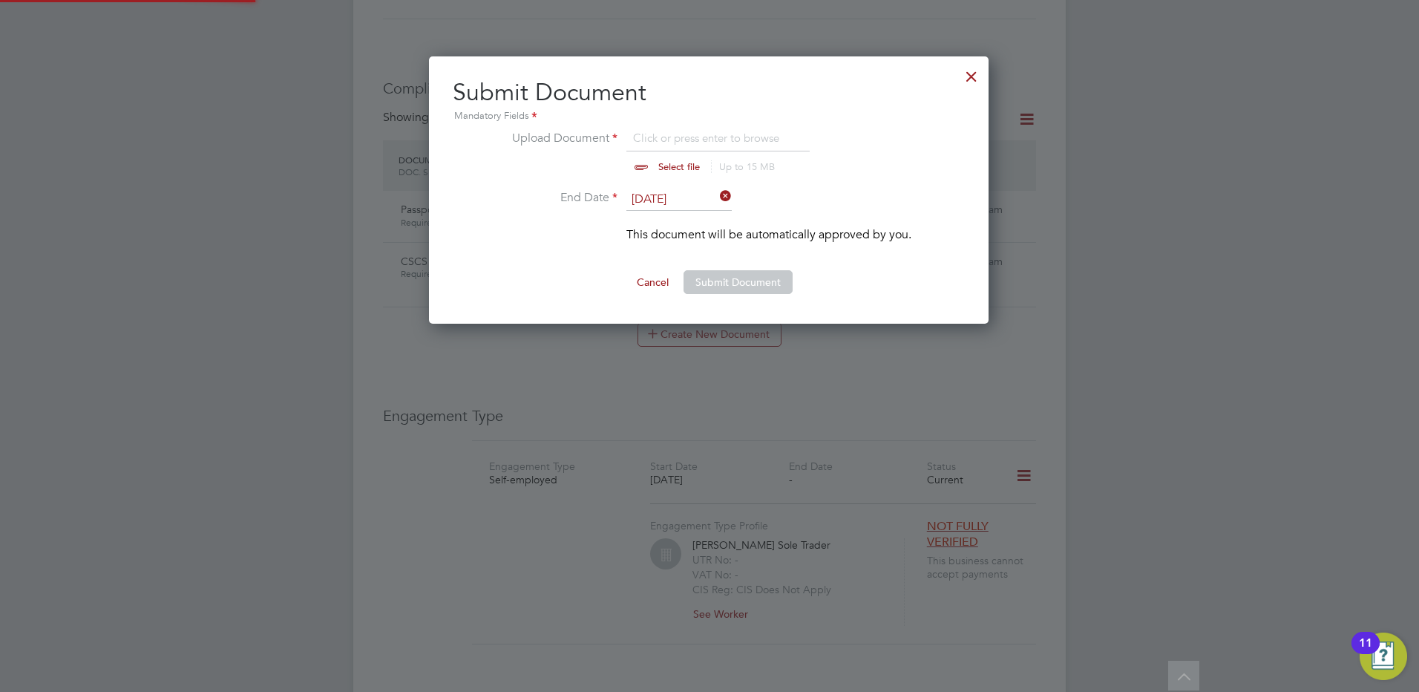
scroll to position [268, 561]
click at [666, 169] on input "file" at bounding box center [693, 151] width 233 height 45
type input "C:\fakepath\Cornel Strato EU SS.pdf"
click at [725, 288] on button "Submit Document" at bounding box center [738, 282] width 109 height 24
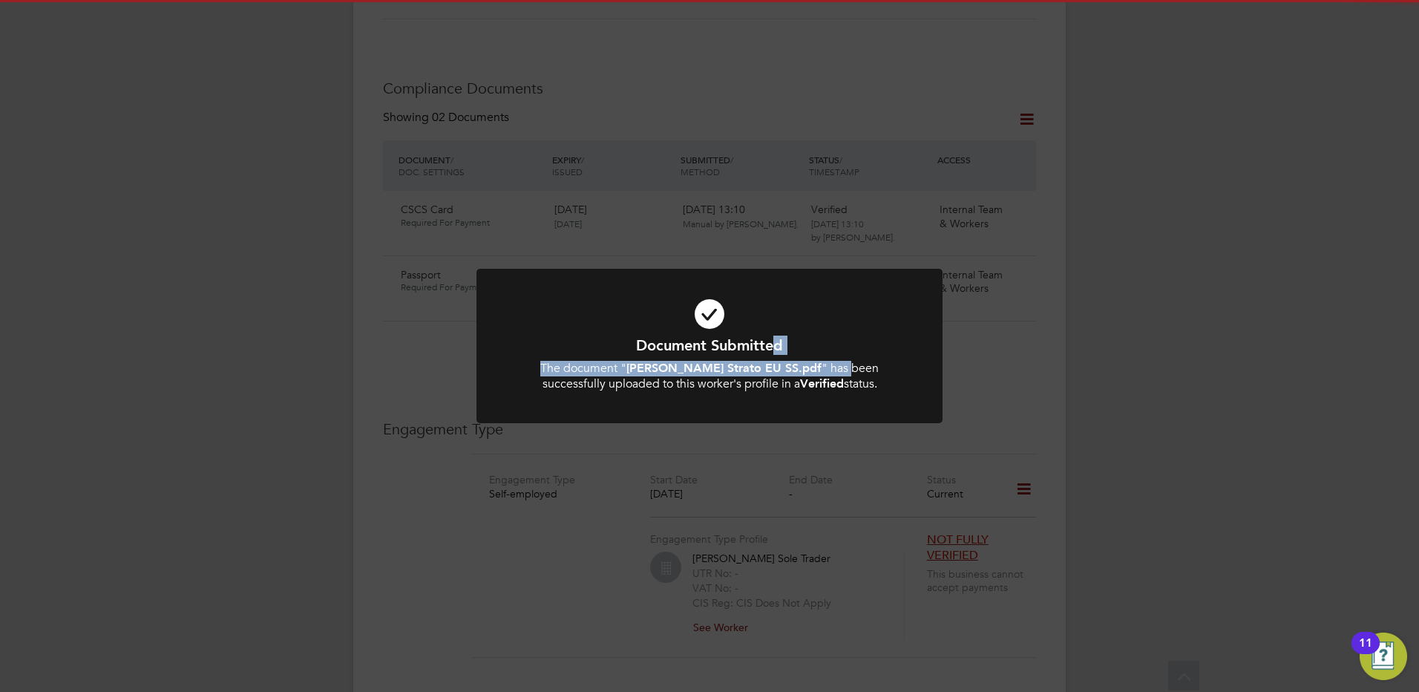
click at [790, 357] on div "Document Submitted The document " Cornel Strato EU SS.pdf " has been successful…" at bounding box center [710, 364] width 386 height 56
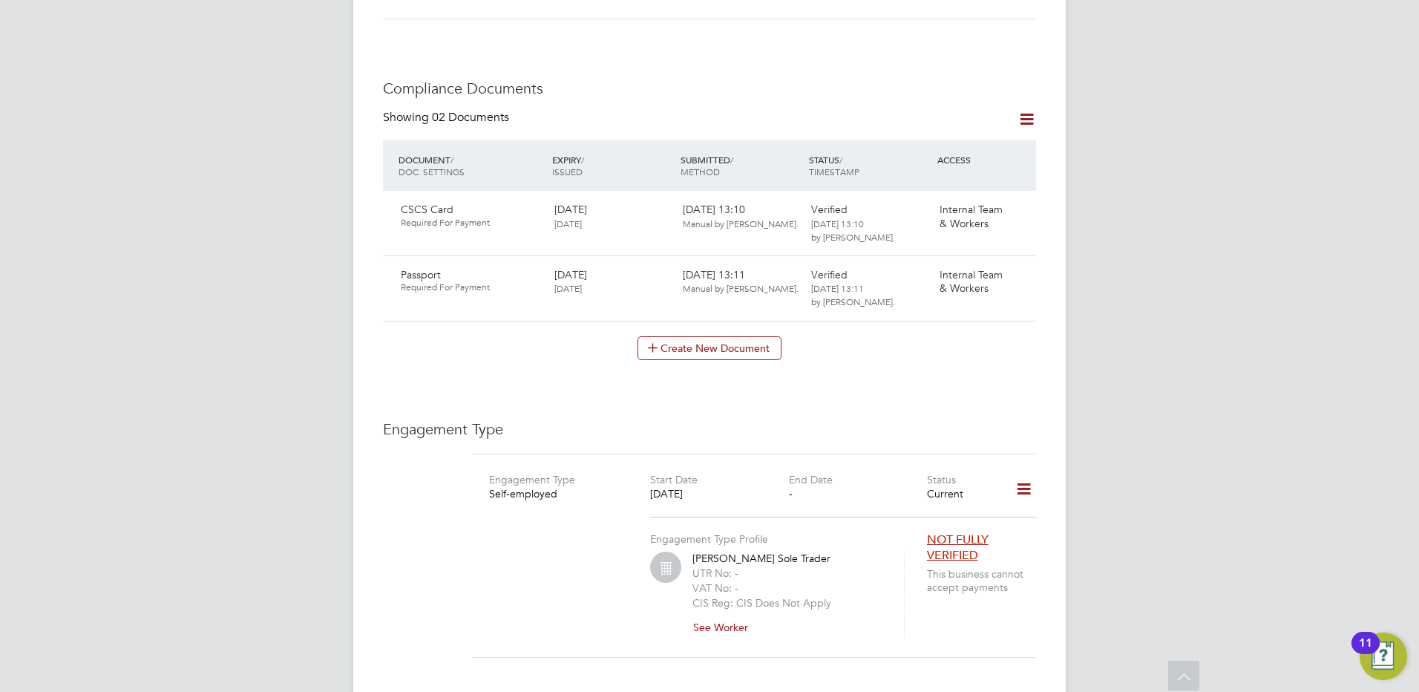
click at [1125, 387] on div "CS Chloe Saffill Notifications 18 Applications: Current page: Network Team Memb…" at bounding box center [709, 182] width 1419 height 1701
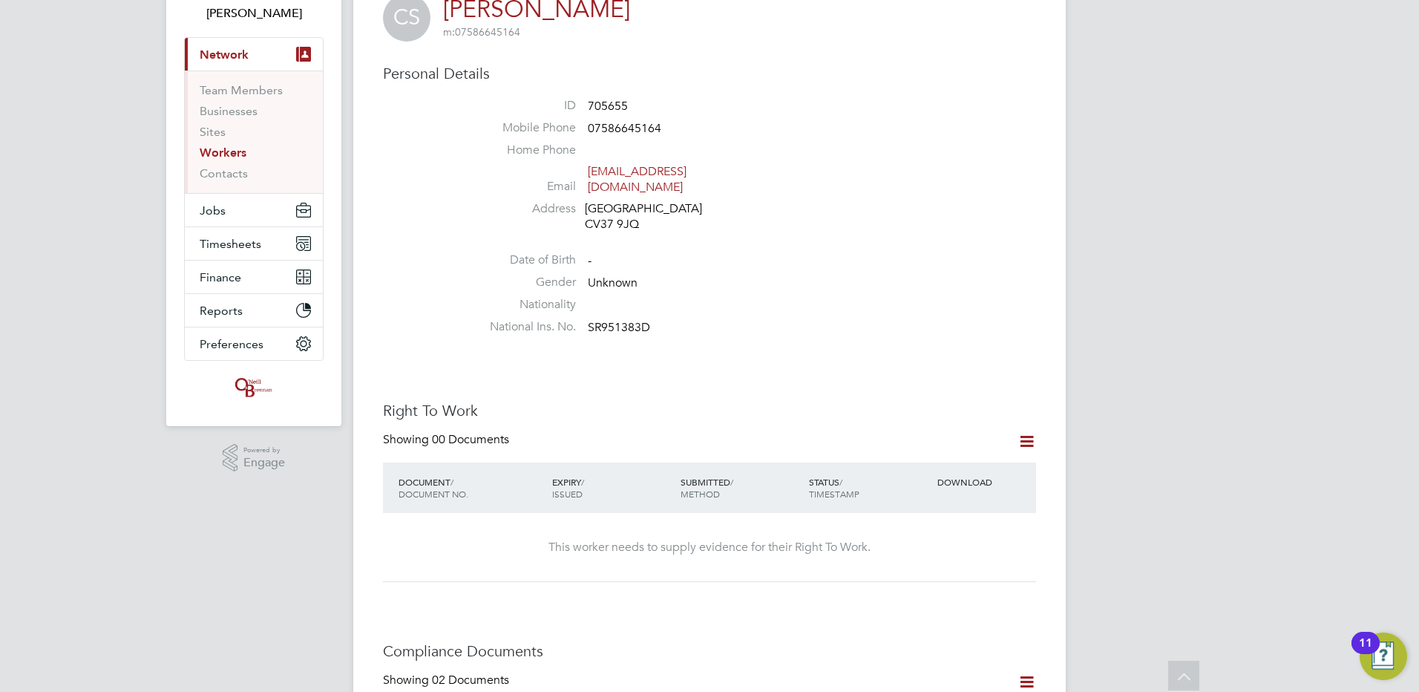
scroll to position [0, 0]
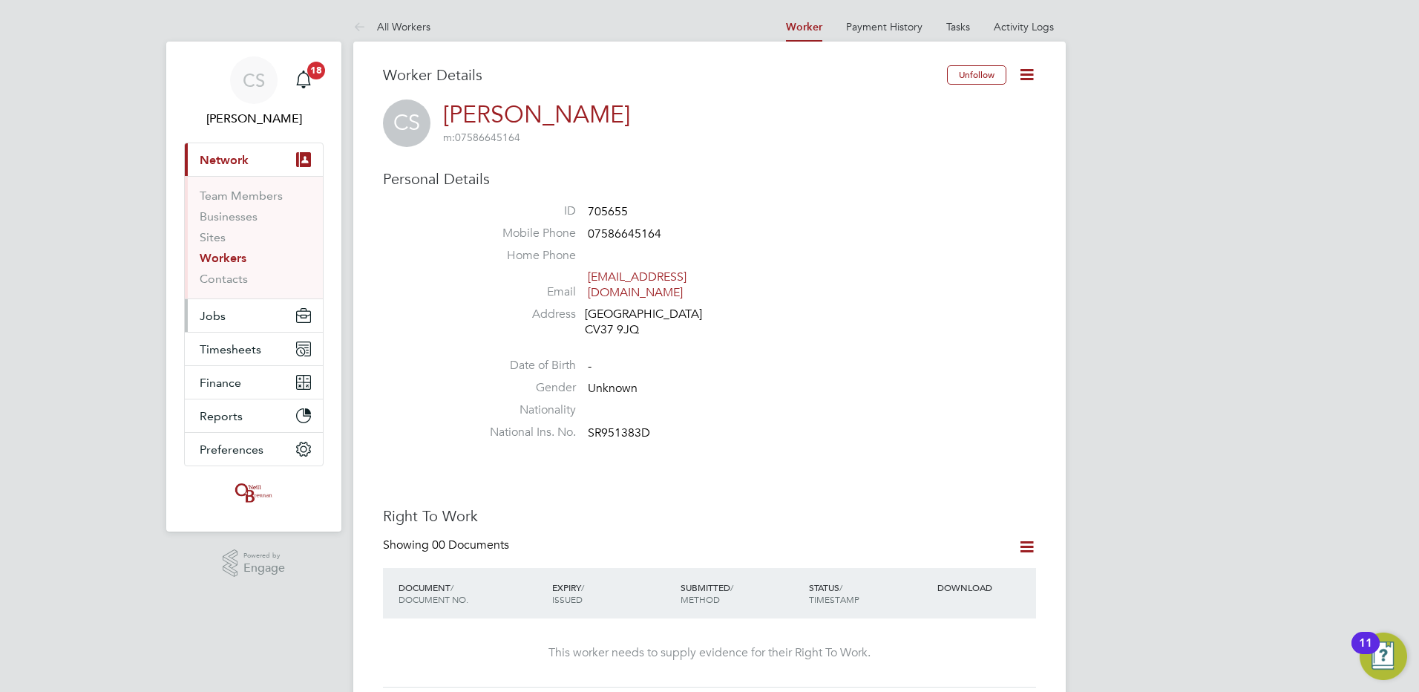
click at [228, 325] on button "Jobs" at bounding box center [254, 315] width 138 height 33
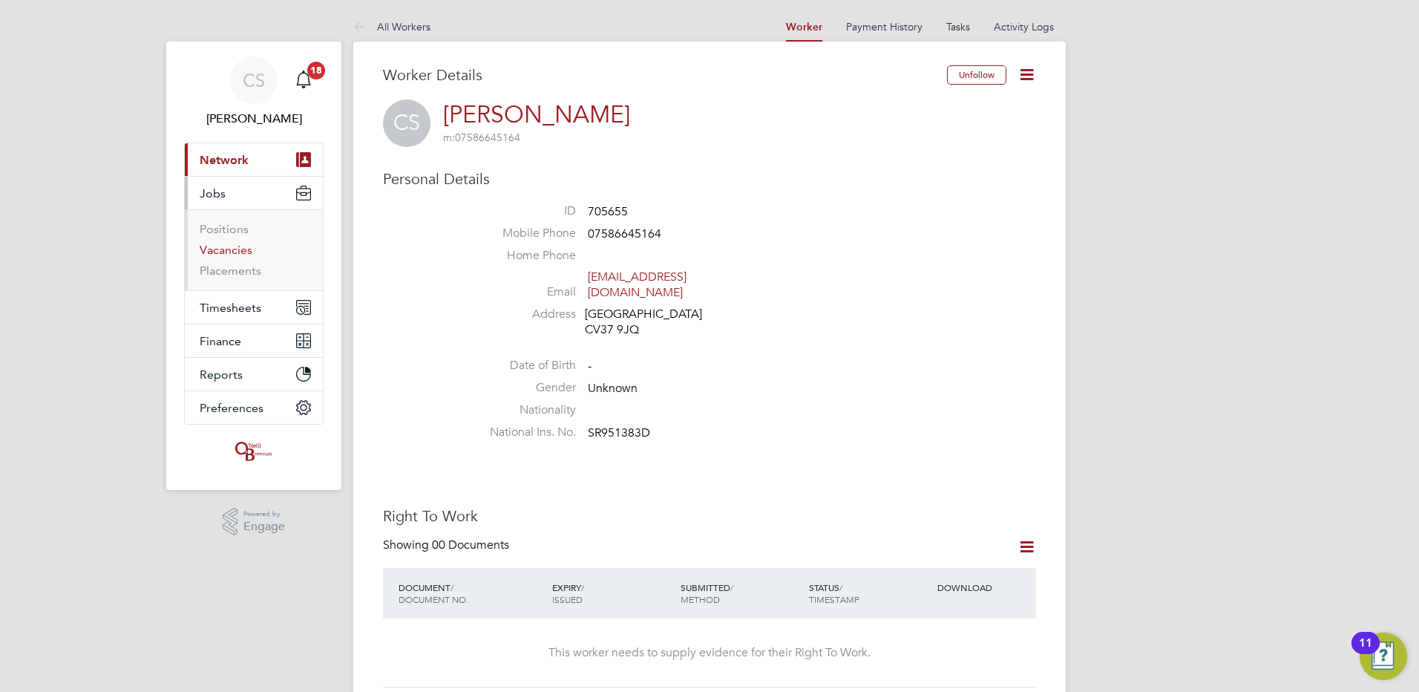
click at [238, 256] on link "Vacancies" at bounding box center [226, 250] width 53 height 14
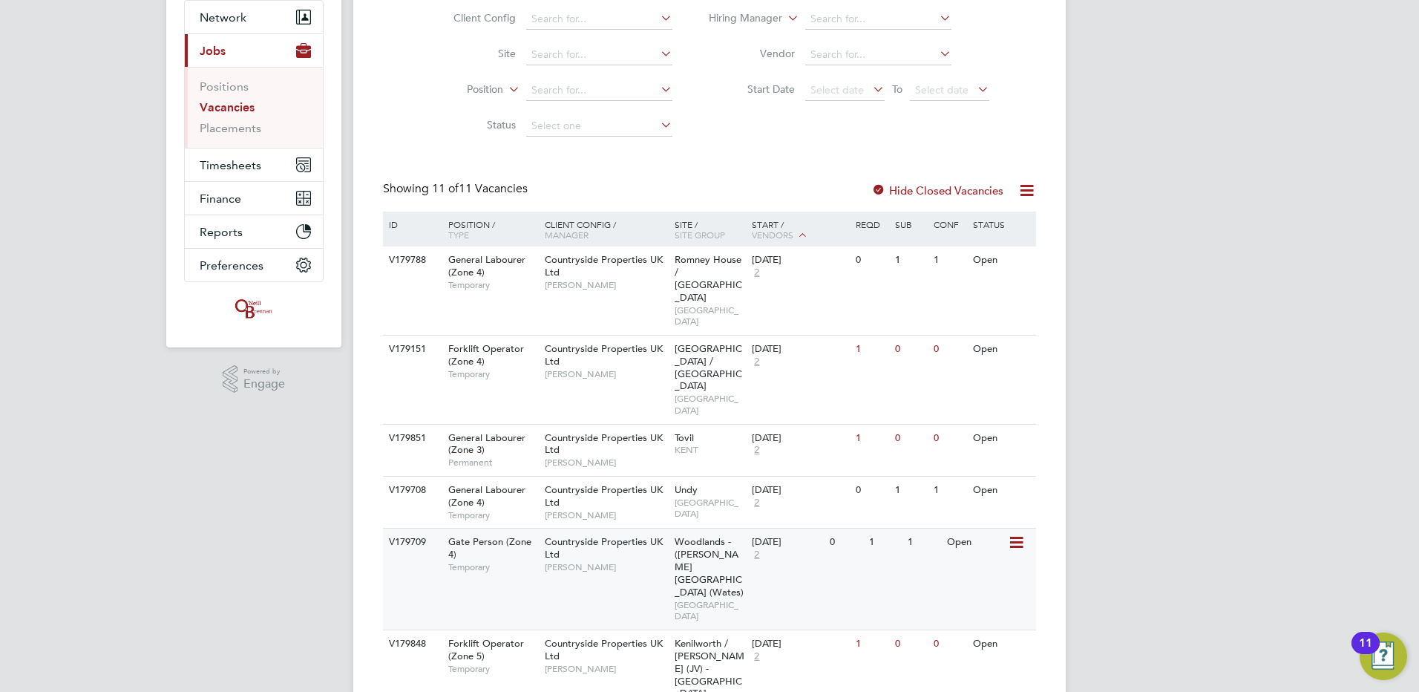
scroll to position [148, 0]
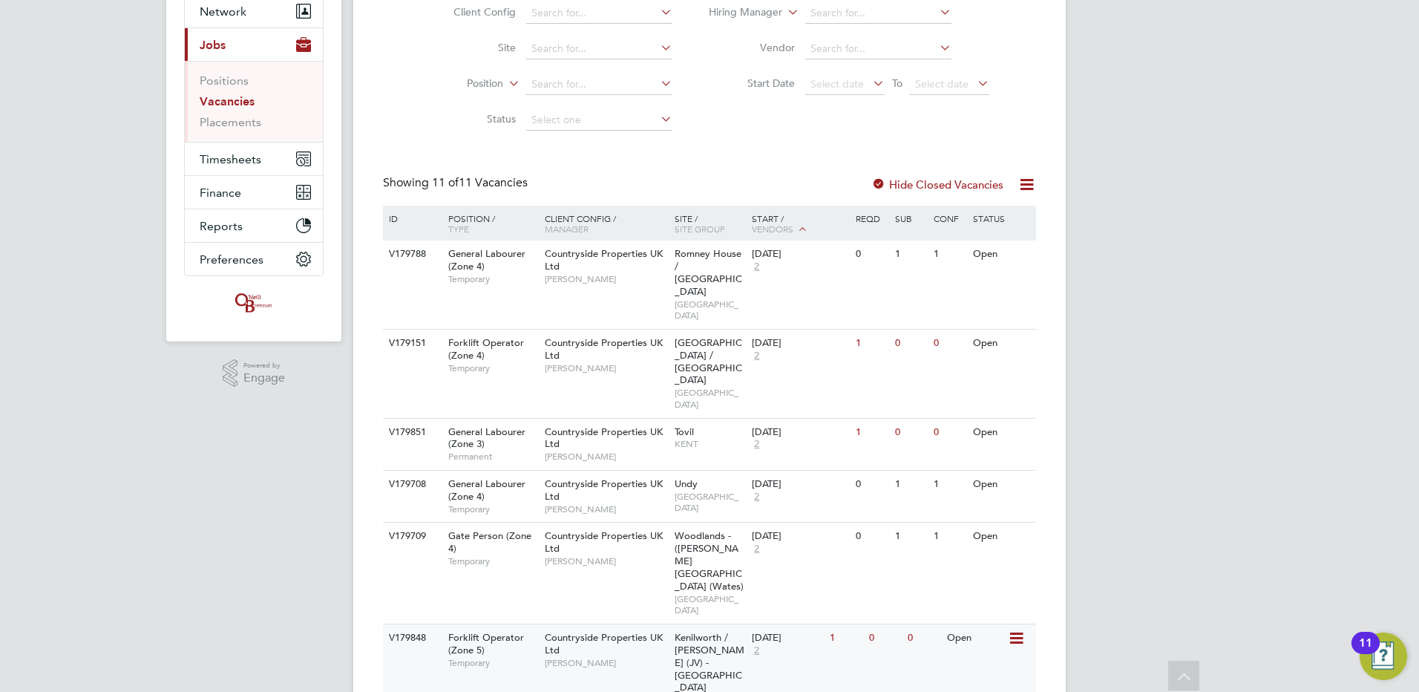
click at [1014, 624] on div "V179848 Forklift Operator (Zone 5) Temporary Countryside Properties UK Ltd Jayn…" at bounding box center [709, 680] width 653 height 113
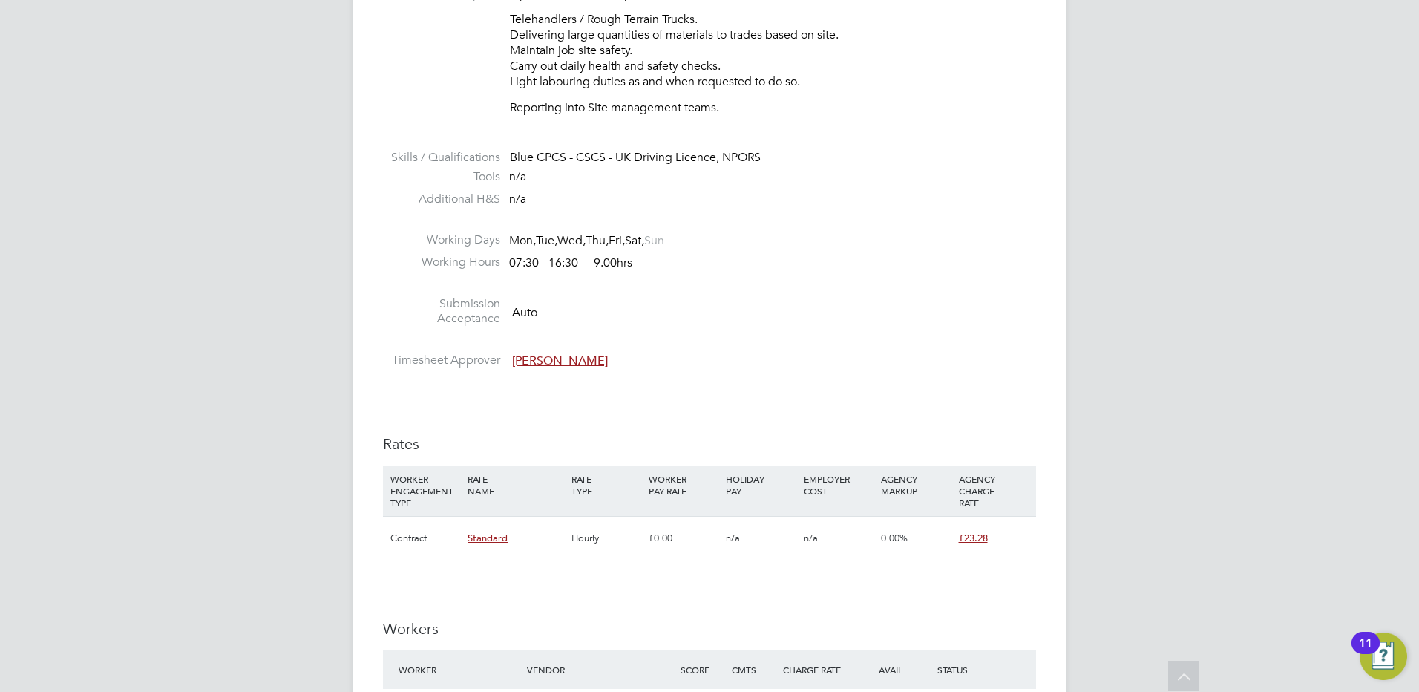
scroll to position [891, 0]
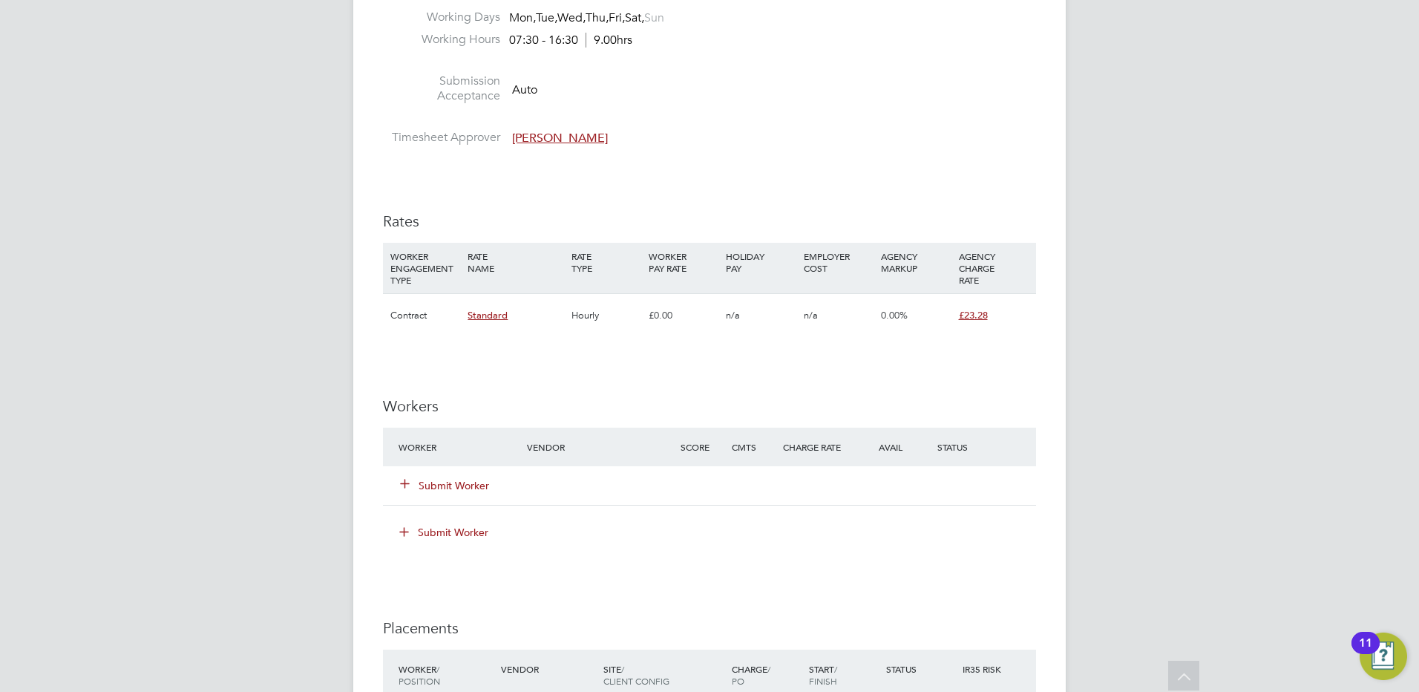
click at [456, 482] on button "Submit Worker" at bounding box center [445, 485] width 89 height 15
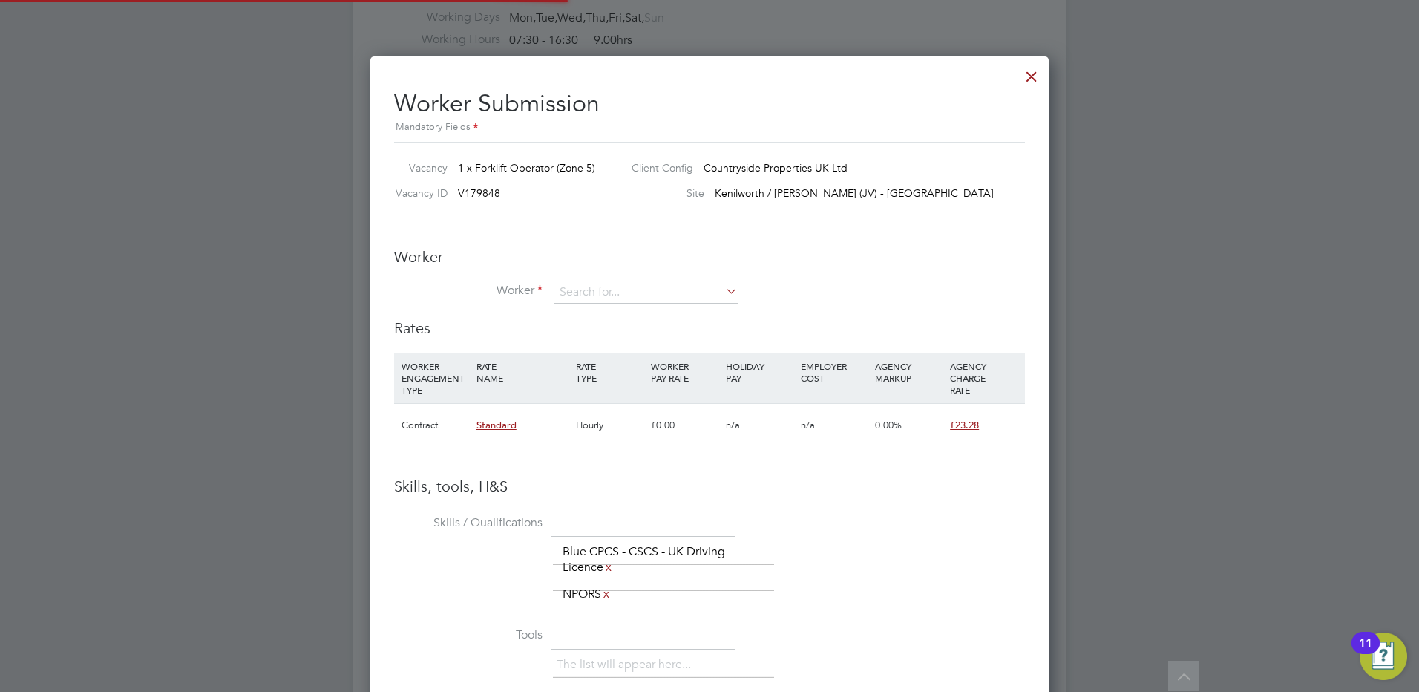
scroll to position [993, 679]
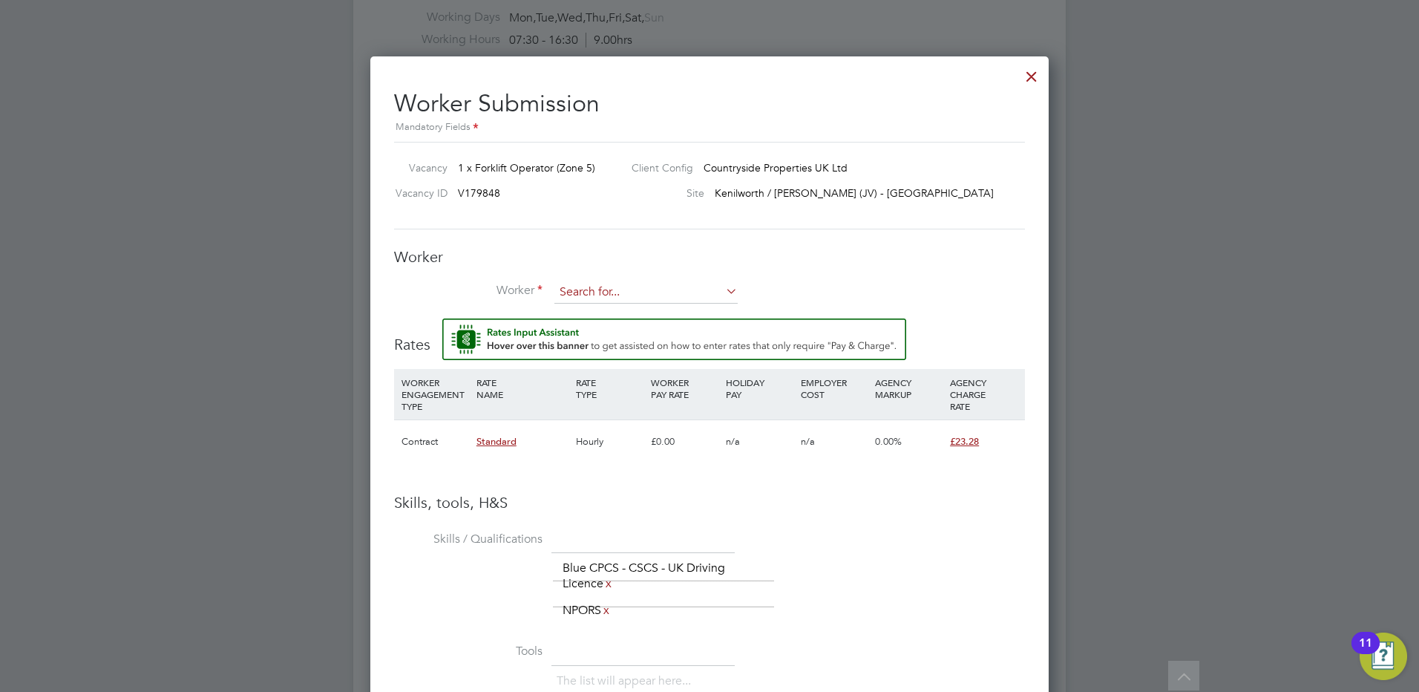
click at [587, 285] on input at bounding box center [646, 292] width 183 height 22
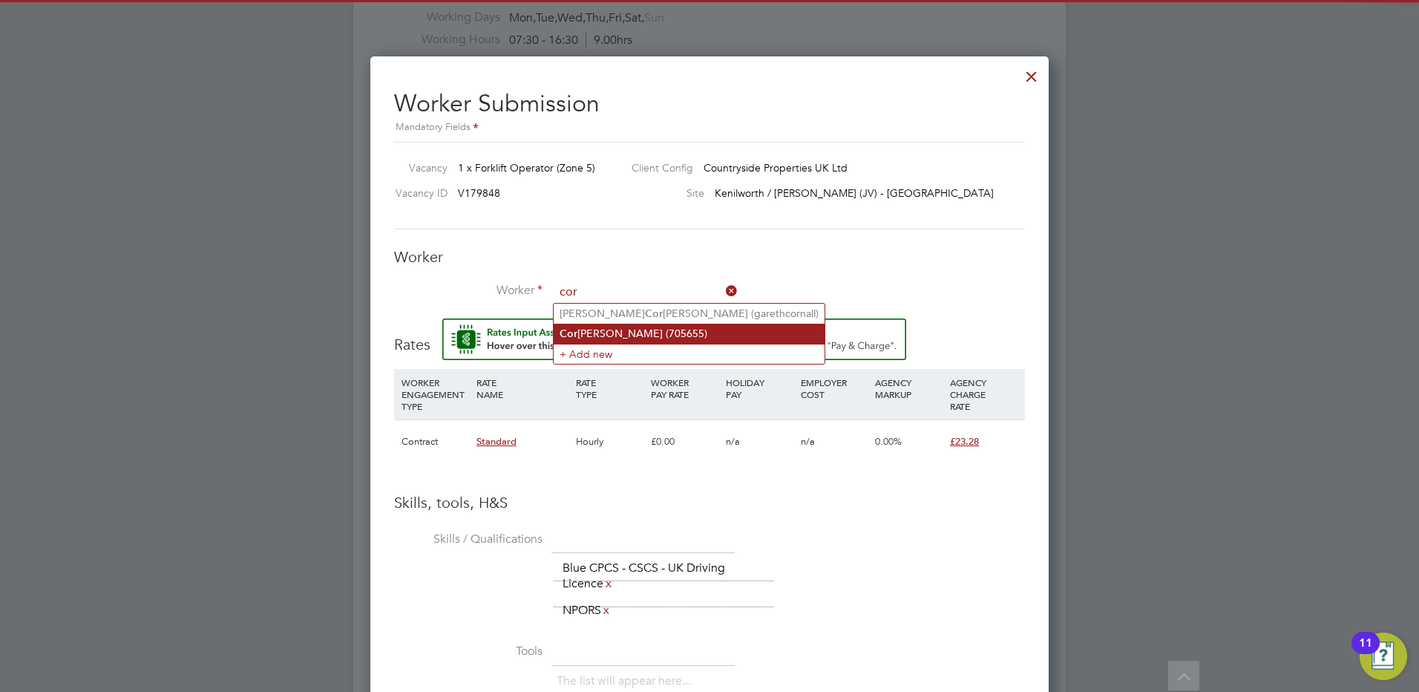
click at [653, 333] on li "Cor [PERSON_NAME] (705655)" at bounding box center [689, 334] width 271 height 20
type input "[PERSON_NAME] (705655)"
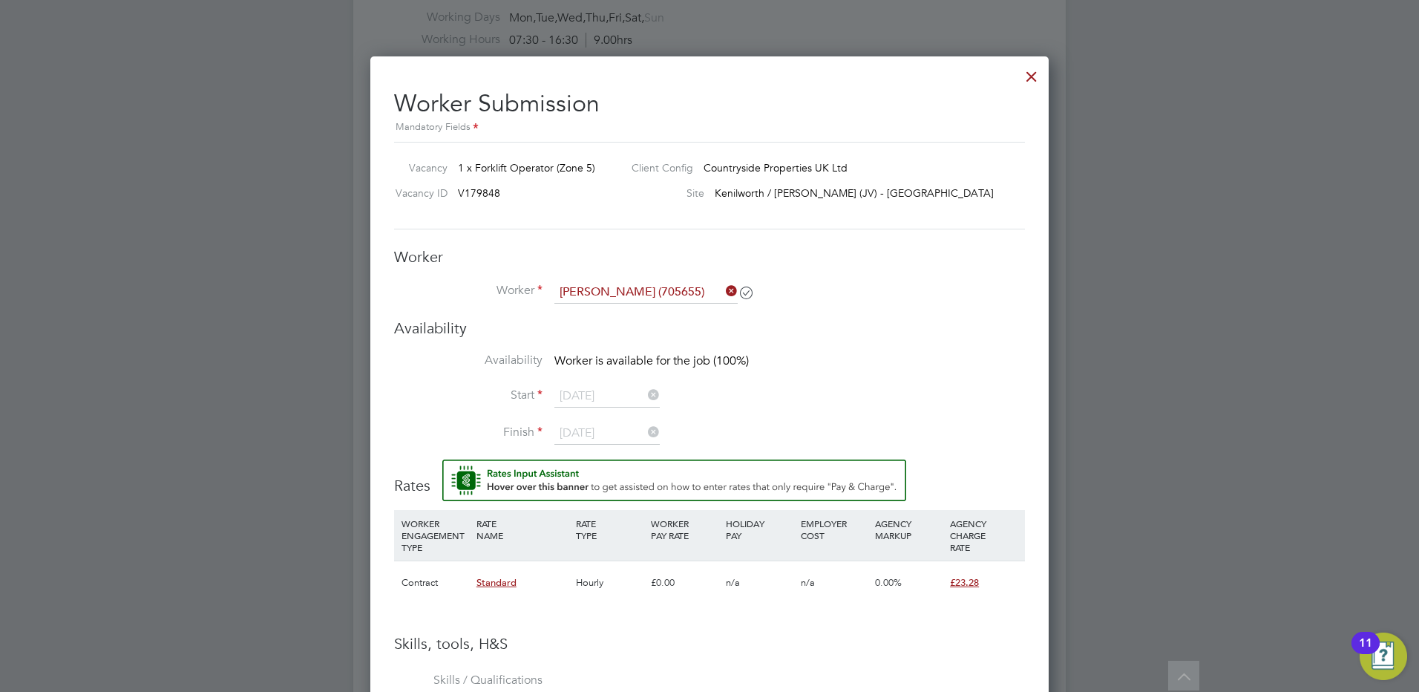
click at [653, 333] on li "Cor [PERSON_NAME] (705655)" at bounding box center [689, 334] width 271 height 20
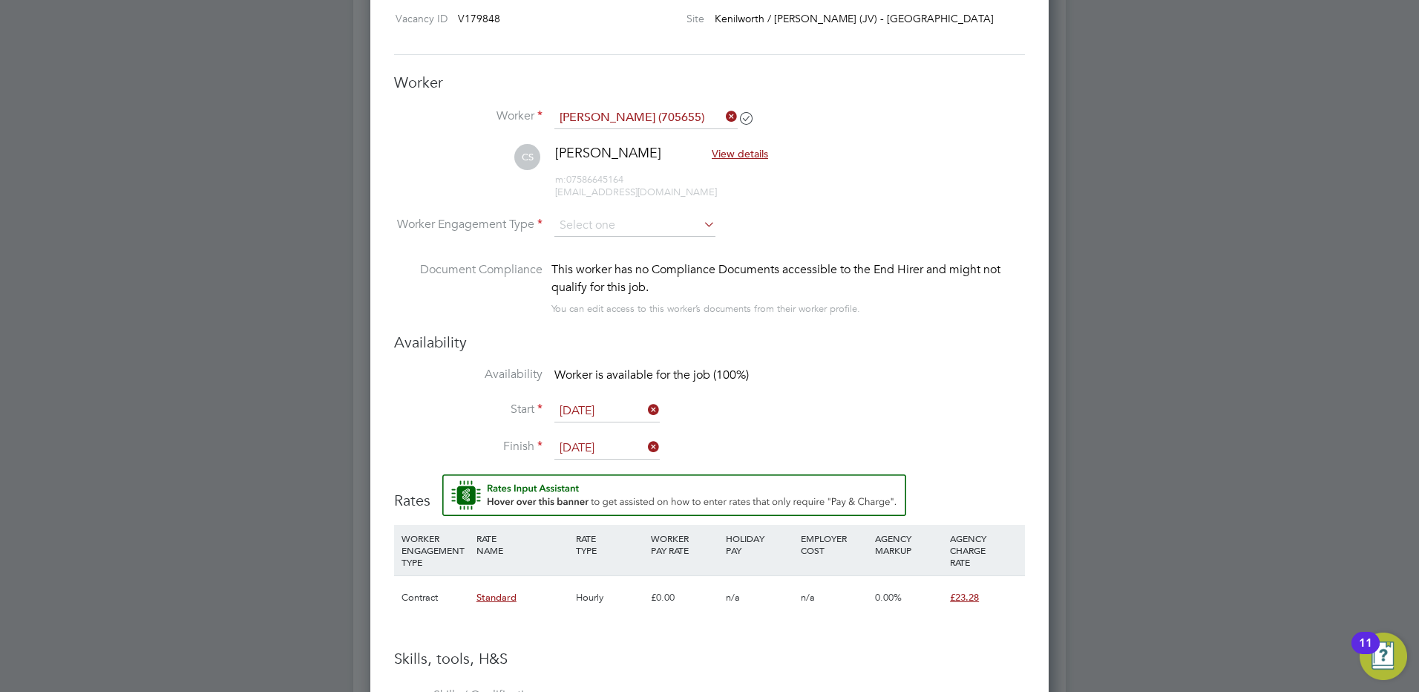
scroll to position [1039, 0]
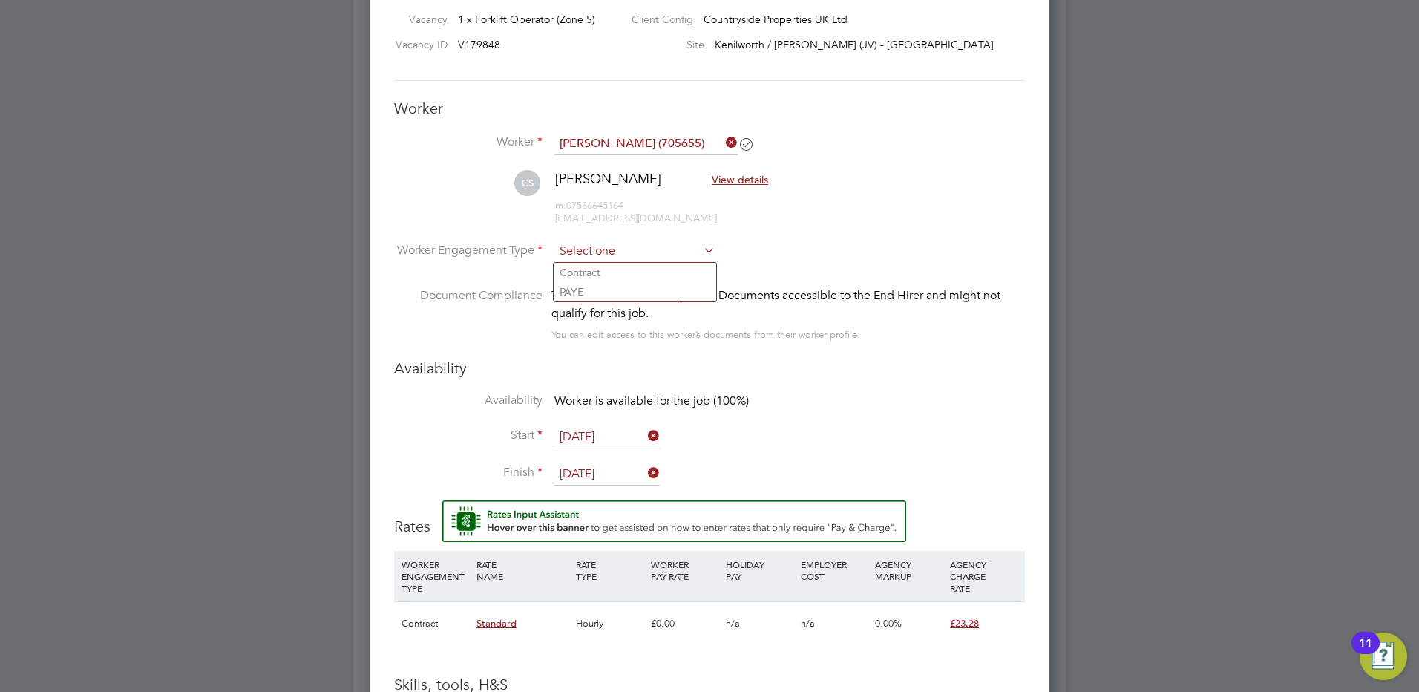
click at [679, 255] on input at bounding box center [635, 252] width 161 height 22
click at [681, 282] on li "PAYE" at bounding box center [635, 291] width 163 height 19
type input "PAYE"
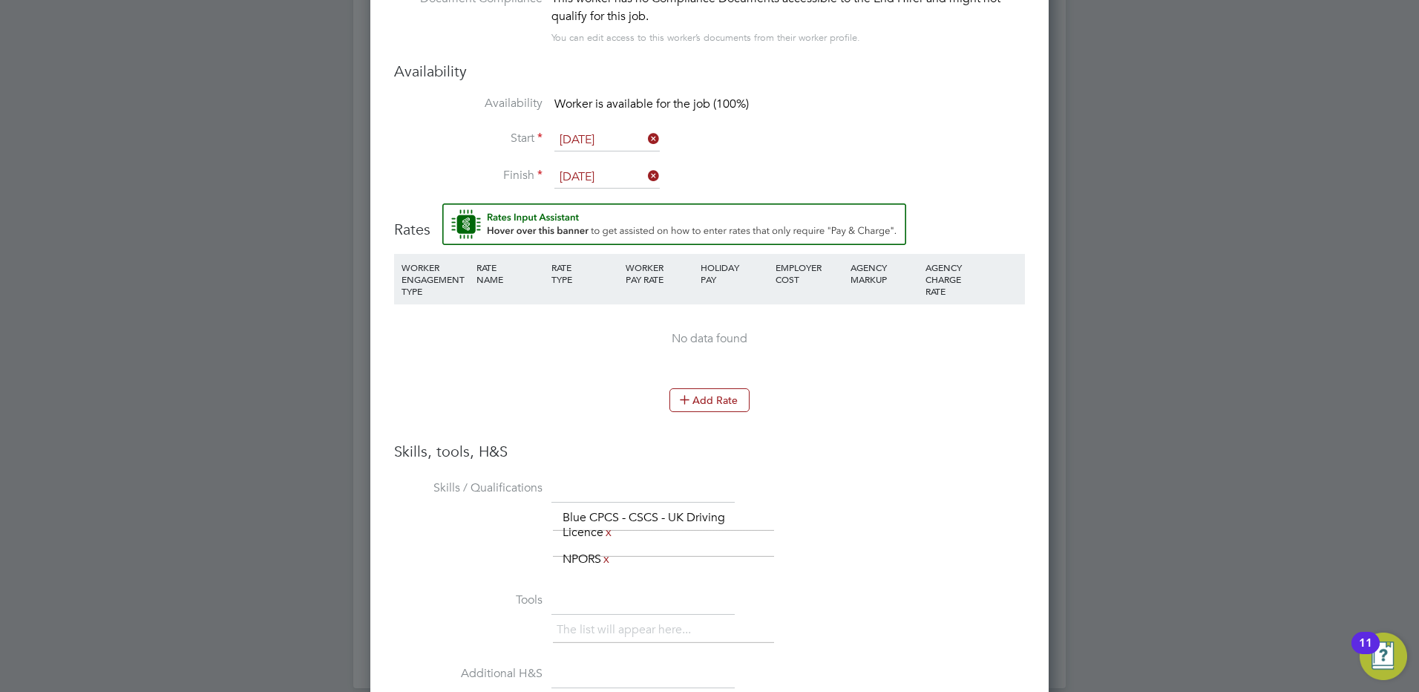
drag, startPoint x: 860, startPoint y: 439, endPoint x: 796, endPoint y: 433, distance: 64.1
click at [859, 439] on li "WORKER ENGAGEMENT TYPE RATE NAME RATE TYPE WORKER PAY RATE HOLIDAY PAY EMPLOYER…" at bounding box center [709, 348] width 631 height 188
drag, startPoint x: 830, startPoint y: 417, endPoint x: 665, endPoint y: 415, distance: 164.8
click at [808, 416] on li "Add Rate" at bounding box center [709, 407] width 631 height 39
click at [718, 399] on button "Add Rate" at bounding box center [710, 400] width 80 height 24
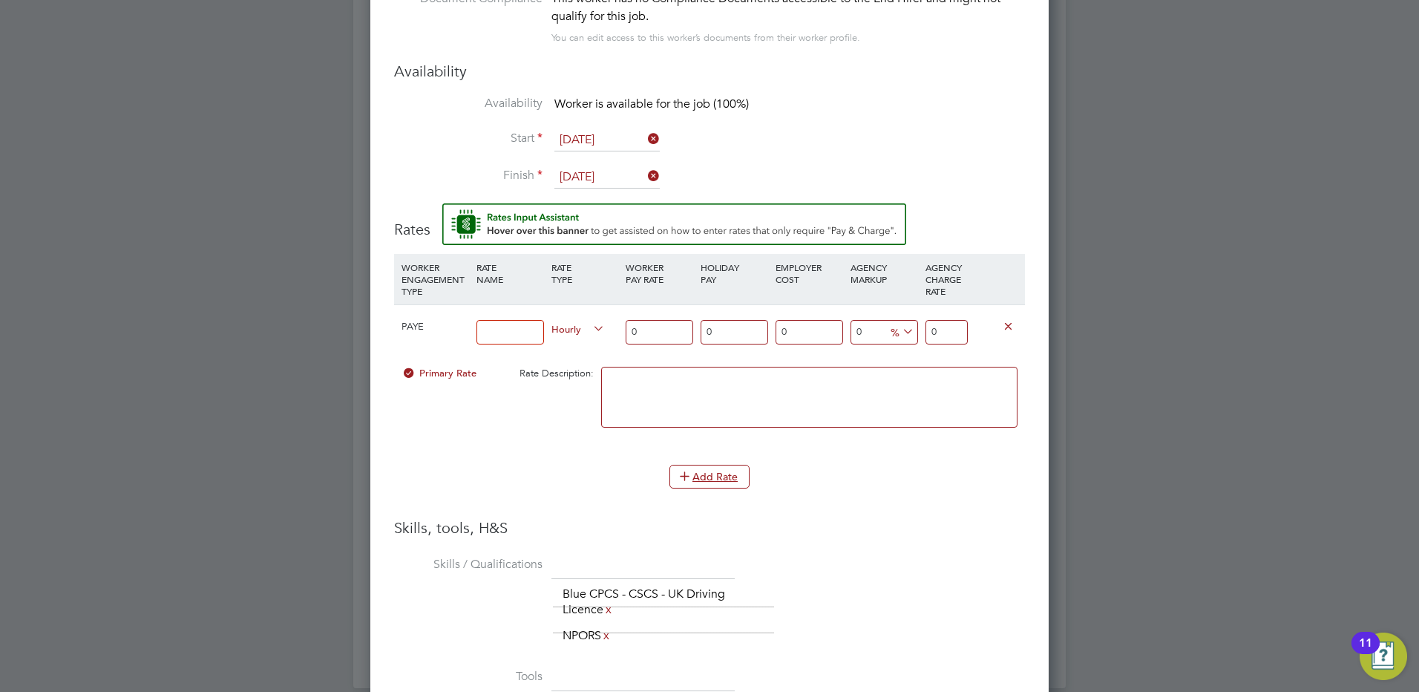
click at [513, 327] on input at bounding box center [511, 332] width 68 height 24
click at [515, 336] on input at bounding box center [511, 332] width 68 height 24
click at [654, 314] on div "0" at bounding box center [659, 332] width 75 height 54
click at [770, 333] on div "0 n/a" at bounding box center [734, 332] width 75 height 54
click at [794, 333] on input "0" at bounding box center [810, 332] width 68 height 24
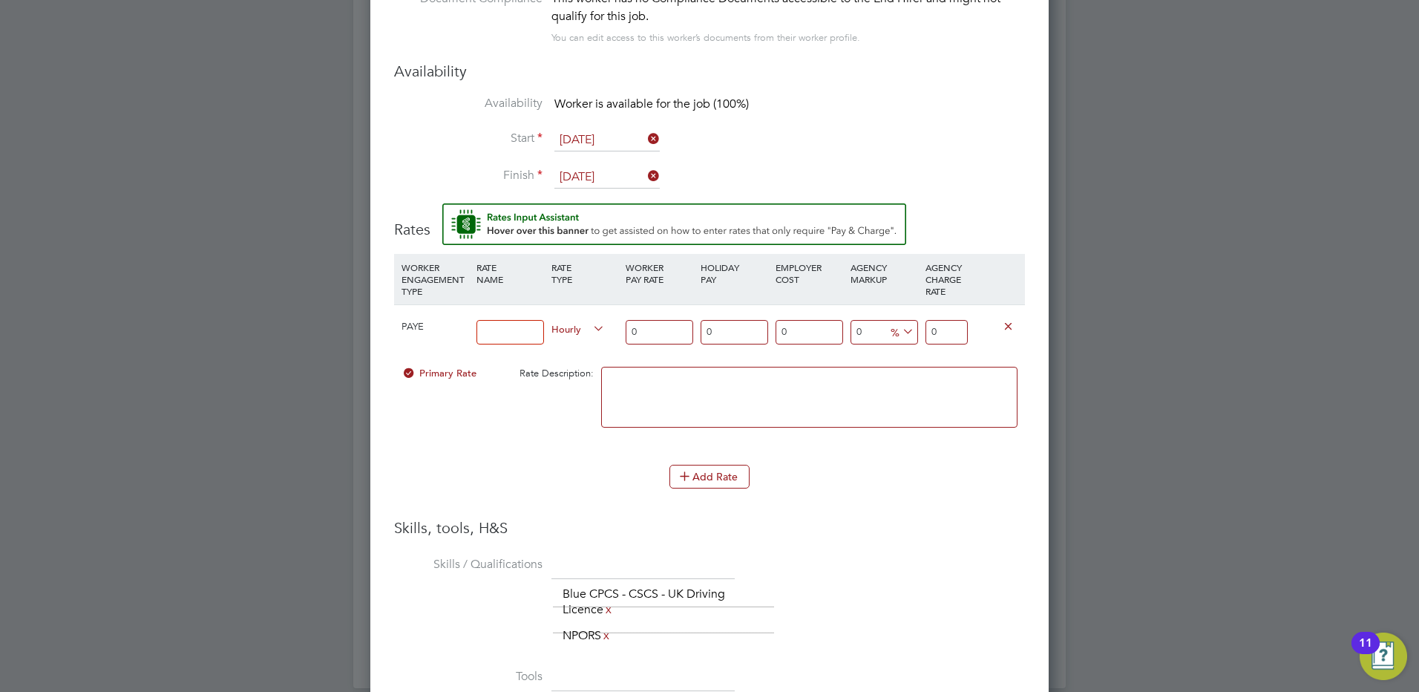
click at [674, 327] on input "0" at bounding box center [660, 332] width 68 height 24
type input "2"
type input "20"
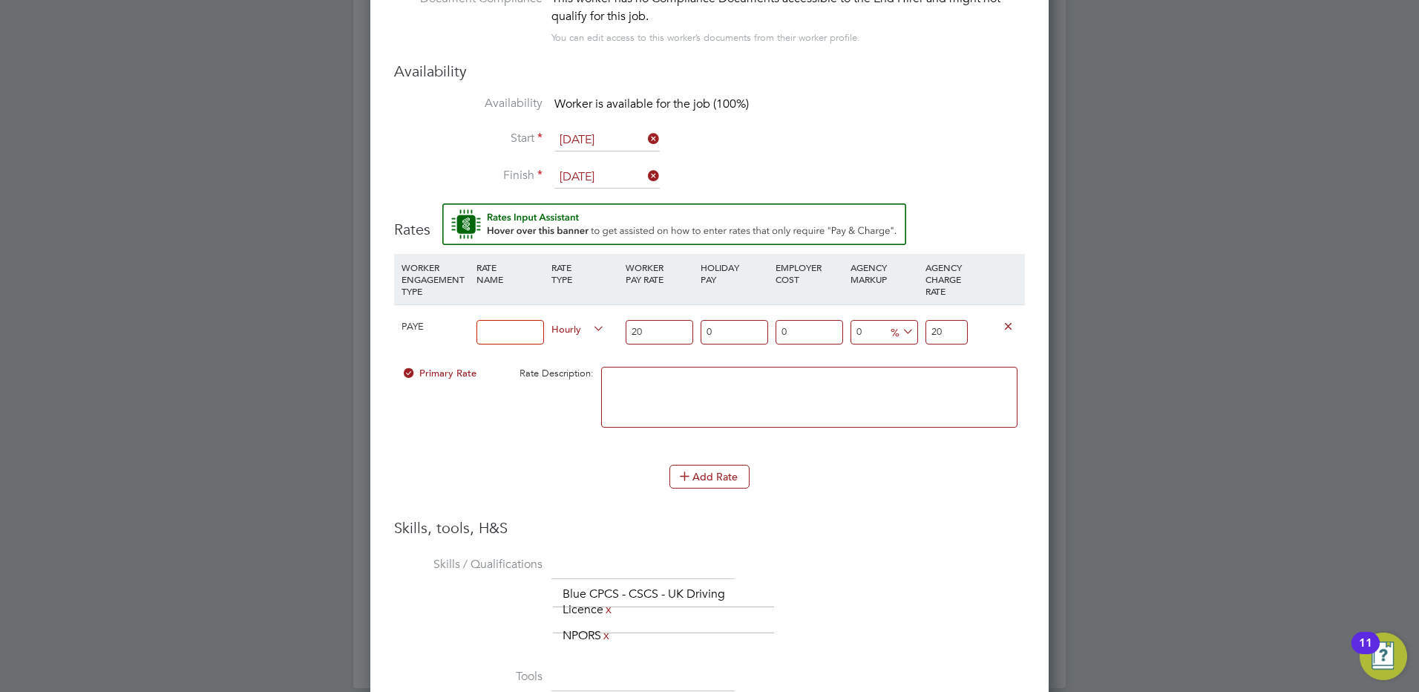
type input "20"
click at [935, 329] on input "20" at bounding box center [947, 332] width 42 height 24
drag, startPoint x: 915, startPoint y: 330, endPoint x: 892, endPoint y: 336, distance: 24.3
click at [900, 333] on div "PAYE Hourly 20 0 n/a 0 n/a 0 0 % 20" at bounding box center [709, 331] width 631 height 55
type input "20"
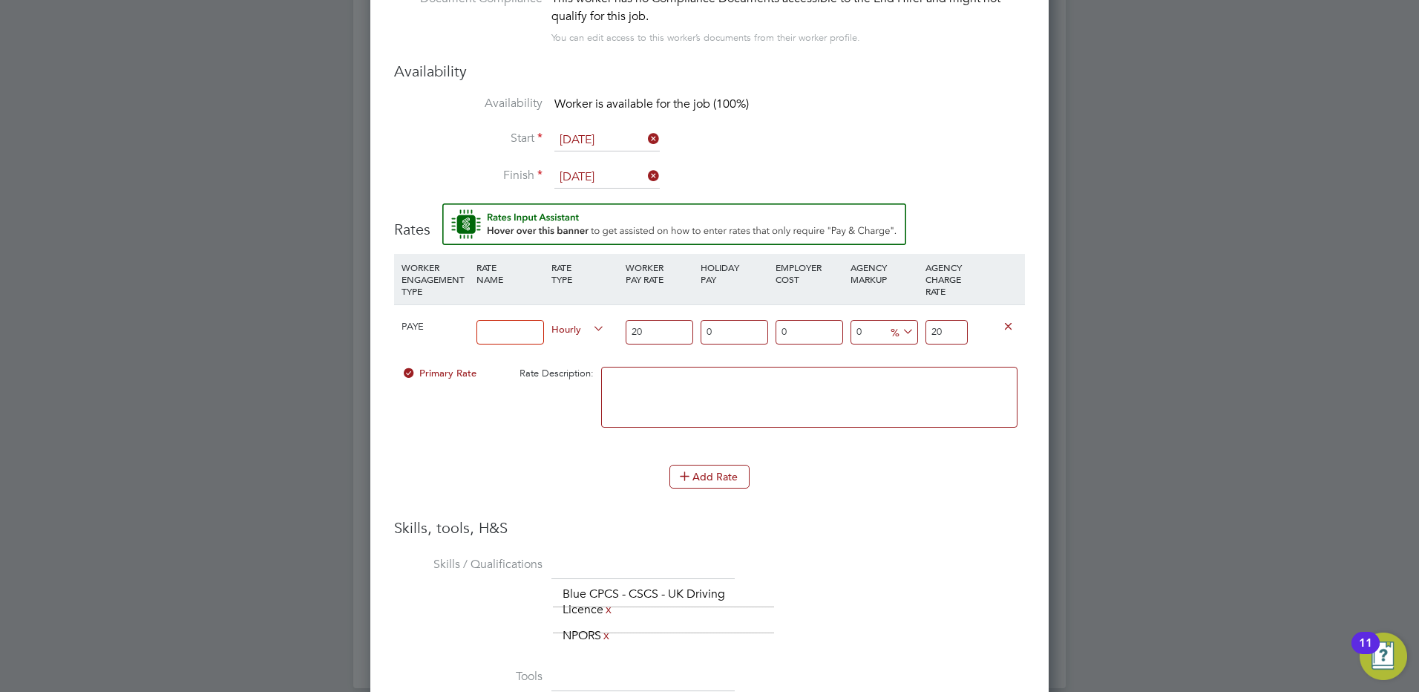
click at [944, 334] on input "20" at bounding box center [947, 332] width 42 height 24
drag, startPoint x: 946, startPoint y: 335, endPoint x: 918, endPoint y: 344, distance: 29.6
click at [926, 336] on input "20" at bounding box center [947, 332] width 42 height 24
type input "2"
type input "15"
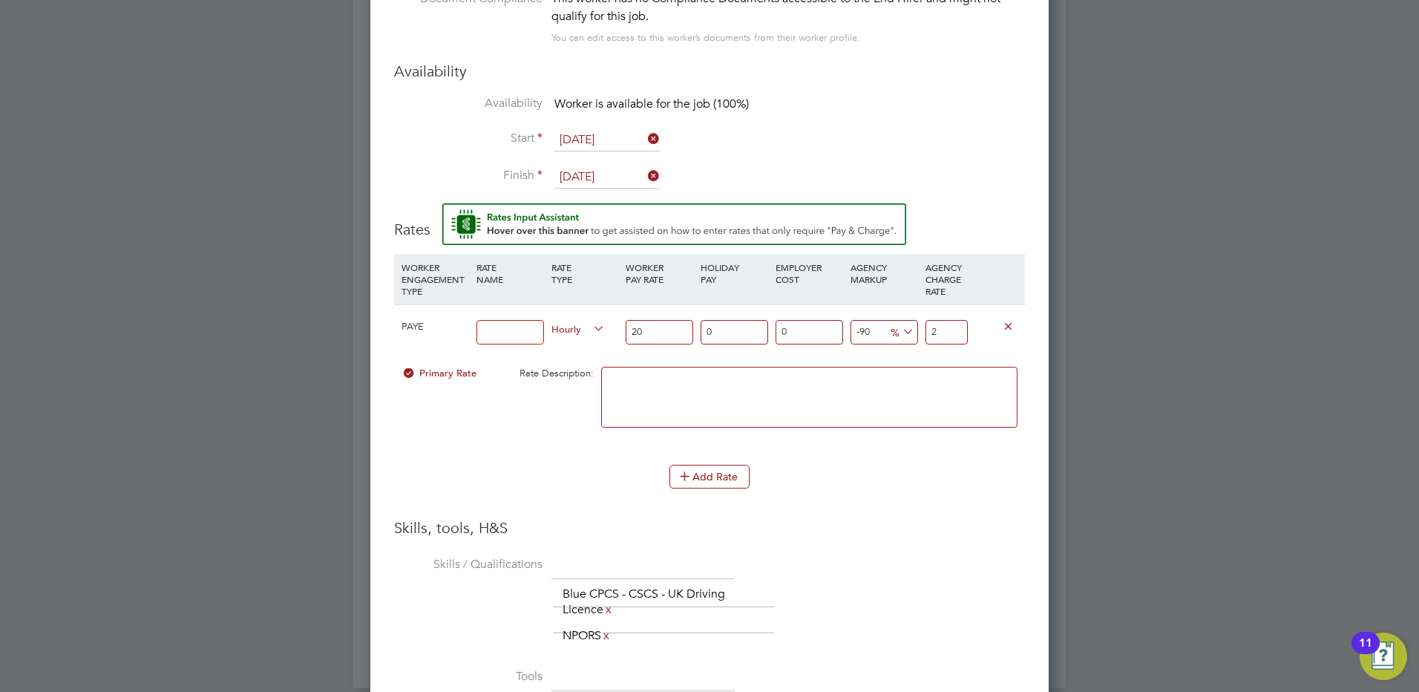
type input "23"
type input "16"
type input "23.2"
type input "16.4"
type input "23.28"
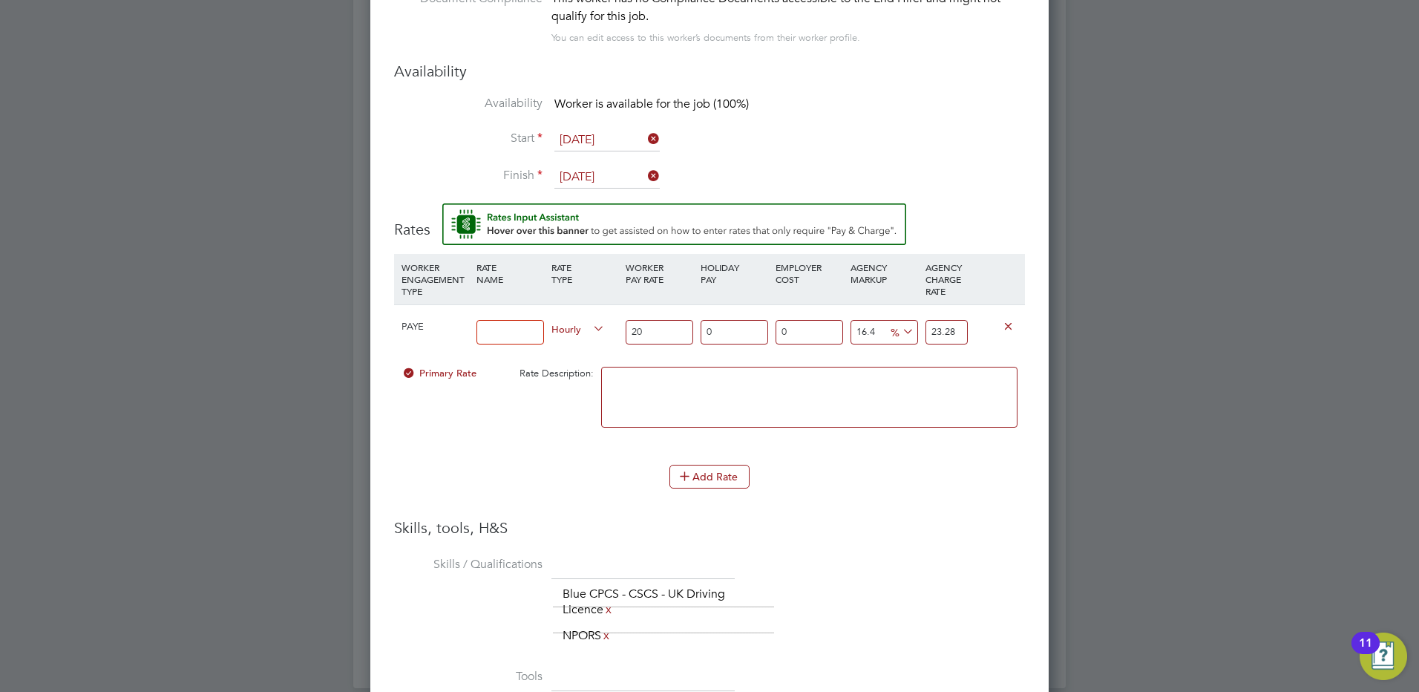
click at [970, 460] on li "WORKER ENGAGEMENT TYPE RATE NAME RATE TYPE WORKER PAY RATE HOLIDAY PAY EMPLOYER…" at bounding box center [709, 359] width 631 height 211
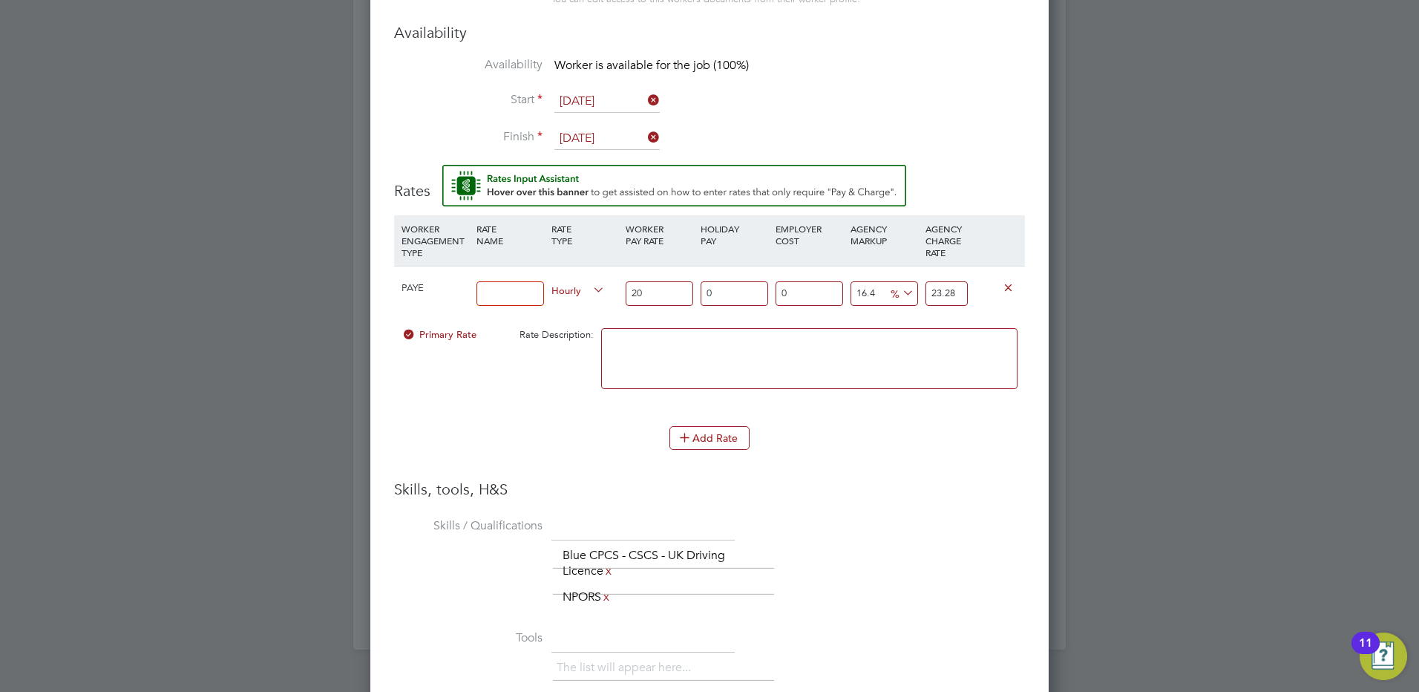
scroll to position [1273, 0]
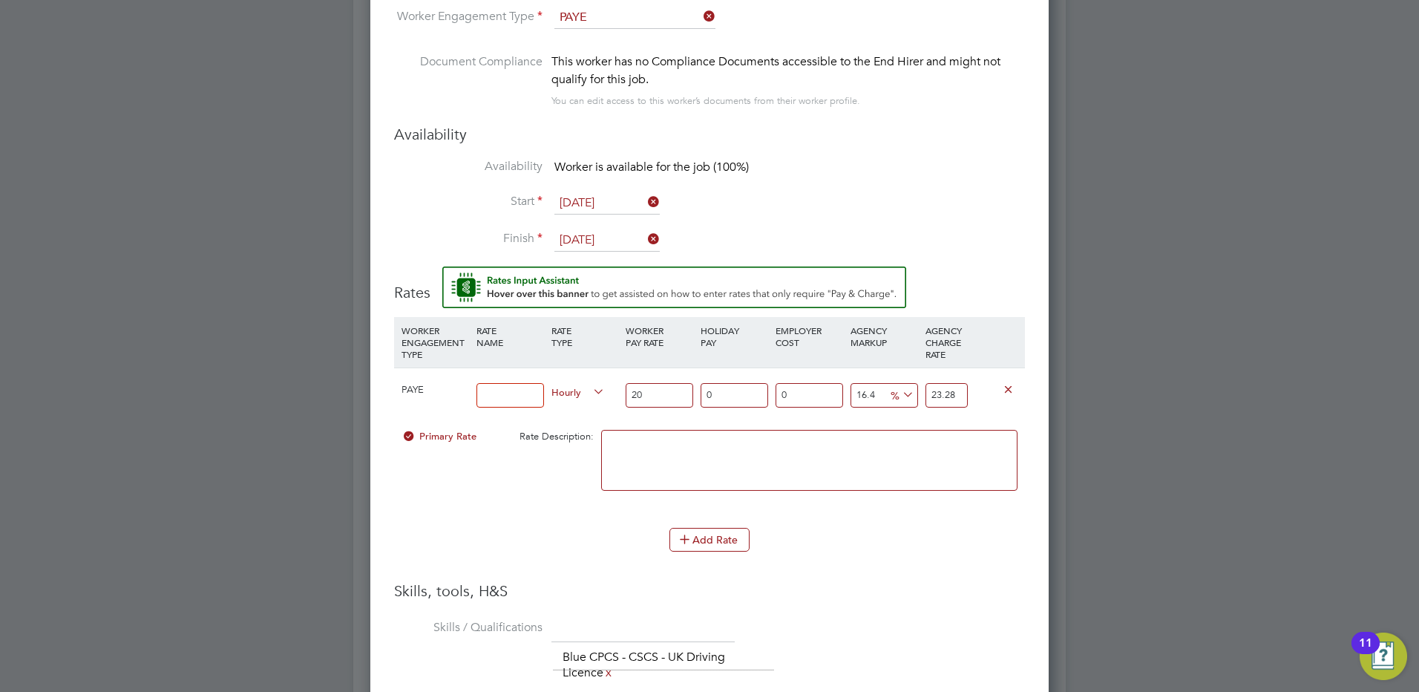
click at [508, 399] on input at bounding box center [511, 395] width 68 height 24
type input "standard"
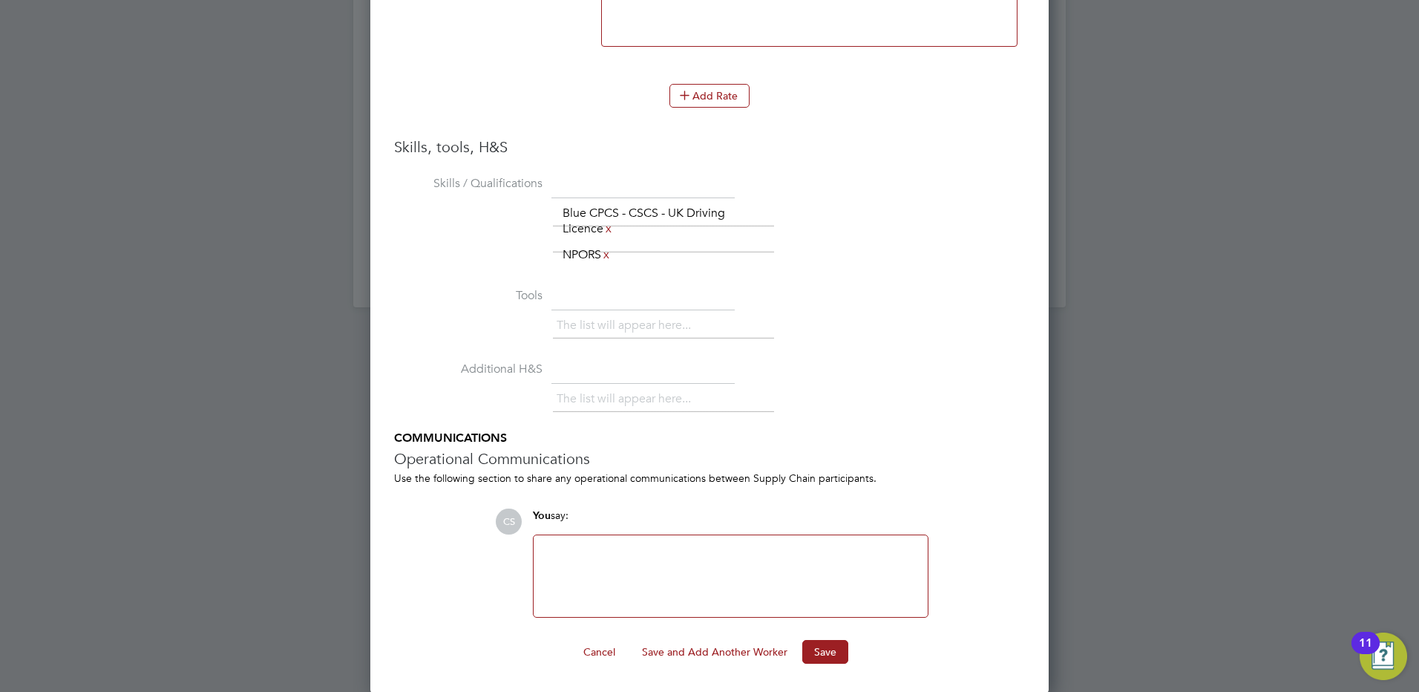
scroll to position [1719, 0]
click at [827, 653] on button "Save" at bounding box center [825, 650] width 46 height 24
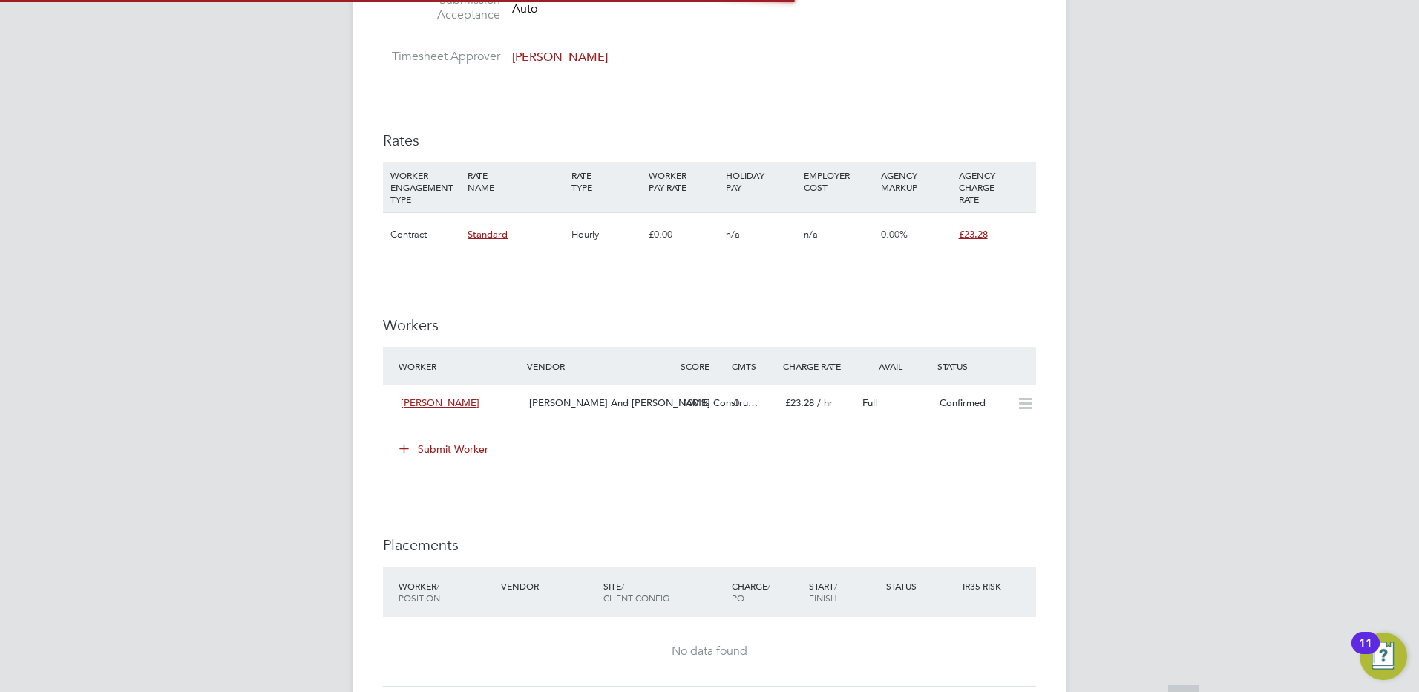
scroll to position [891, 0]
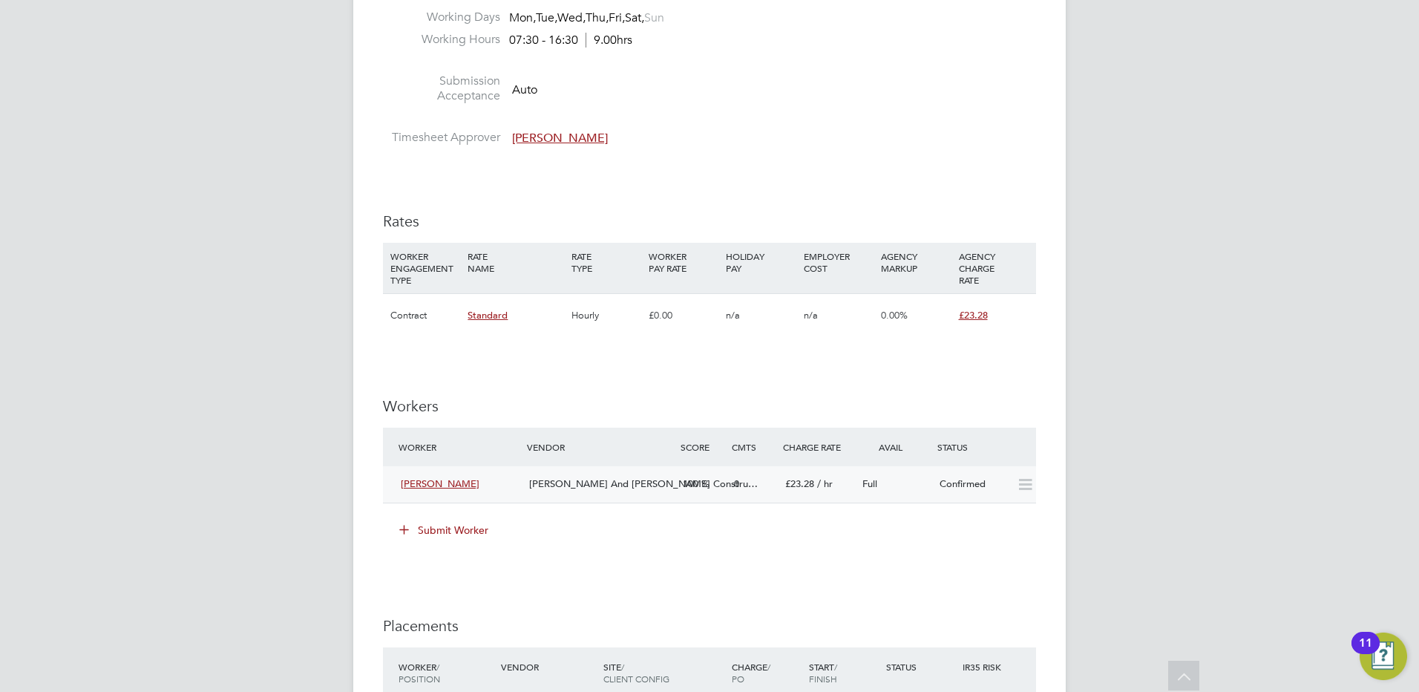
click at [1016, 485] on icon at bounding box center [1025, 485] width 19 height 12
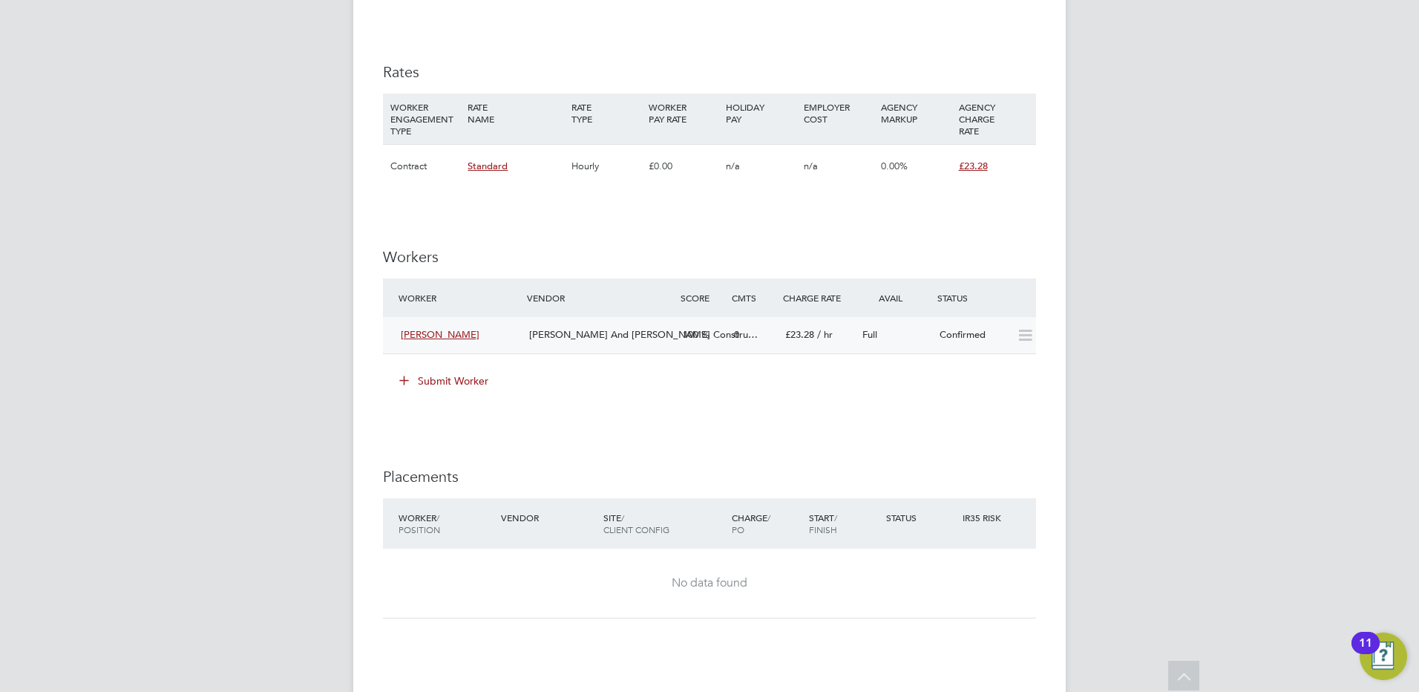
scroll to position [1039, 0]
click at [425, 339] on span "[PERSON_NAME]" at bounding box center [440, 335] width 79 height 13
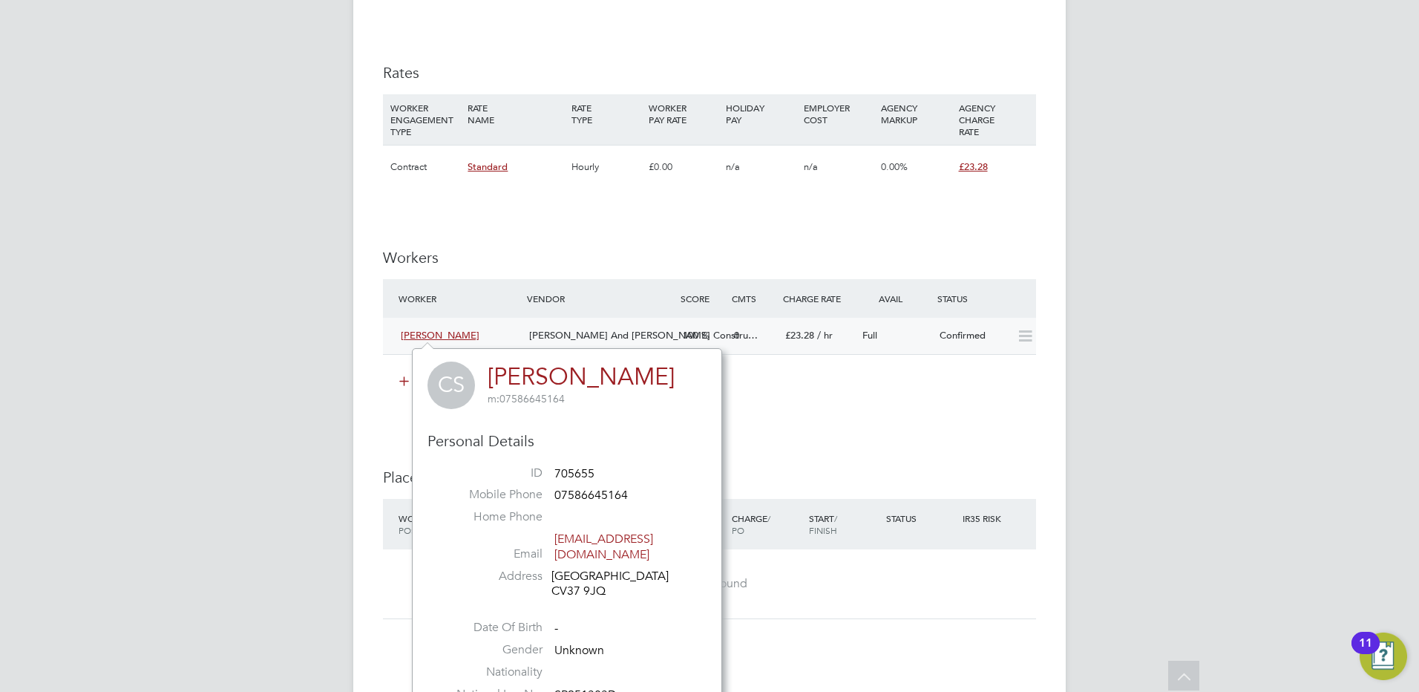
click at [811, 336] on span "£23.28" at bounding box center [799, 335] width 29 height 13
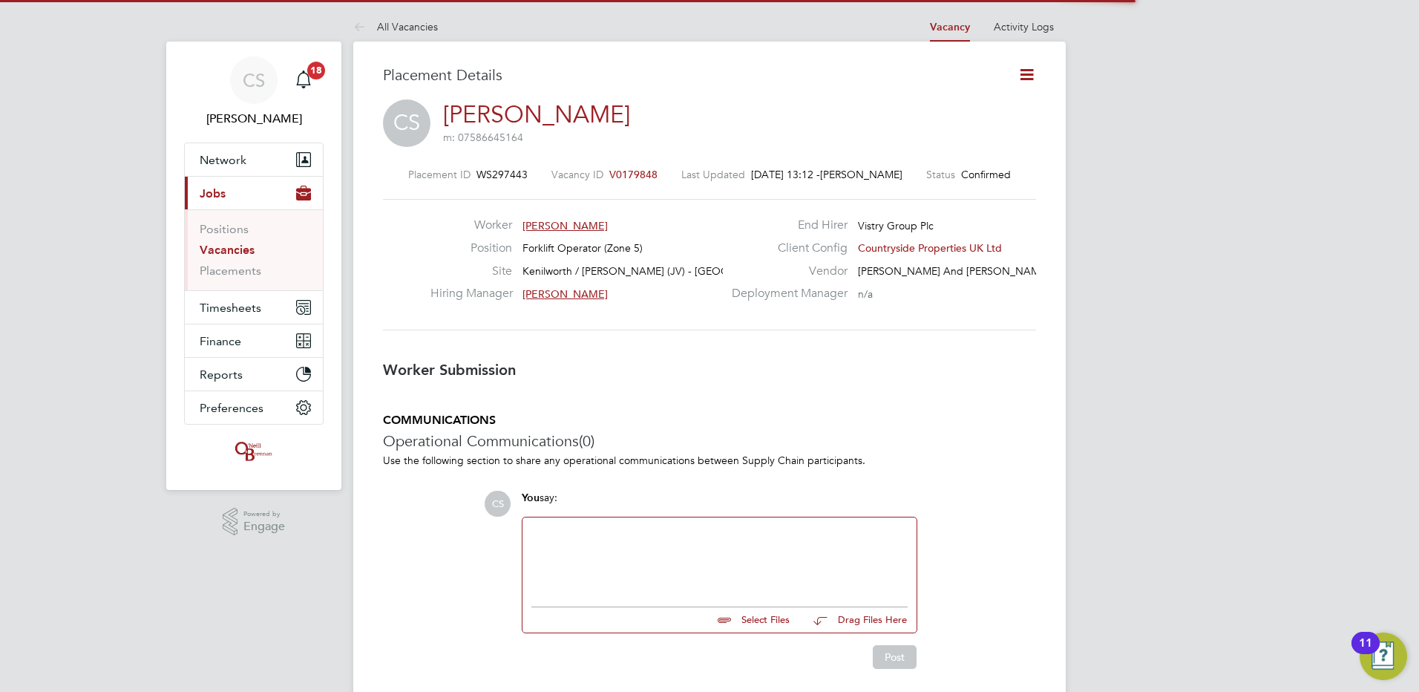
scroll to position [7, 7]
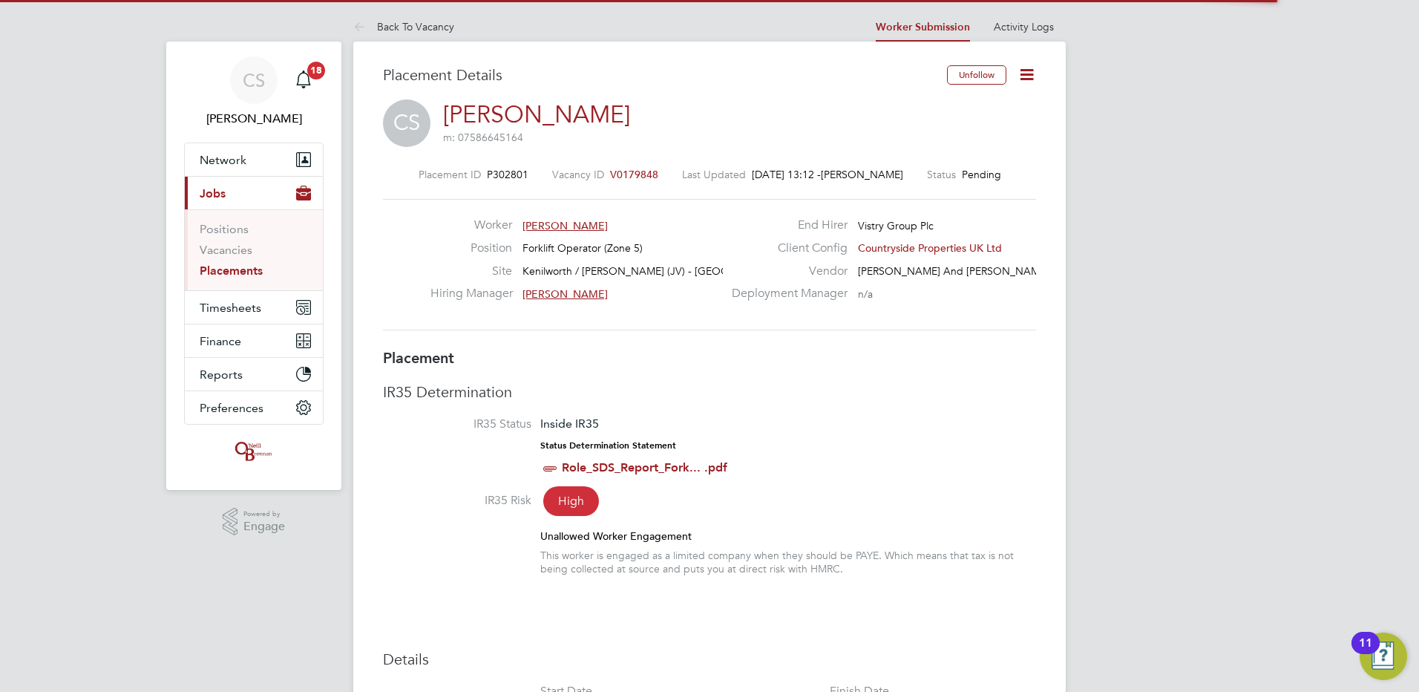
click at [1027, 88] on div "Unfollow" at bounding box center [986, 82] width 100 height 34
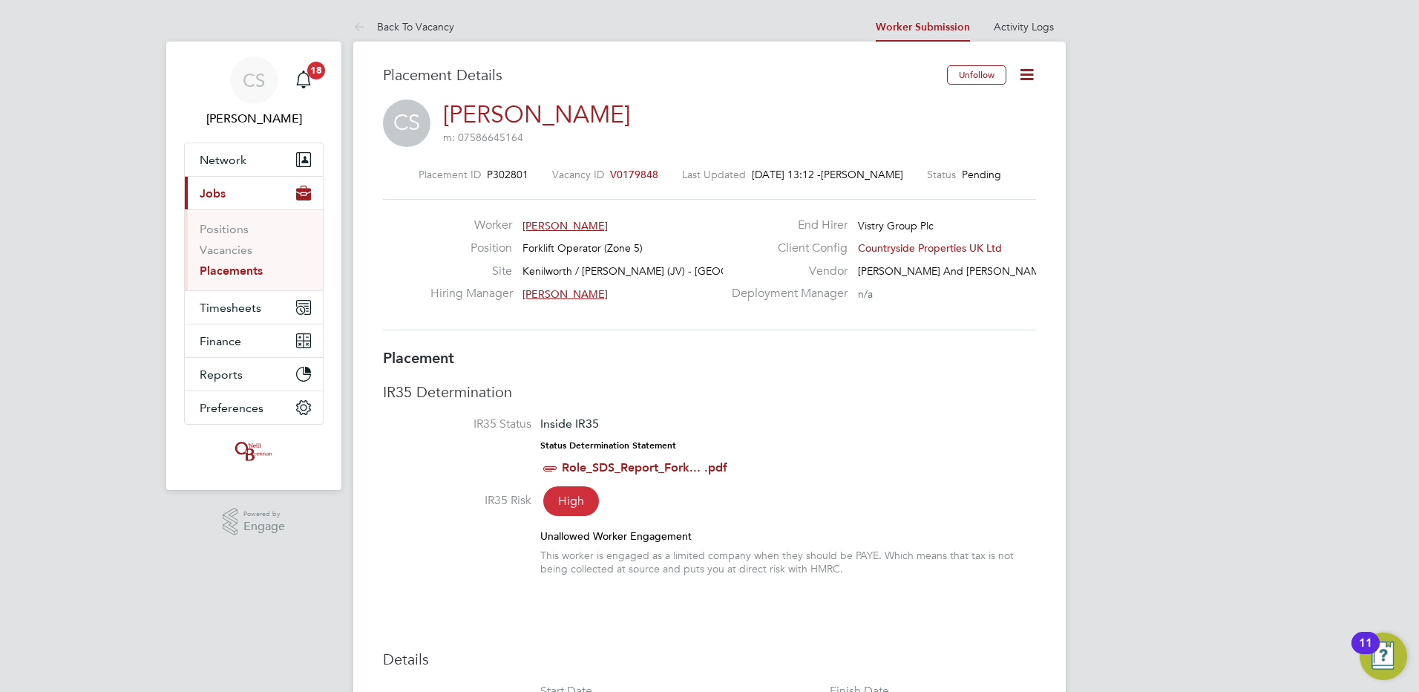
click at [1024, 71] on icon at bounding box center [1027, 74] width 19 height 19
click at [948, 161] on li "Start" at bounding box center [978, 159] width 109 height 21
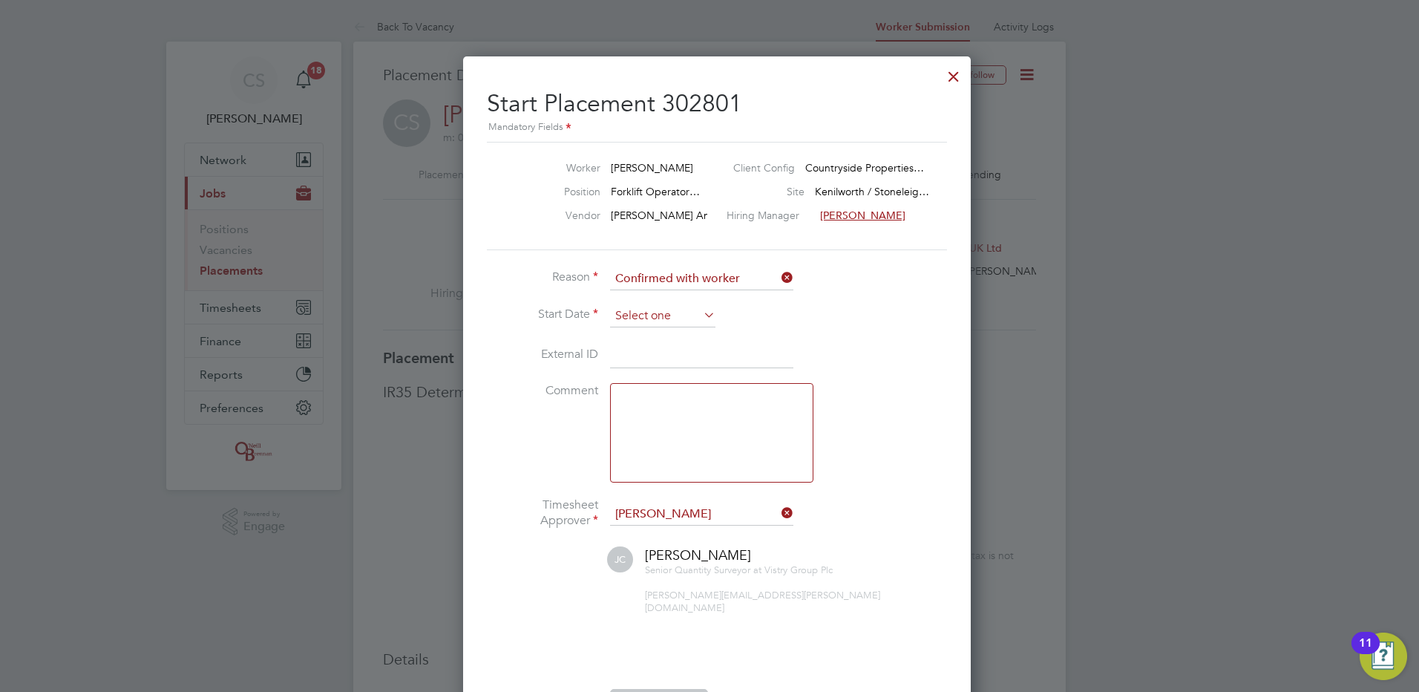
click at [687, 315] on input at bounding box center [662, 316] width 105 height 22
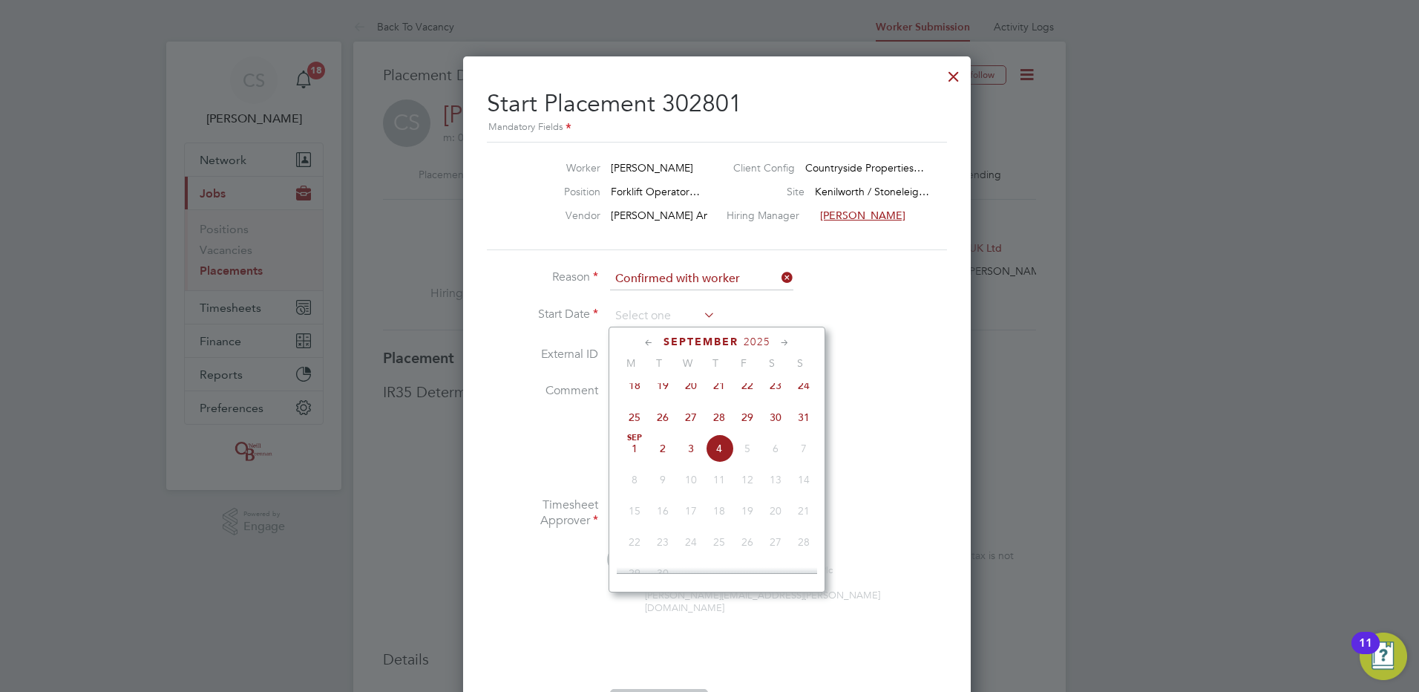
click at [635, 457] on span "[DATE]" at bounding box center [635, 448] width 28 height 28
type input "[DATE]"
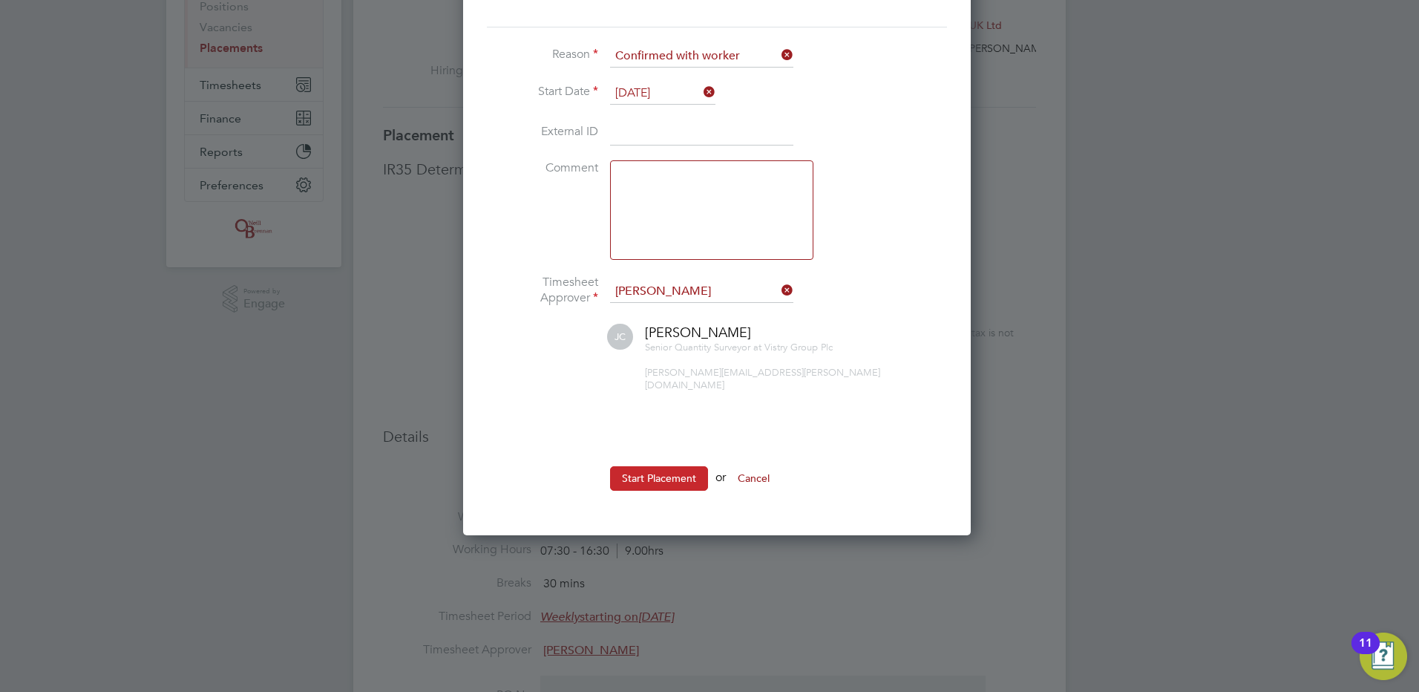
click at [649, 466] on button "Start Placement" at bounding box center [659, 478] width 98 height 24
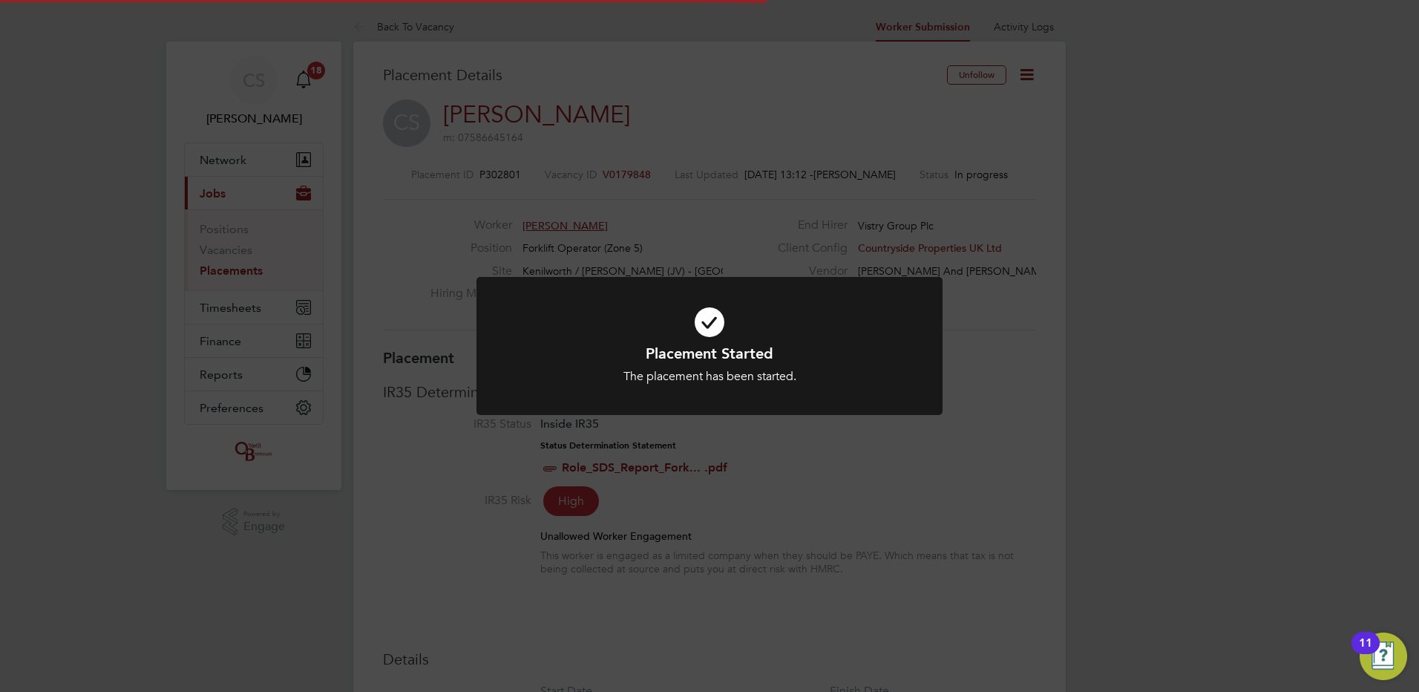
click at [922, 382] on div at bounding box center [710, 346] width 466 height 139
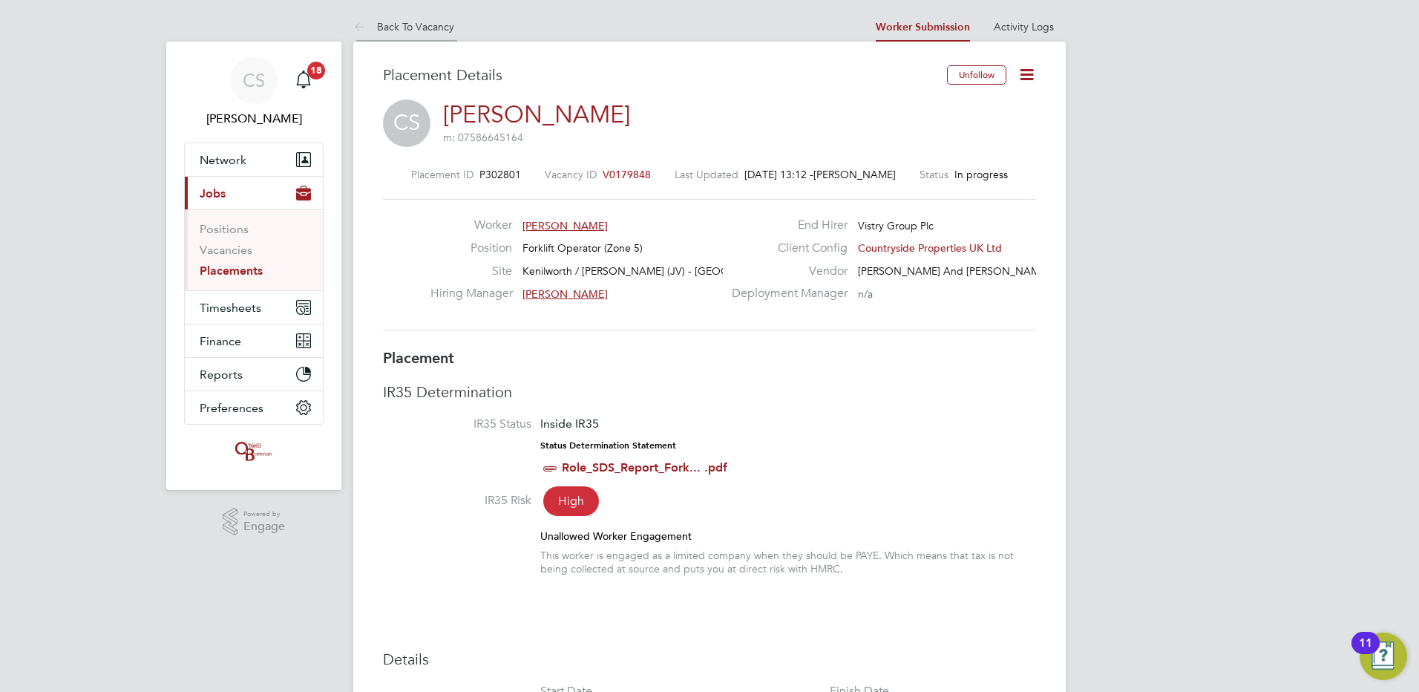
click at [398, 34] on li "Back To Vacancy" at bounding box center [403, 27] width 101 height 30
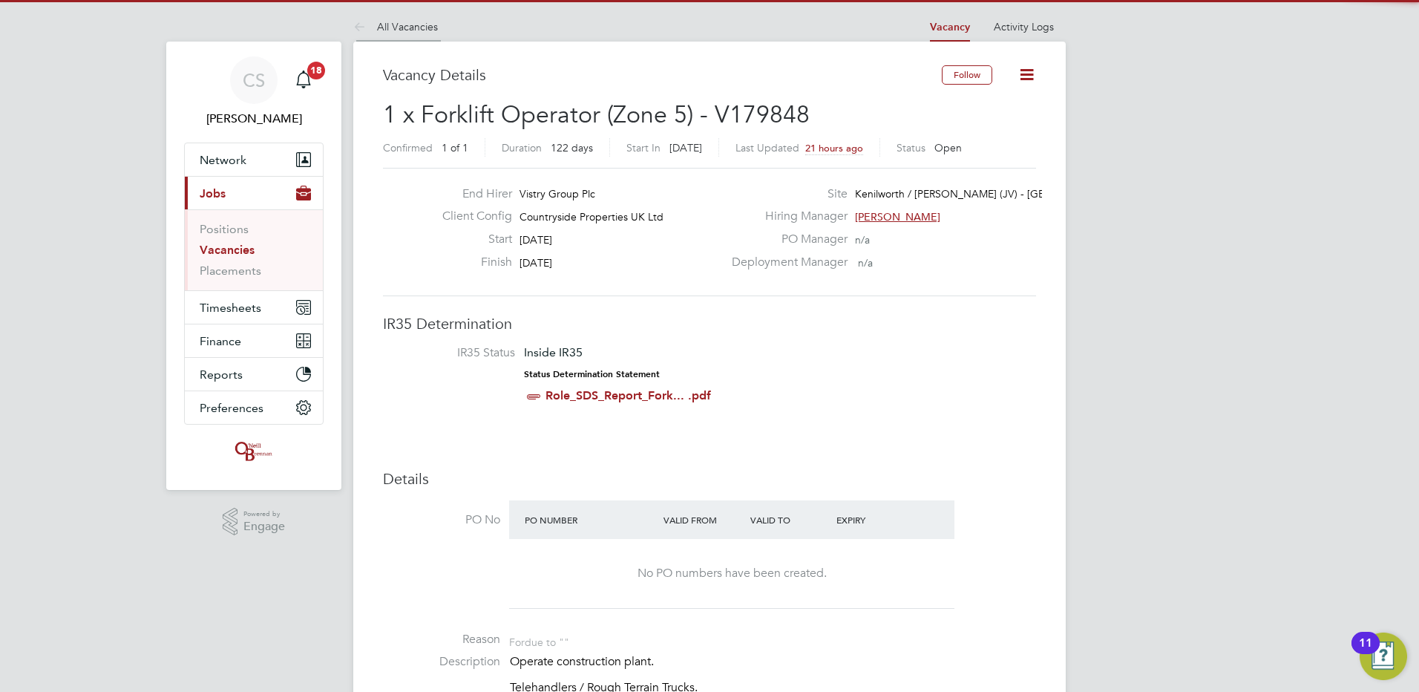
click at [386, 30] on link "All Vacancies" at bounding box center [395, 26] width 85 height 13
